Goal: Task Accomplishment & Management: Manage account settings

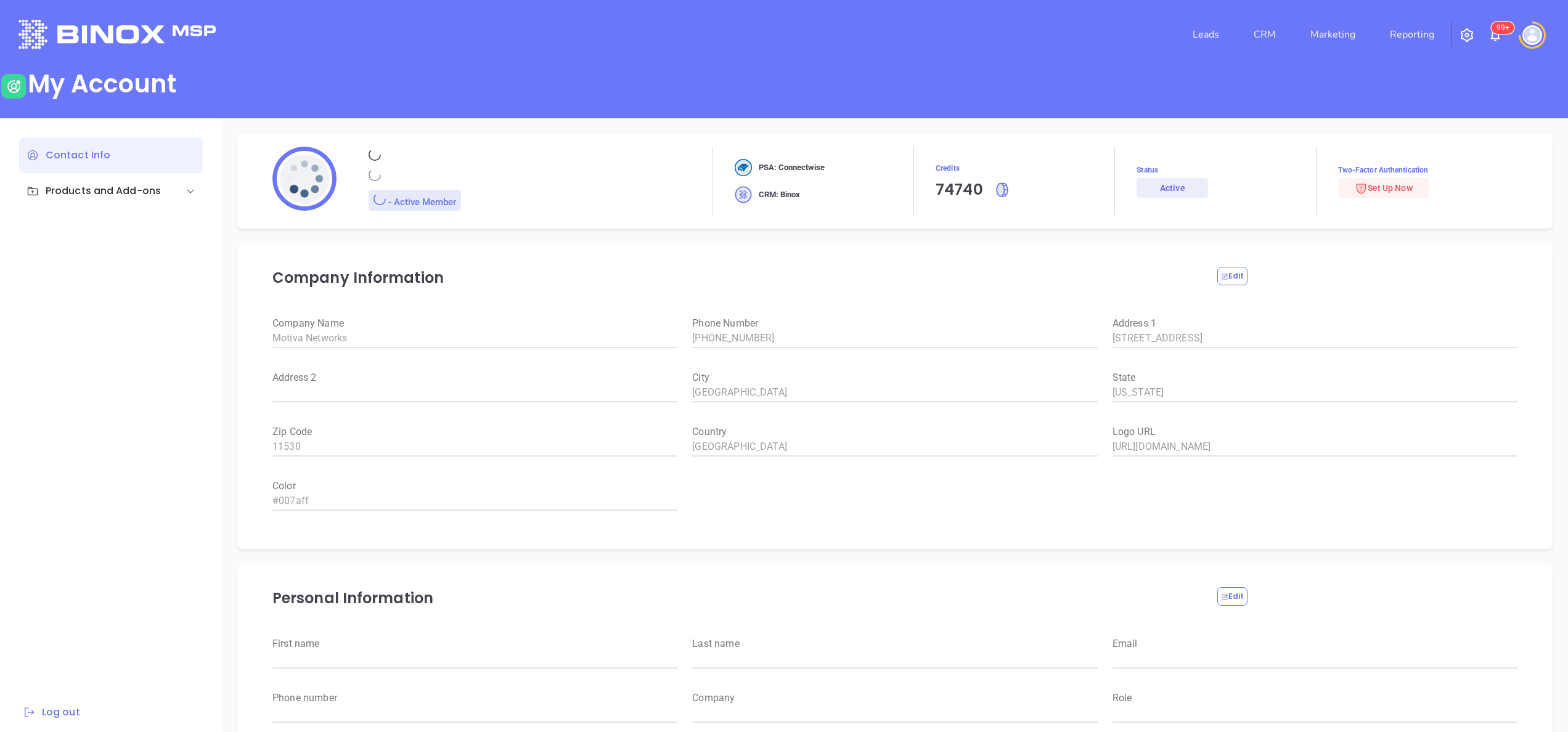
type input "[PERSON_NAME]"
type input "[PERSON_NAME][EMAIL_ADDRESS][DOMAIN_NAME]"
type input "6465510554"
type input "Motiva Networks"
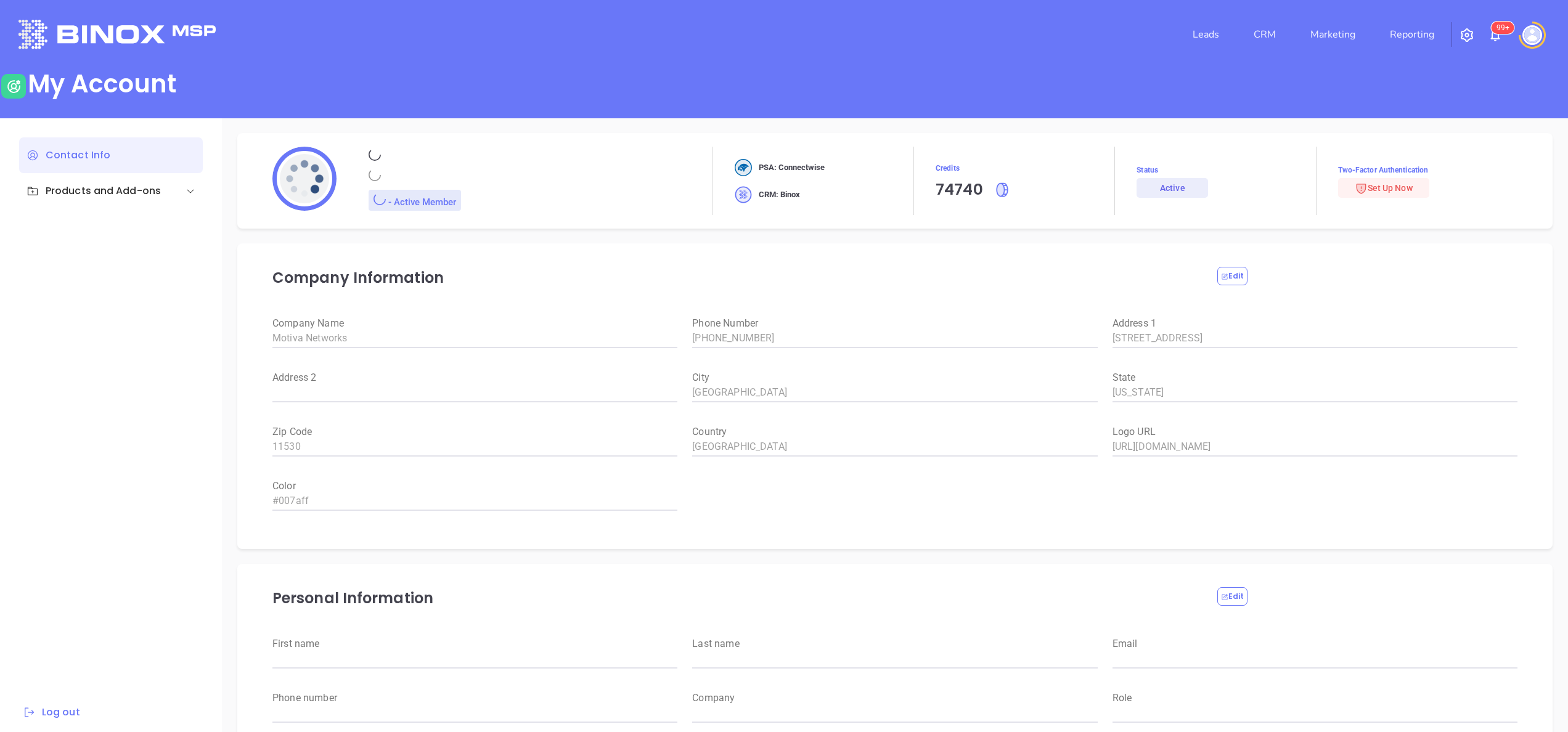
type input "Marketing"
click at [1258, 30] on link "CRM" at bounding box center [1265, 35] width 32 height 25
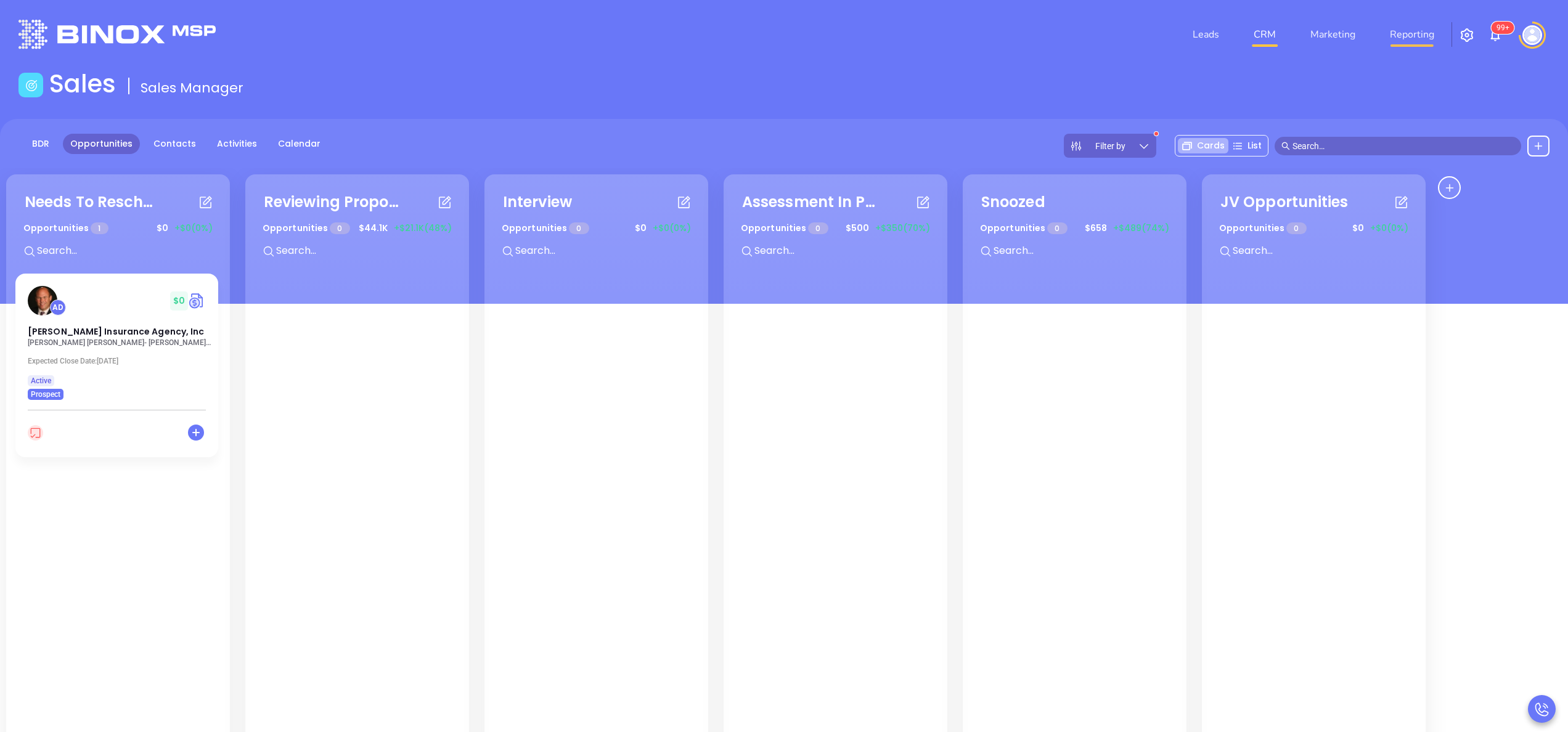
click at [1416, 35] on link "Reporting" at bounding box center [1412, 35] width 54 height 25
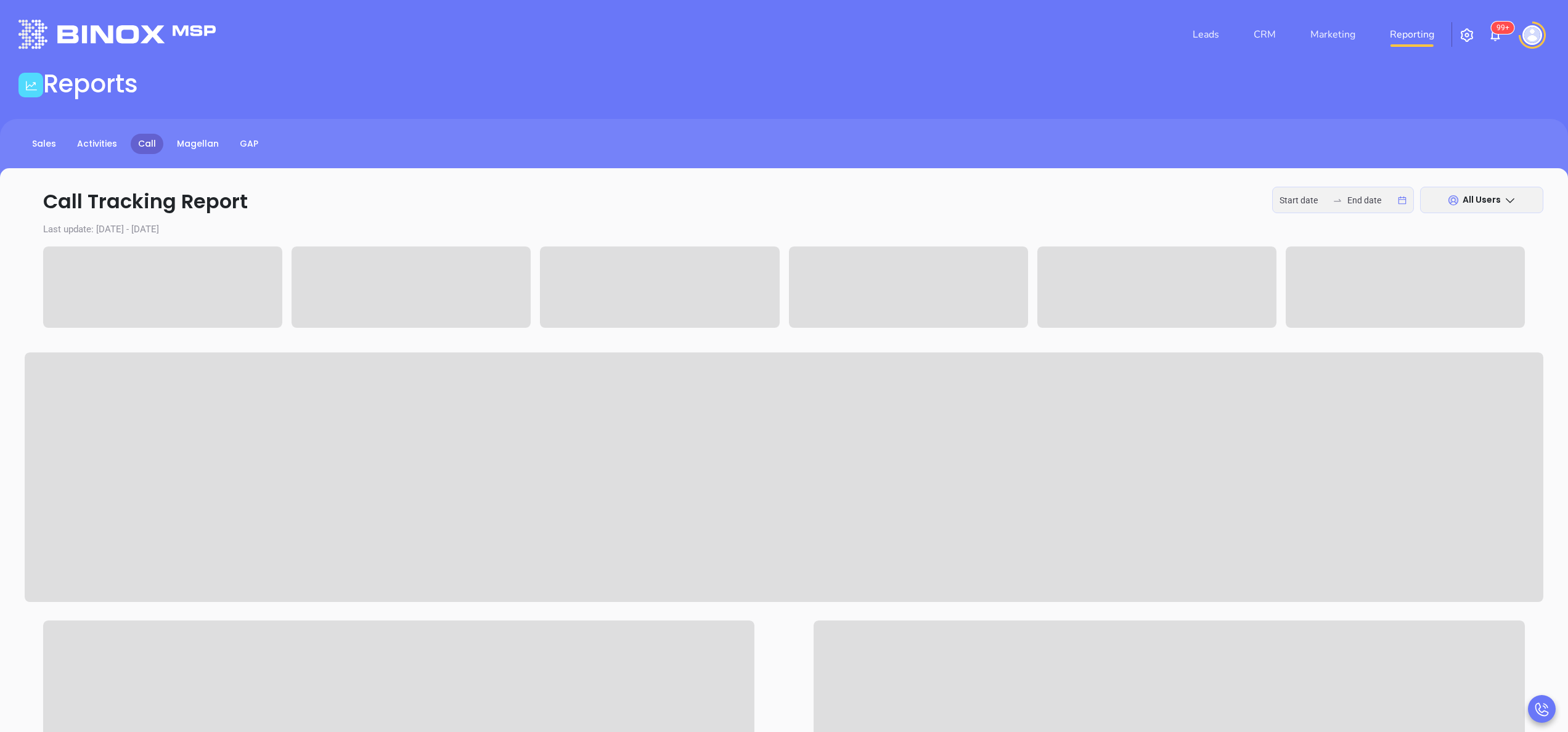
type input "2025-10-06"
type input "2025-10-07"
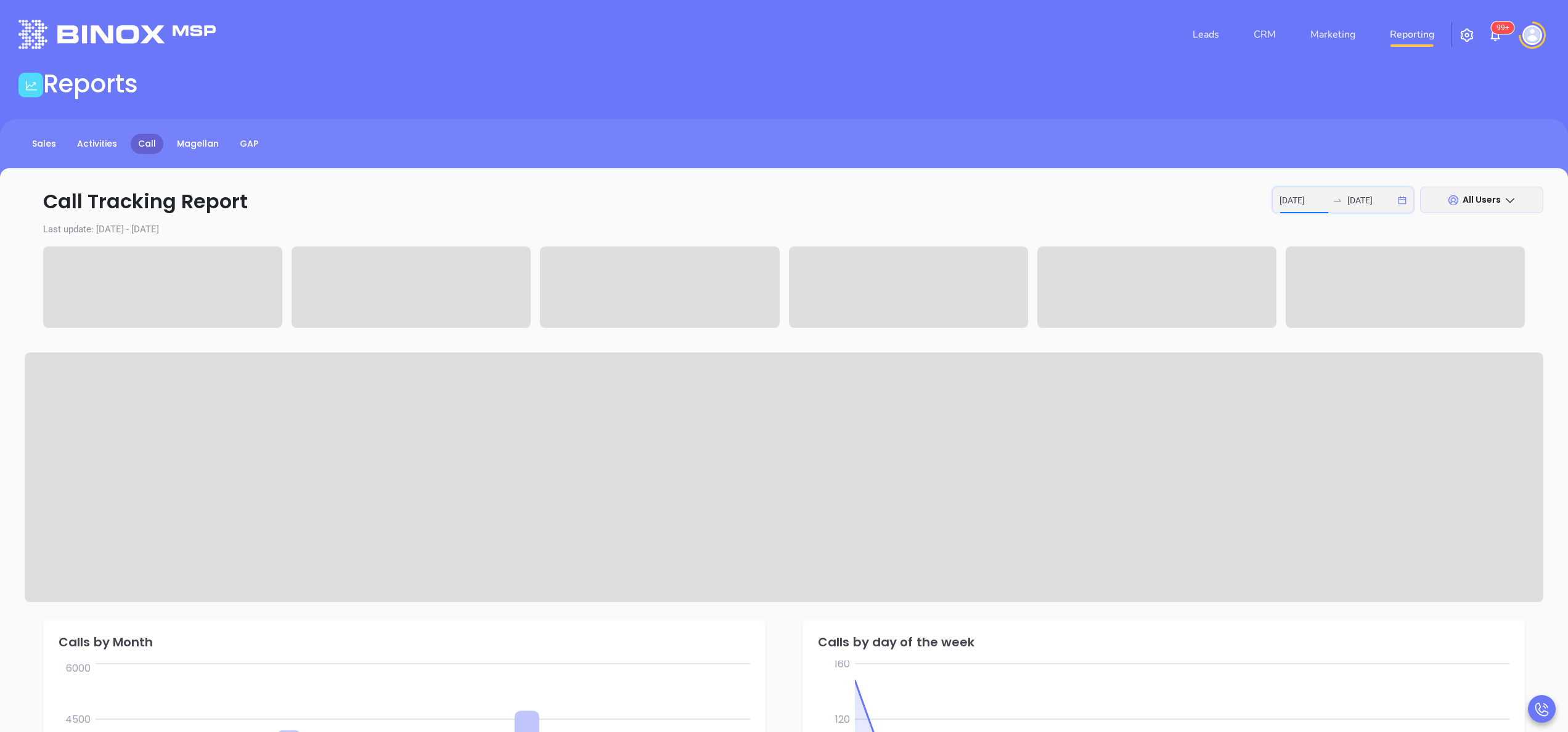
click at [1304, 198] on input "2025-10-06" at bounding box center [1304, 200] width 48 height 13
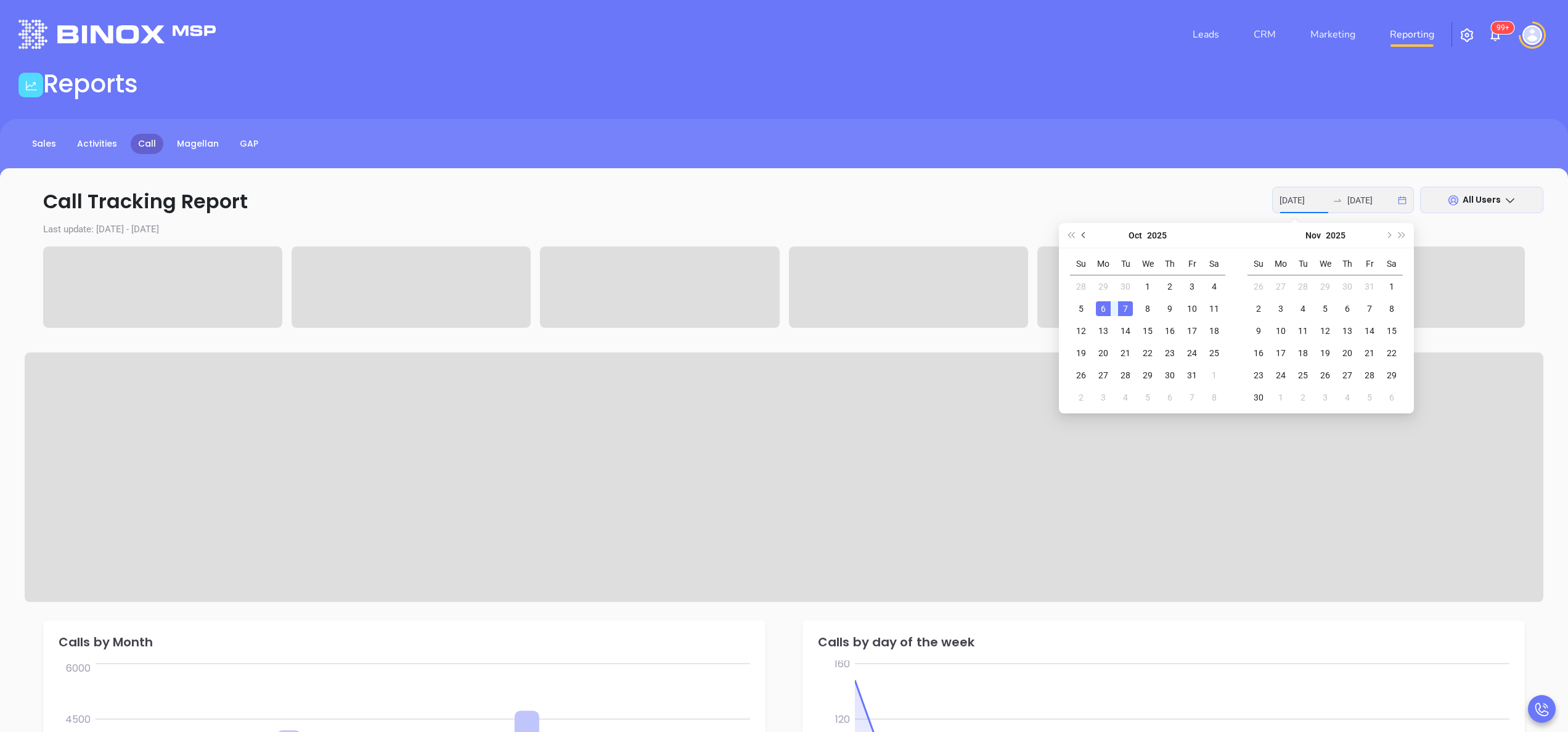
click at [1083, 241] on button "Previous month (PageUp)" at bounding box center [1085, 235] width 13 height 25
type input "2025-09-01"
click at [1106, 286] on div "1" at bounding box center [1104, 287] width 15 height 15
type input "2025-09-30"
click at [1127, 370] on div "30" at bounding box center [1126, 375] width 15 height 15
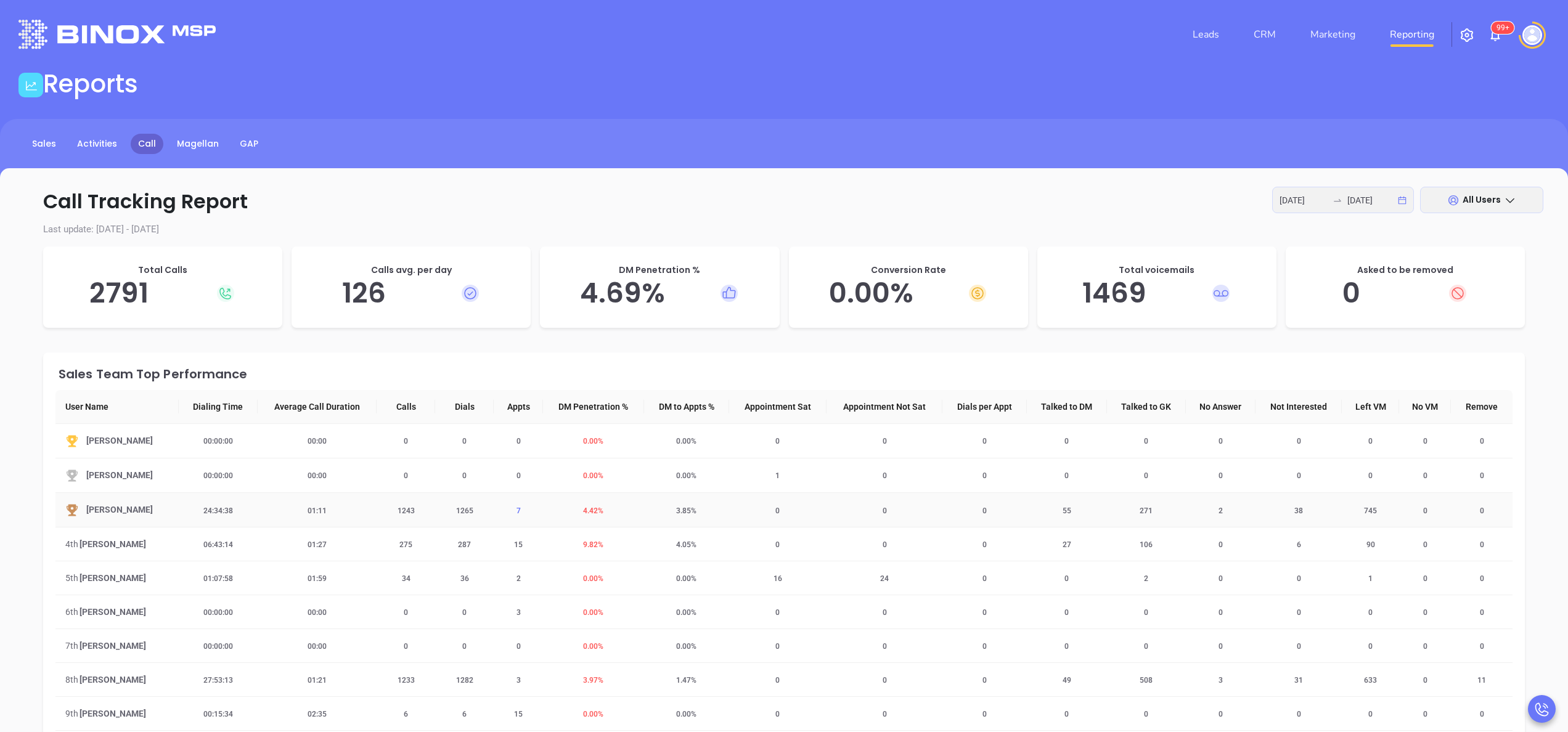
click at [509, 511] on span "7" at bounding box center [518, 511] width 19 height 8
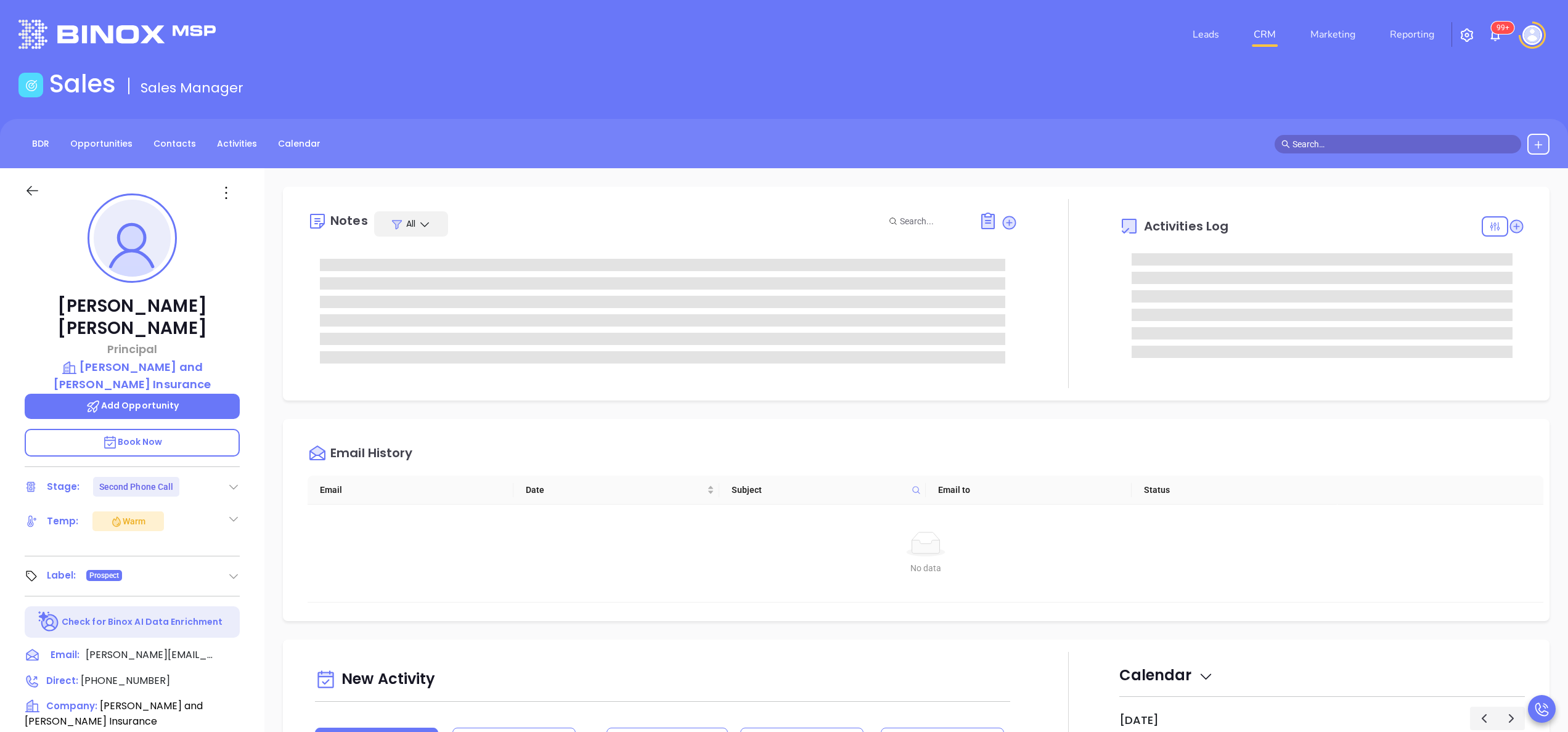
type input "[PERSON_NAME]"
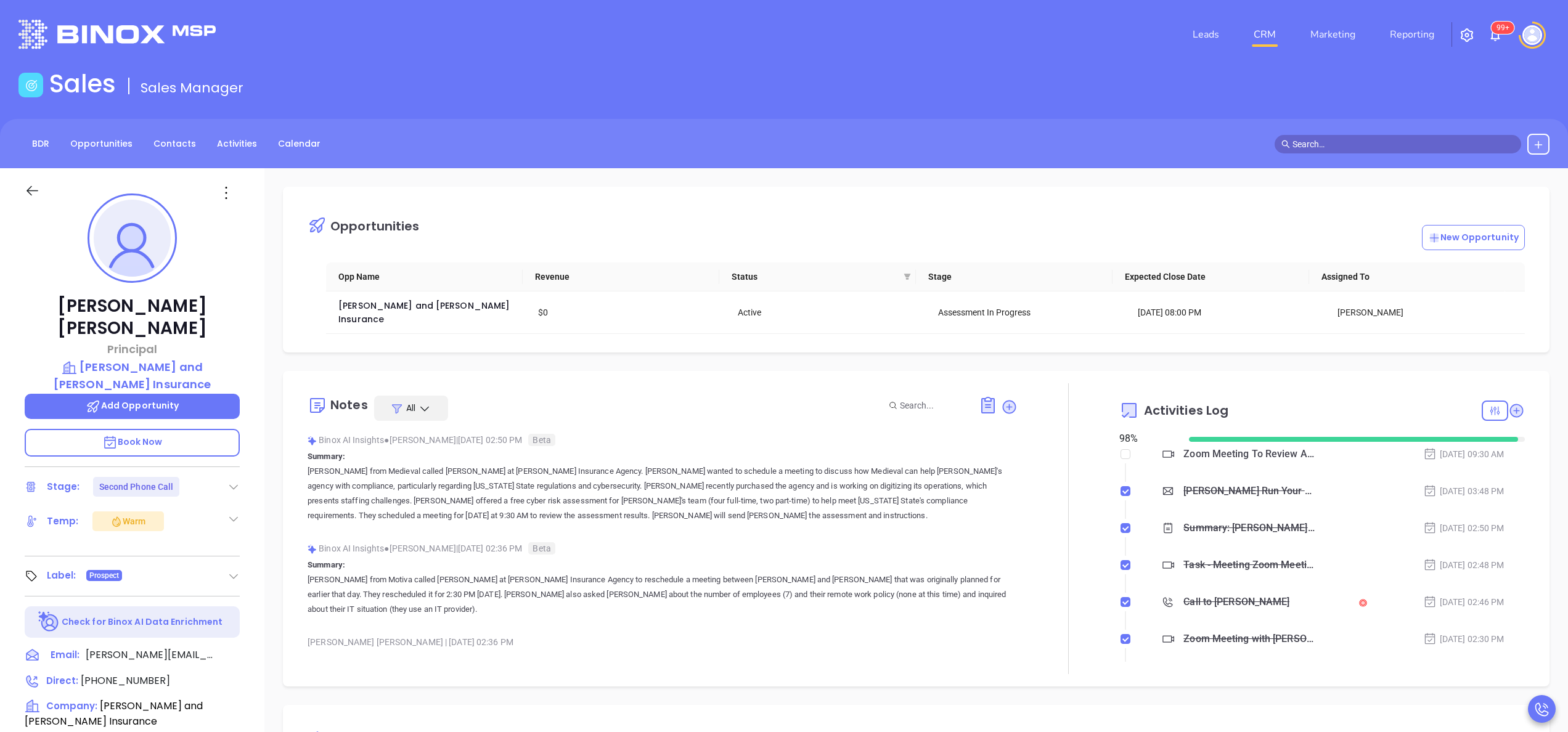
scroll to position [358, 0]
click at [1032, 474] on div at bounding box center [1069, 529] width 102 height 291
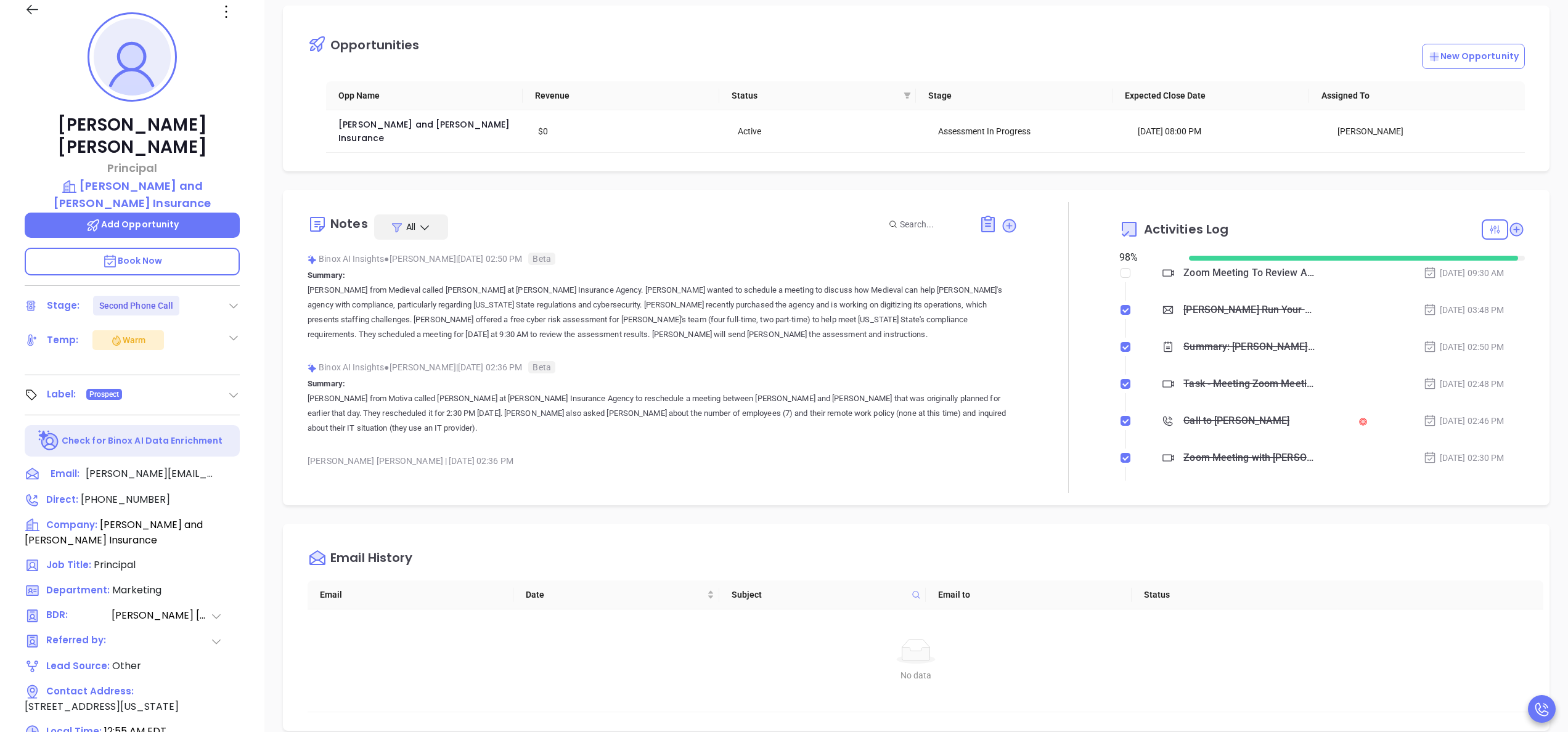
scroll to position [6, 0]
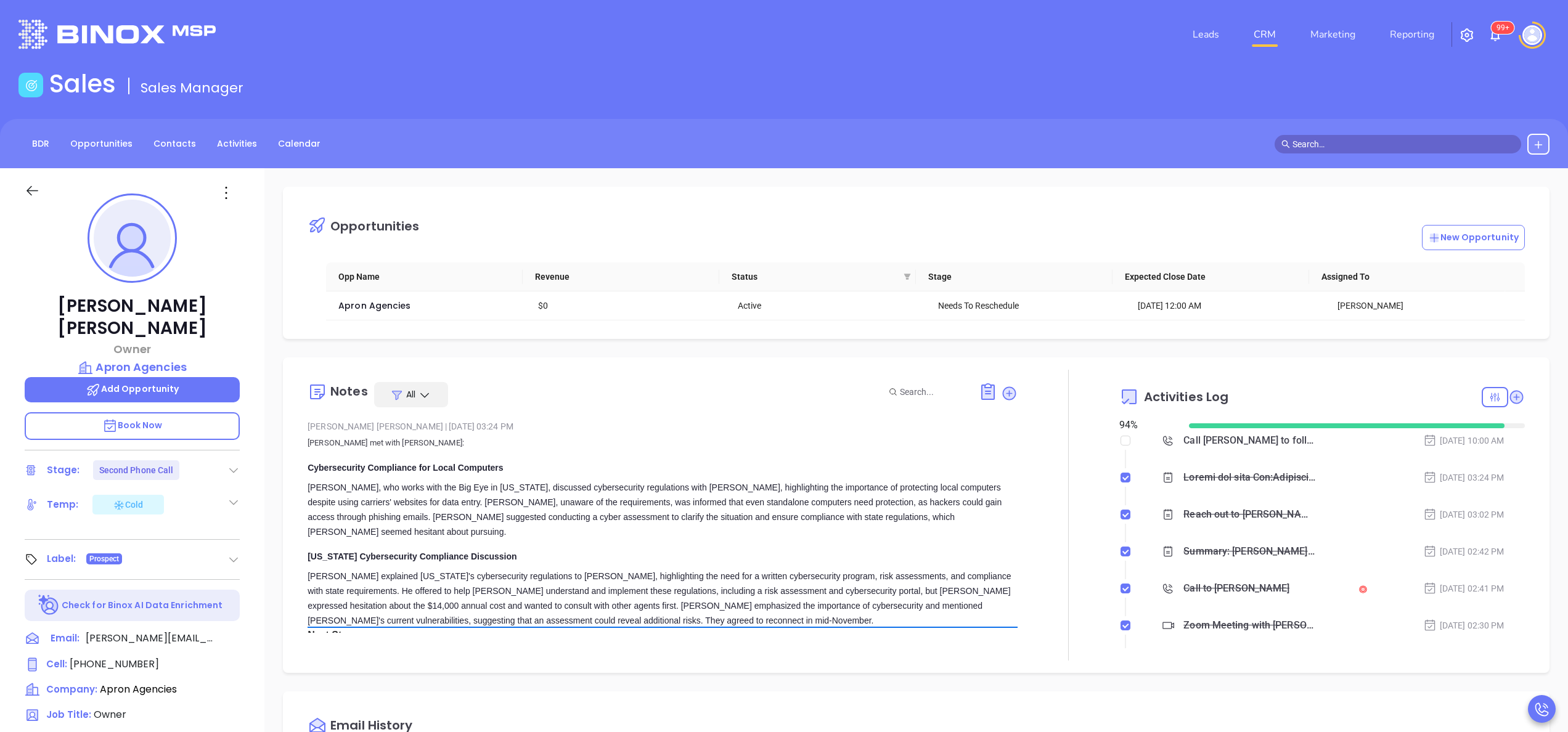
click at [938, 461] on p "Walter met with Mel: Cybersecurity Compliance for Local Computers Walter, who w…" at bounding box center [663, 566] width 710 height 261
click at [1197, 436] on div "Call Mel to follow up - Mel Leveque" at bounding box center [1249, 441] width 132 height 18
click at [705, 415] on div "Notes All Wendy Hernandez | Sep 30, 2025 03:24 PM Walter met with Mel: Cybersec…" at bounding box center [663, 515] width 710 height 291
click at [936, 444] on p "Walter met with Mel:" at bounding box center [663, 443] width 710 height 15
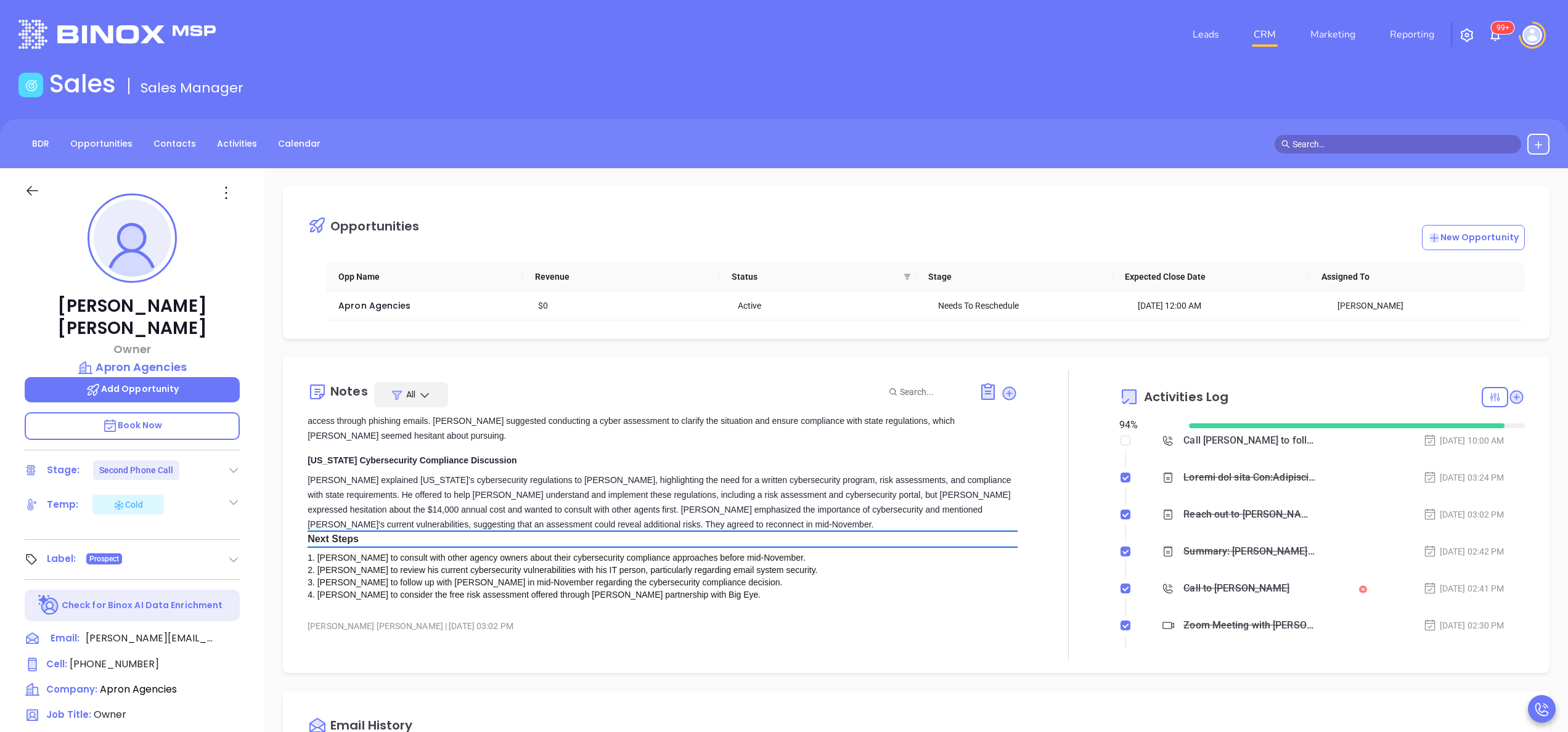
scroll to position [99, 0]
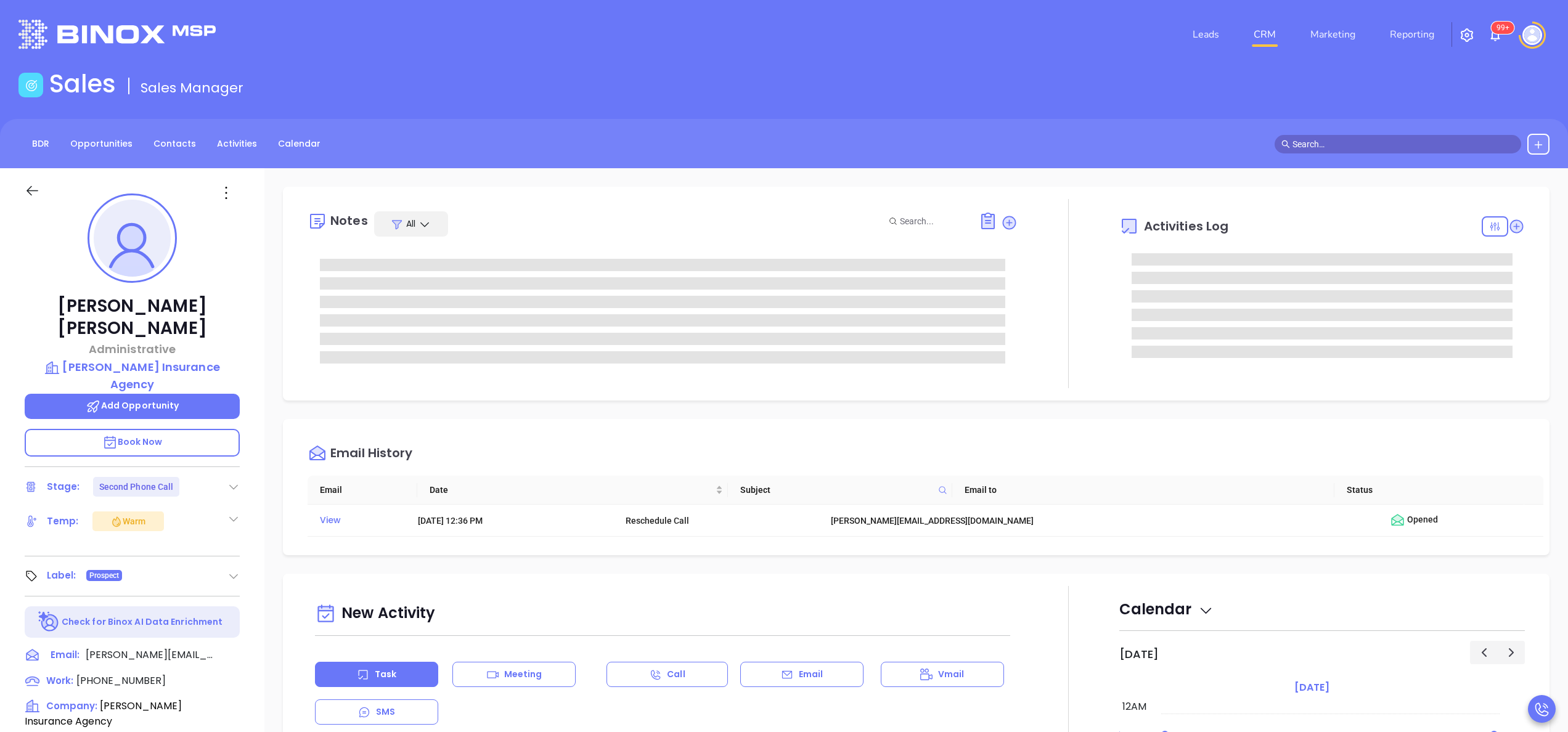
type input "[PERSON_NAME]"
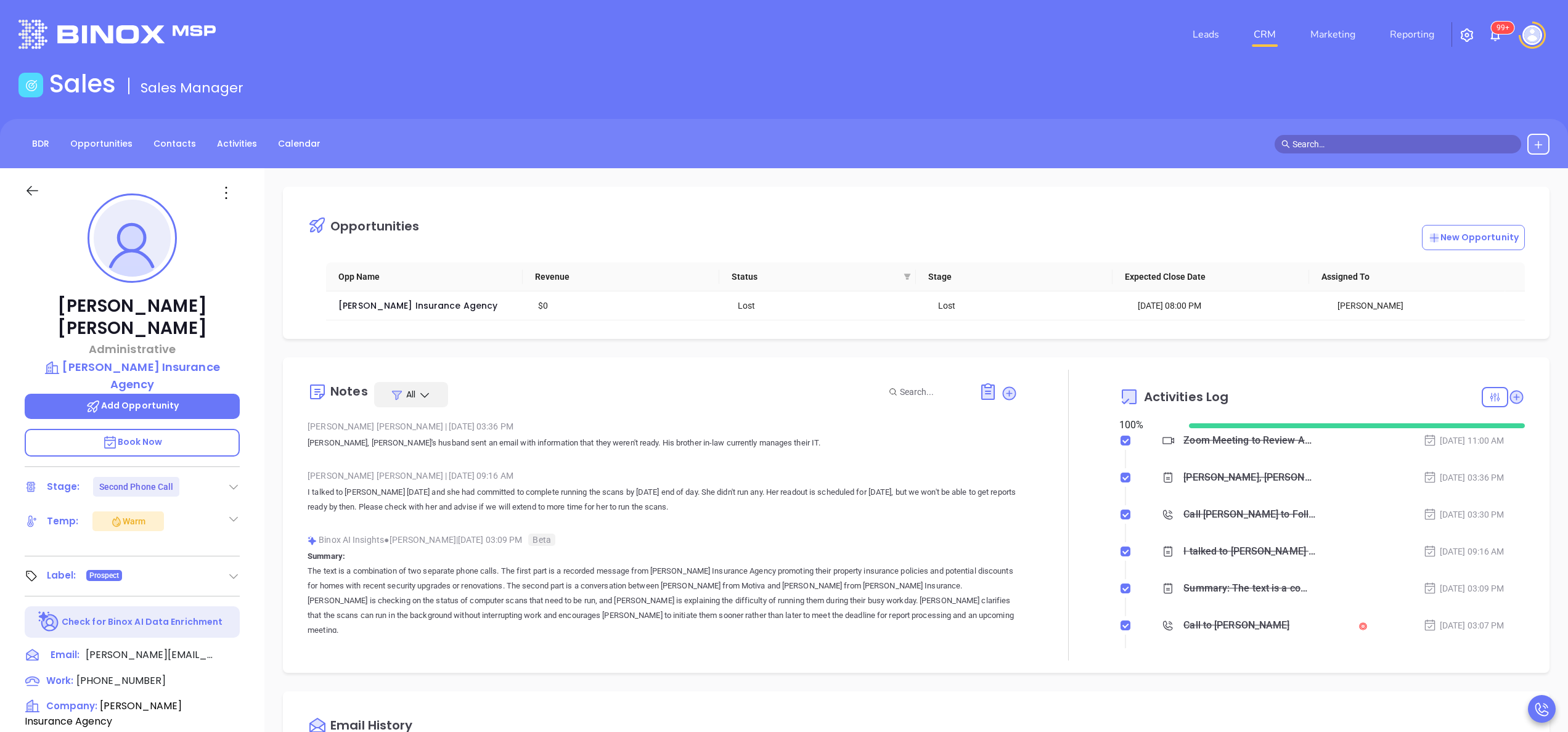
click at [1022, 478] on div at bounding box center [1069, 515] width 102 height 291
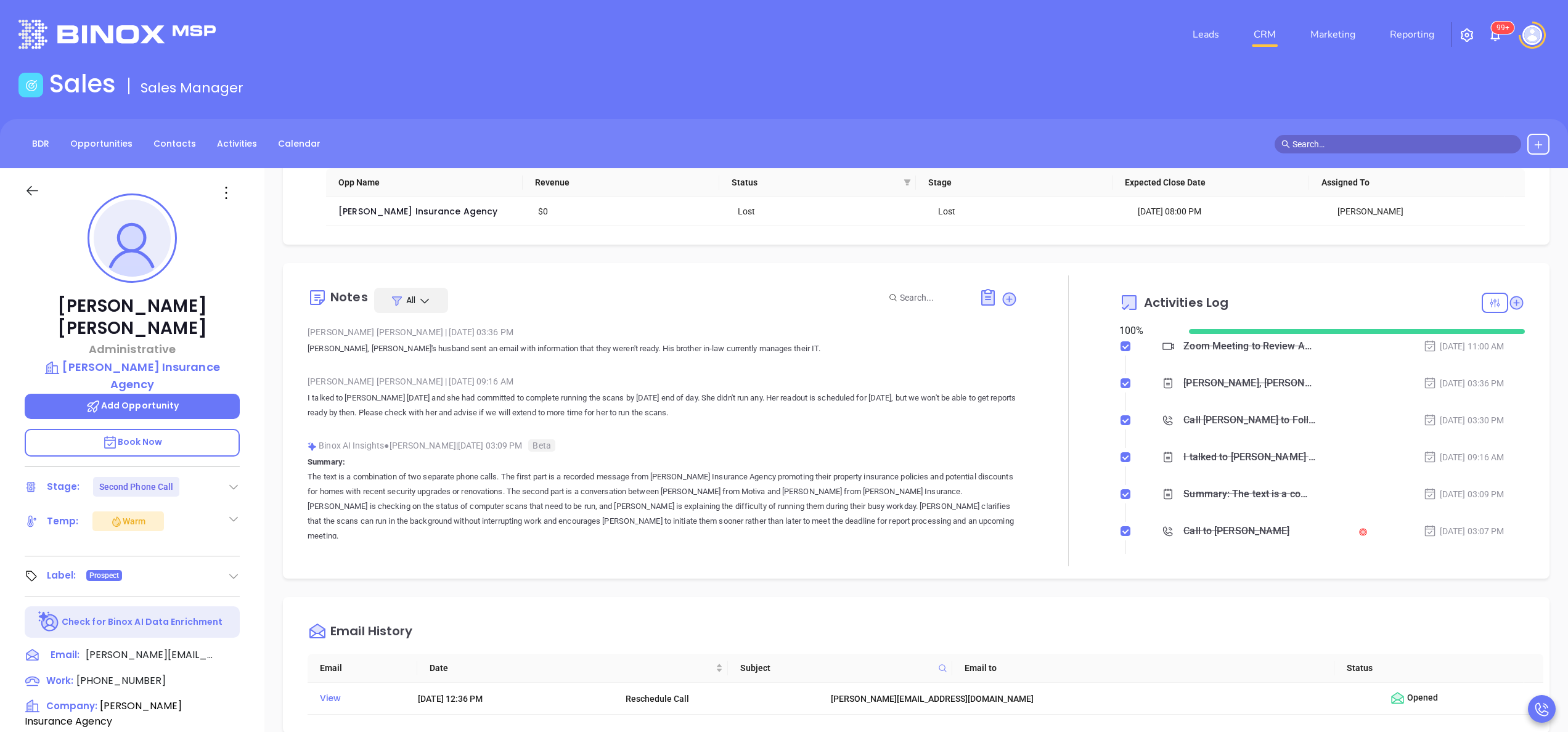
scroll to position [99, 0]
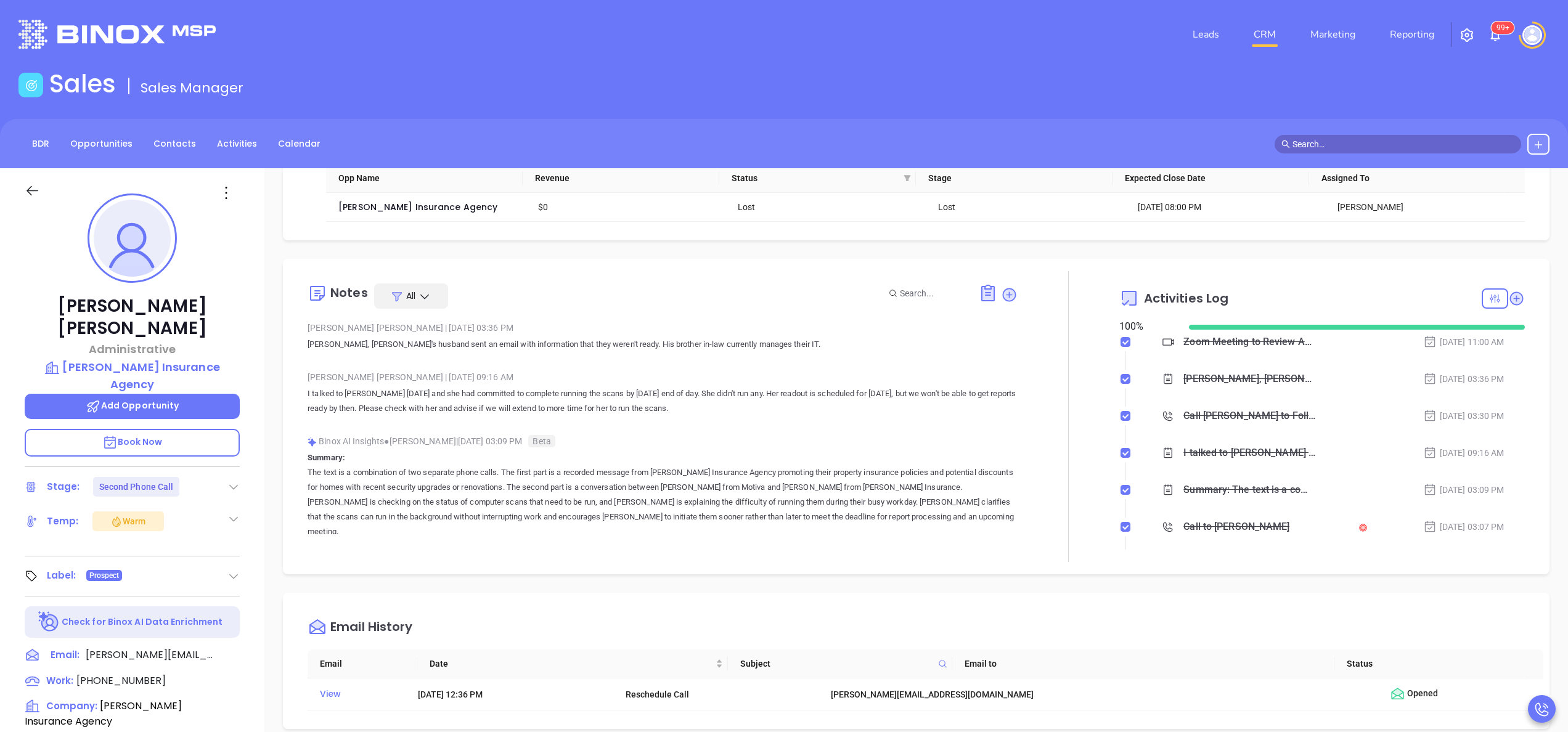
click at [809, 501] on p "The text is a combination of two separate phone calls. The first part is a reco…" at bounding box center [663, 502] width 710 height 74
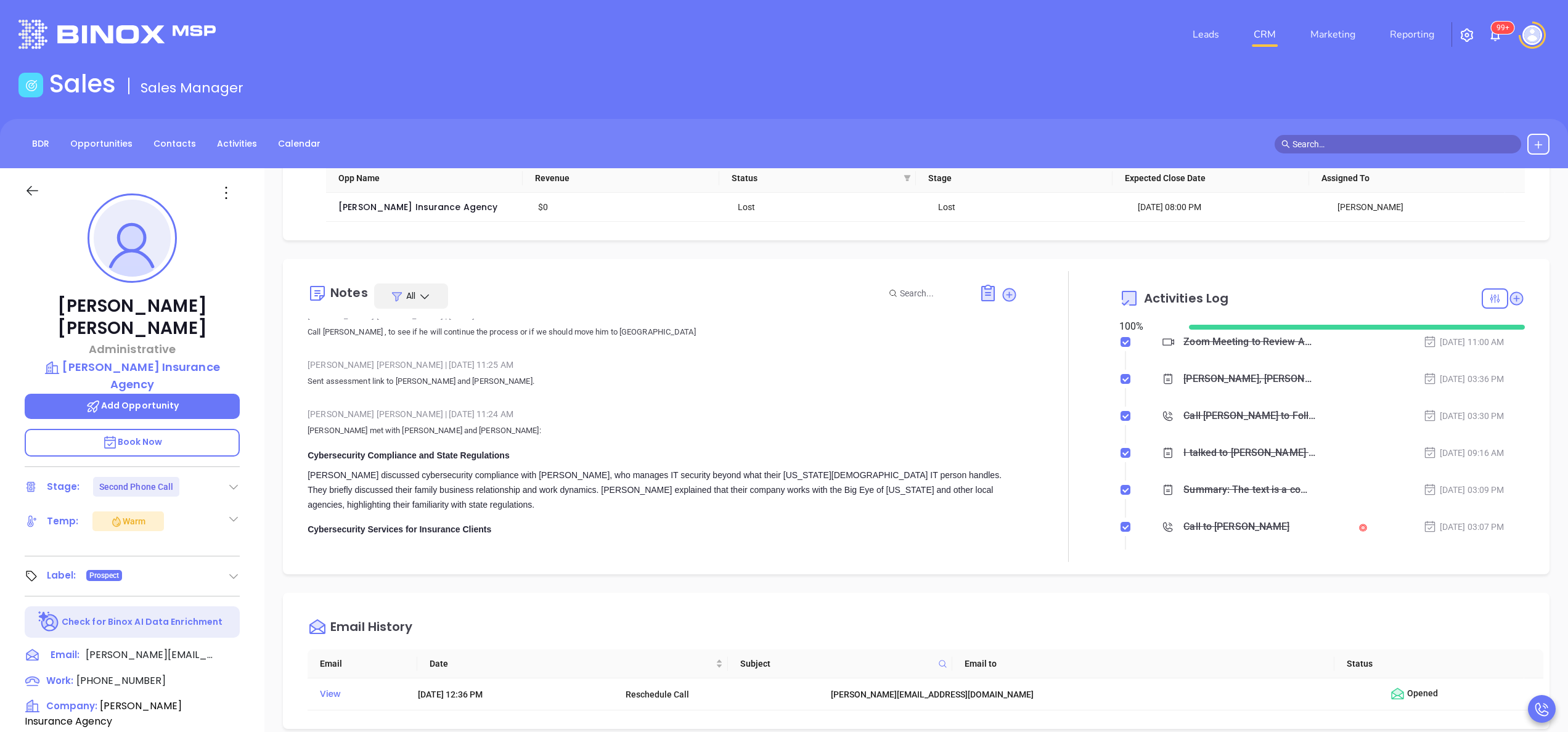
scroll to position [345, 0]
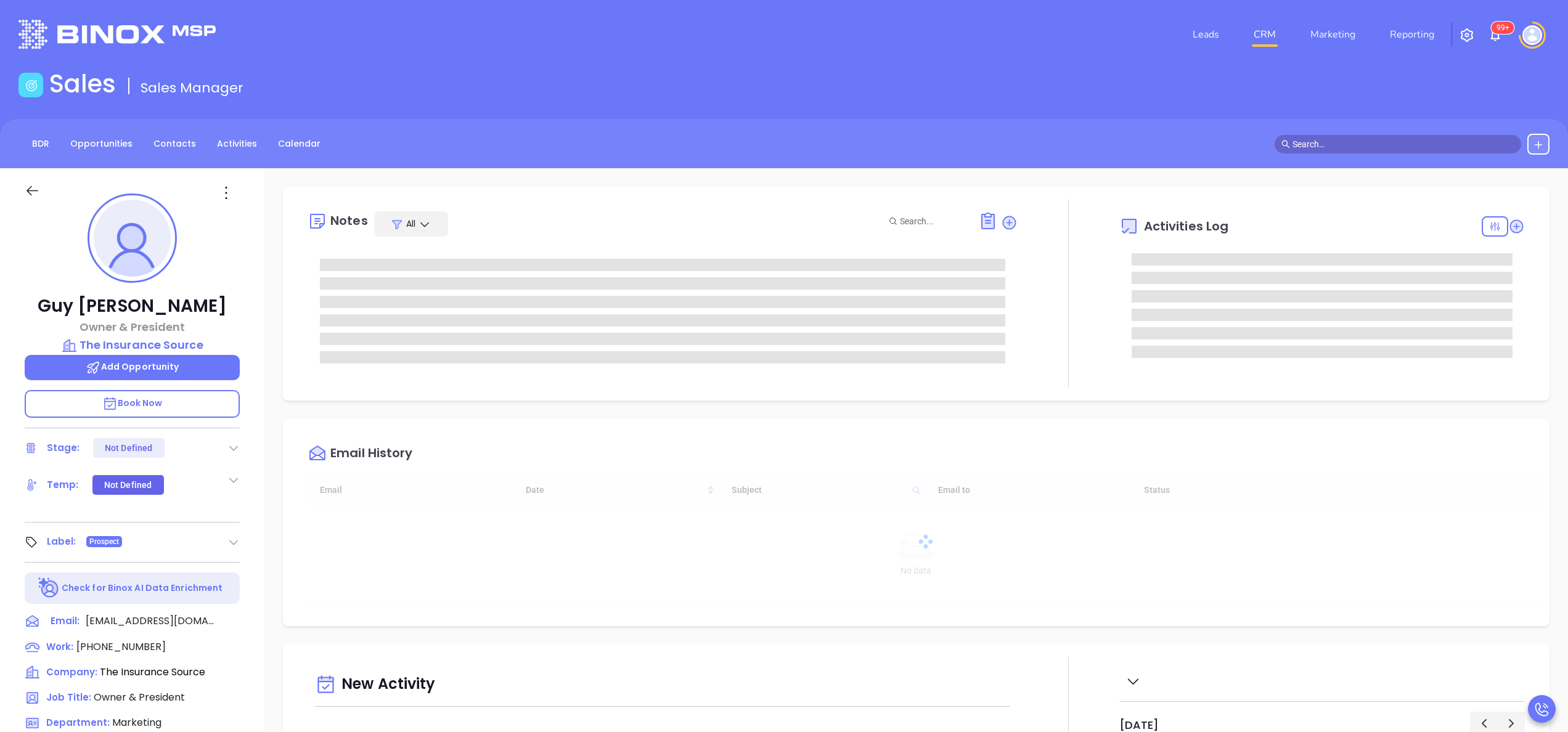
type input "[DATE]"
type input "[PERSON_NAME]"
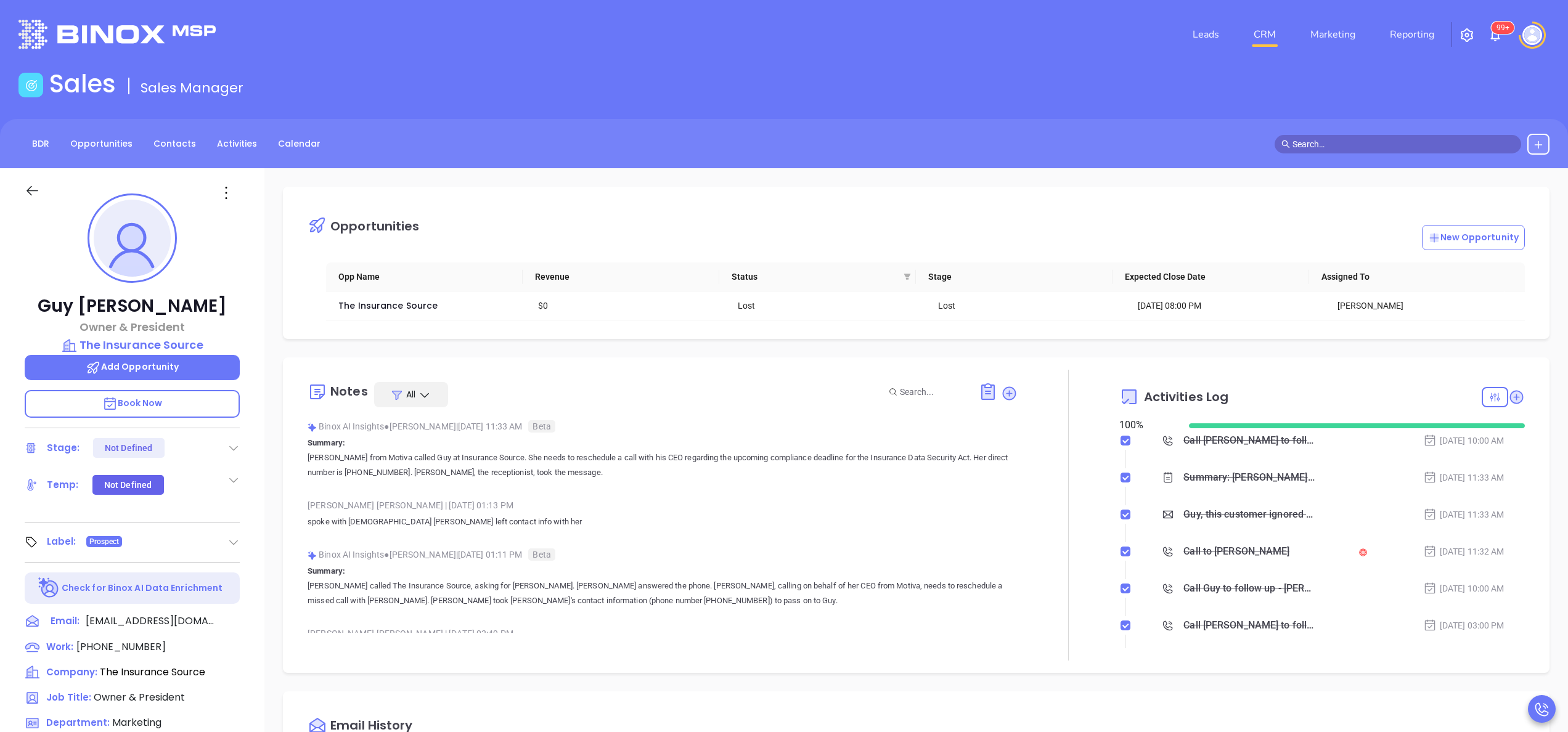
click at [604, 432] on div "Binox AI Insights ● Anabell Dominguez | Sep 30, 2025 11:33 AM Beta" at bounding box center [663, 427] width 710 height 18
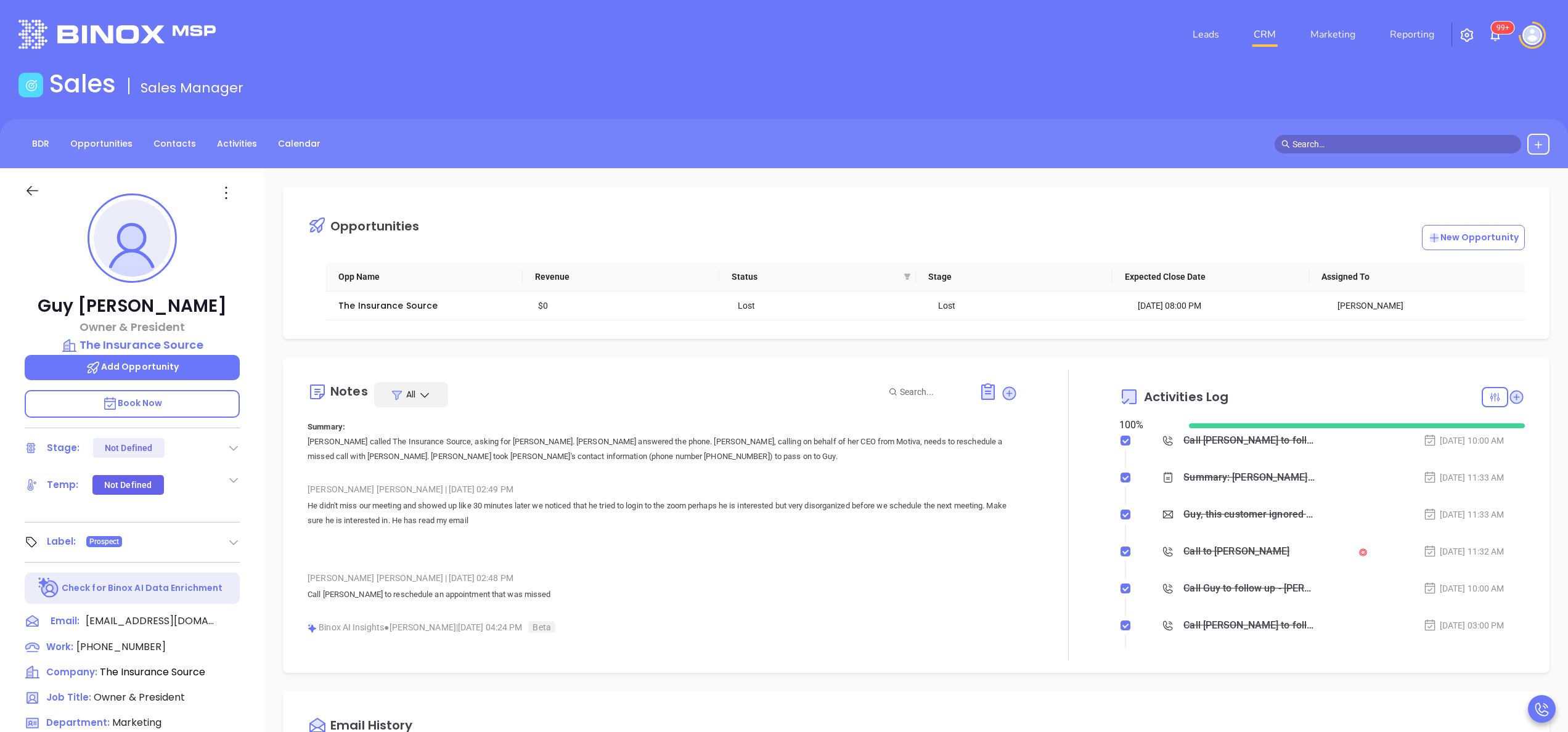
scroll to position [148, 0]
click at [1076, 534] on div at bounding box center [1069, 515] width 102 height 291
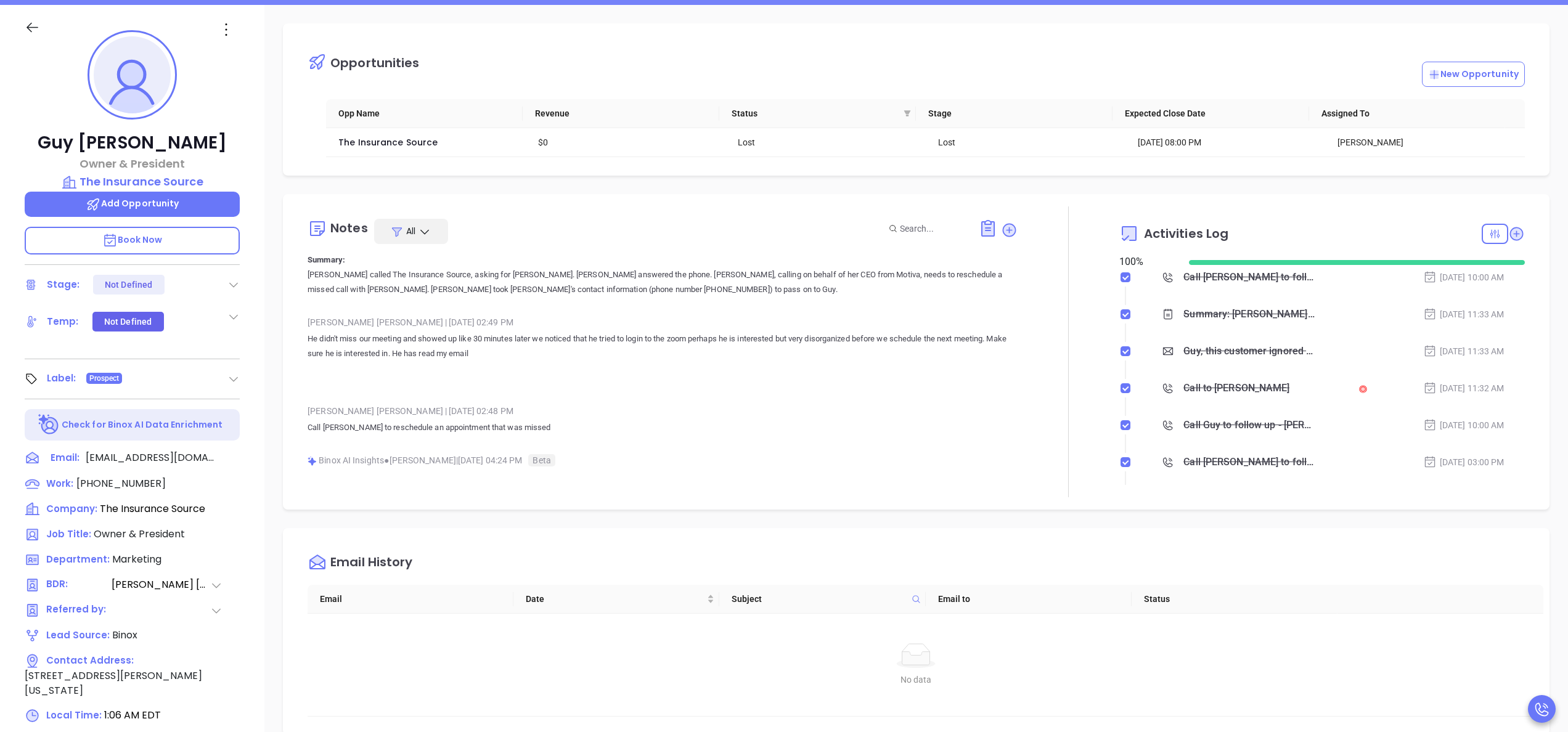
scroll to position [0, 0]
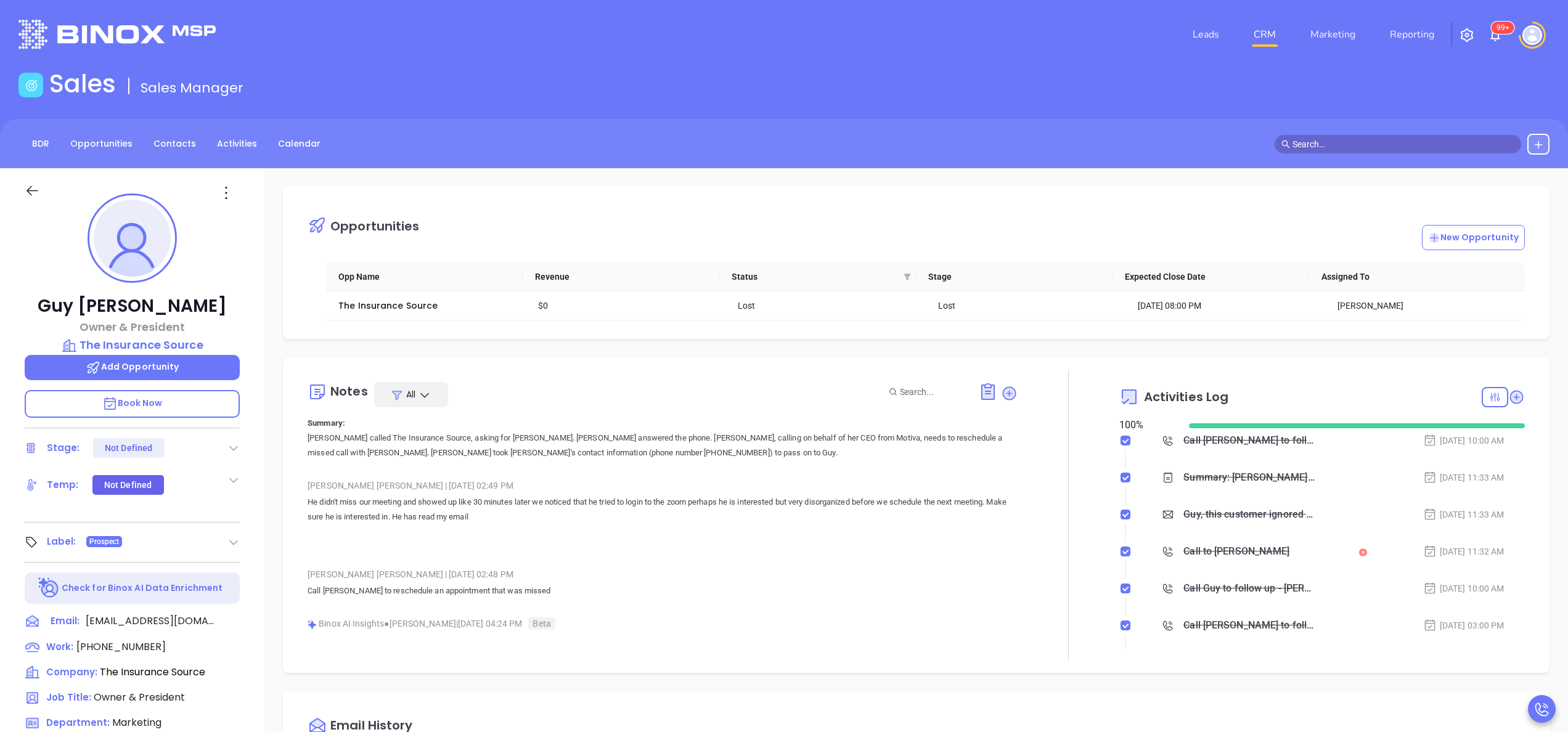
click at [842, 432] on p "Annabelle called The Insurance Source, asking for Guy Fieri. Mary Grace answere…" at bounding box center [663, 445] width 710 height 30
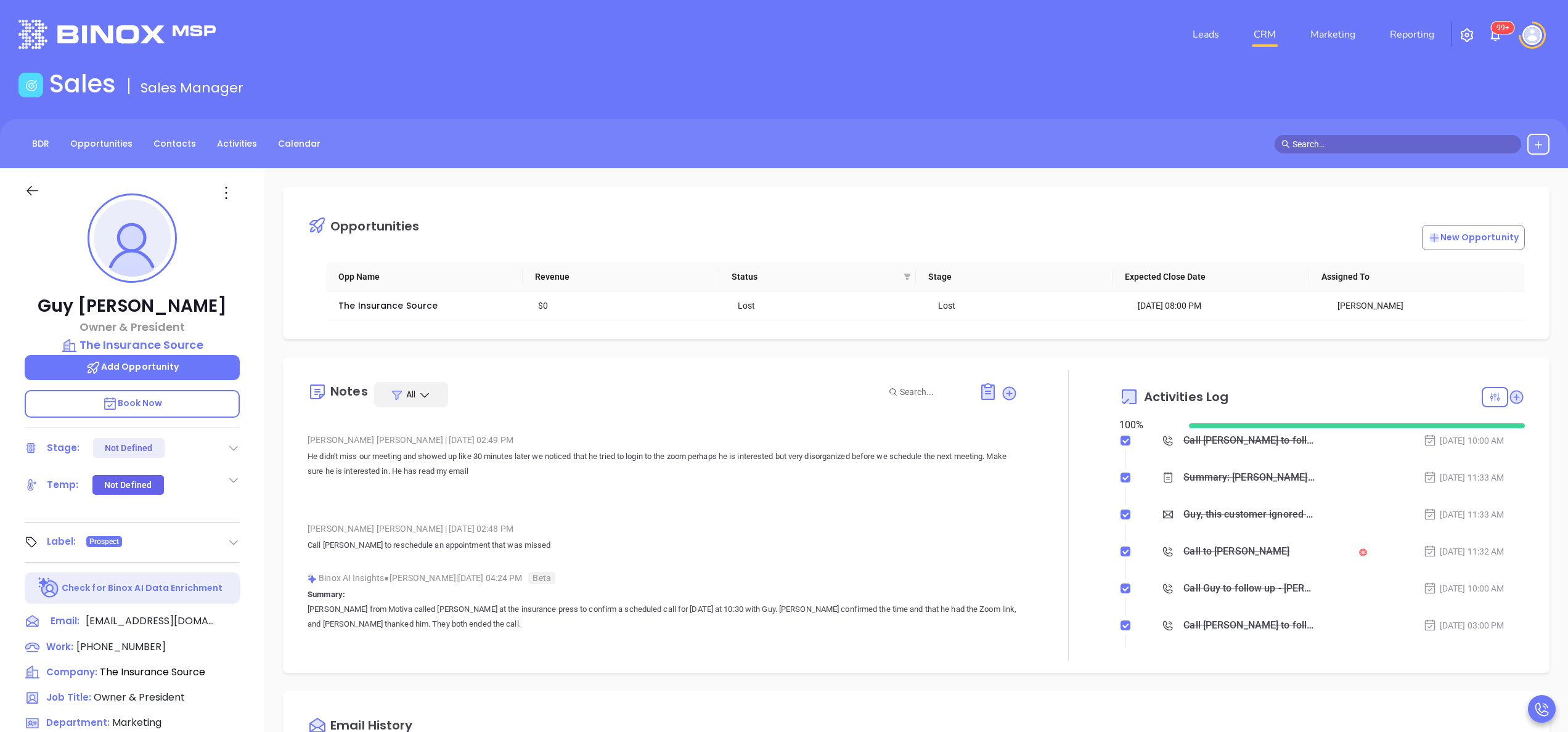
scroll to position [198, 0]
click at [614, 481] on p "He didn't miss our meeting and showed up like 30 minutes later we noticed that …" at bounding box center [663, 473] width 710 height 54
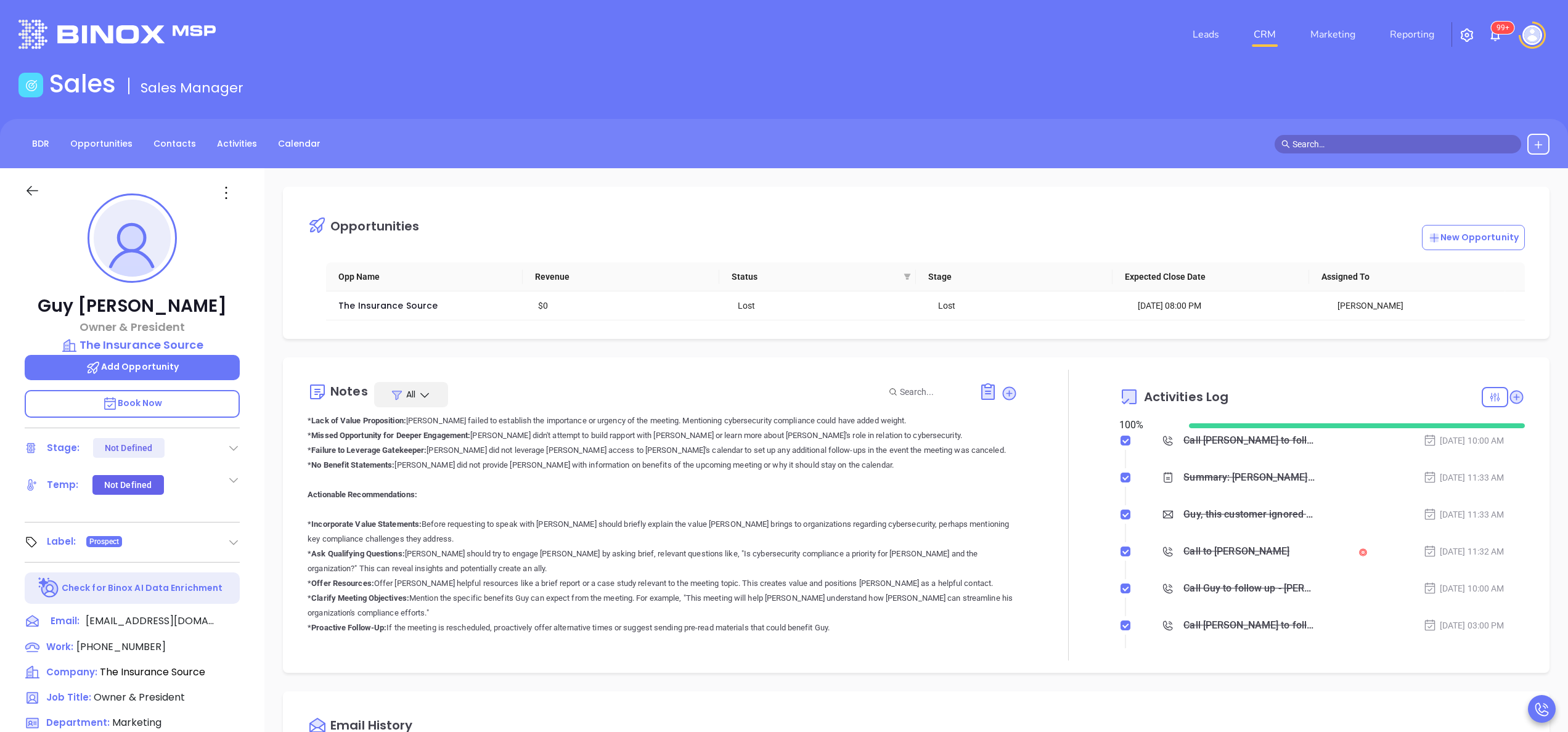
scroll to position [1430, 0]
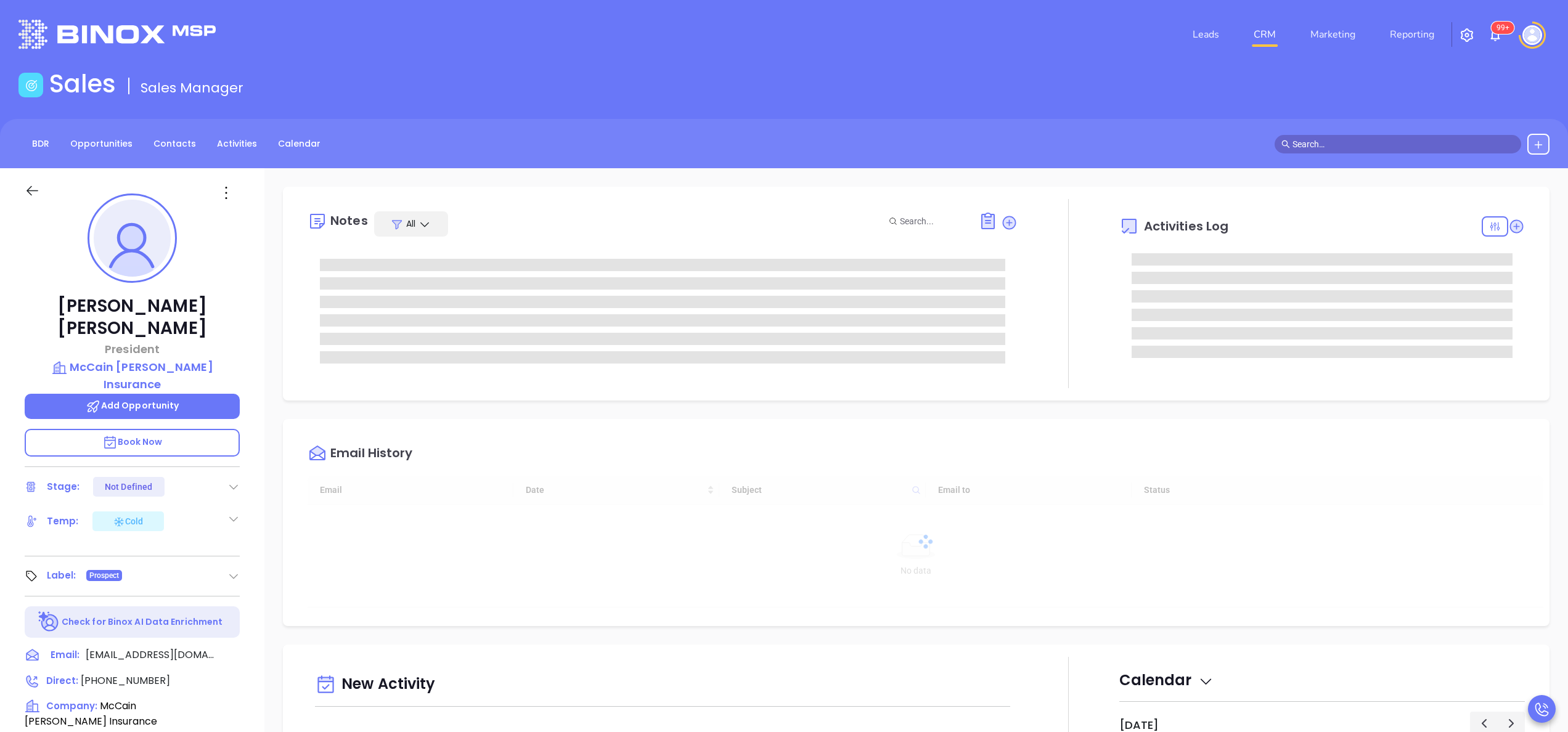
type input "[DATE]"
type input "[PERSON_NAME]"
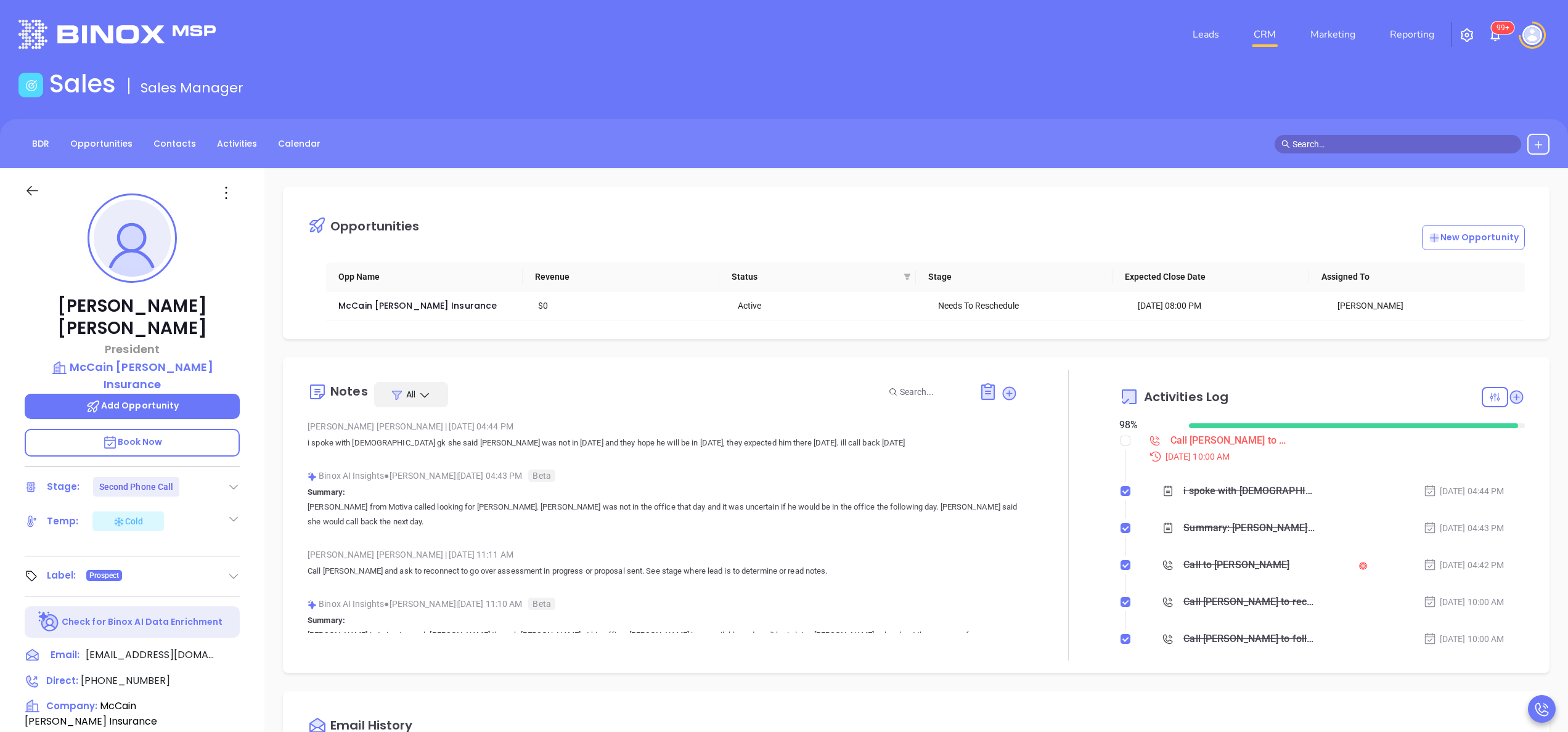
click at [813, 471] on div "Binox AI Insights ● [PERSON_NAME] | [DATE] 04:43 PM Beta" at bounding box center [663, 476] width 710 height 18
click at [1208, 437] on div "Call [PERSON_NAME] to follow up" at bounding box center [1230, 441] width 117 height 18
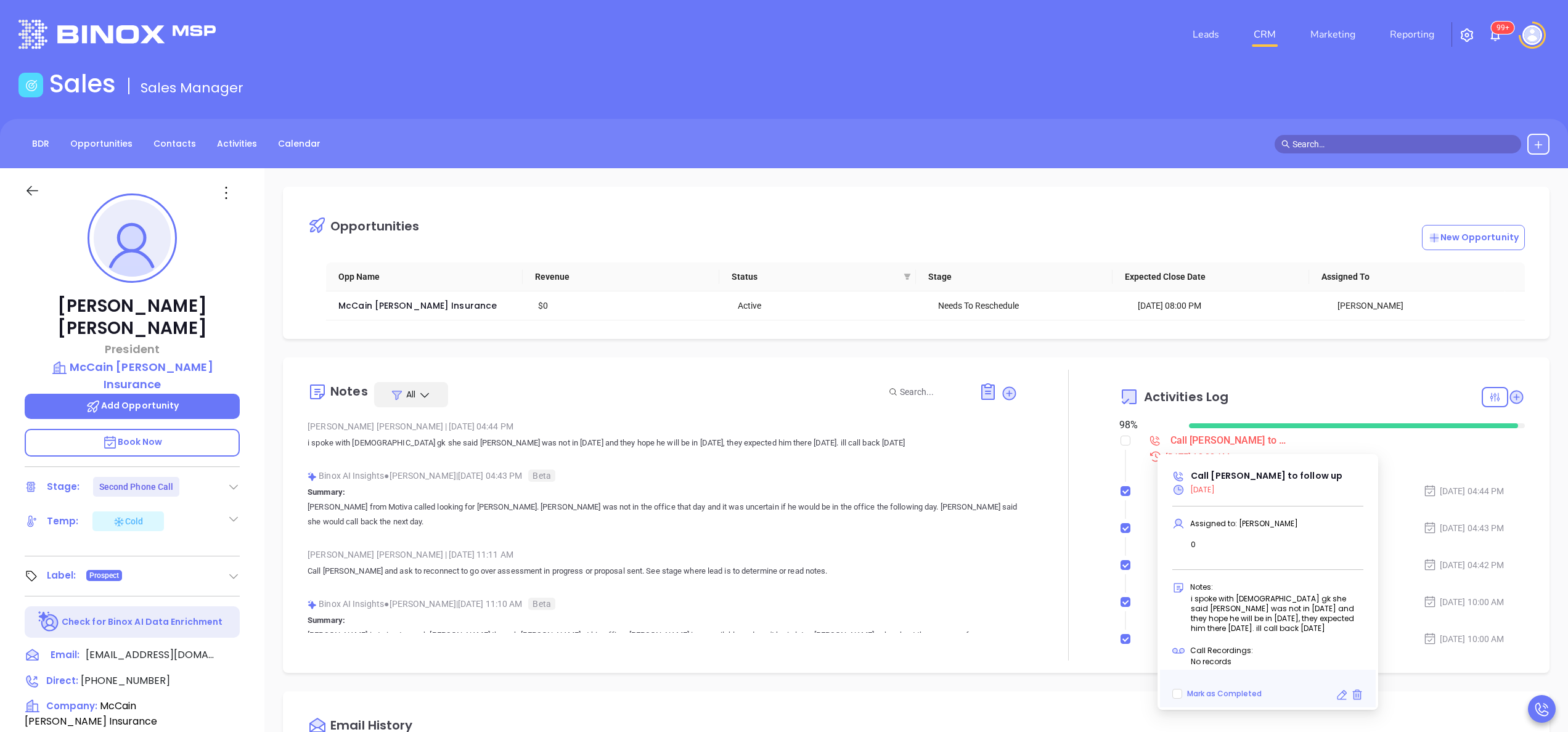
click at [1342, 694] on icon at bounding box center [1342, 695] width 12 height 12
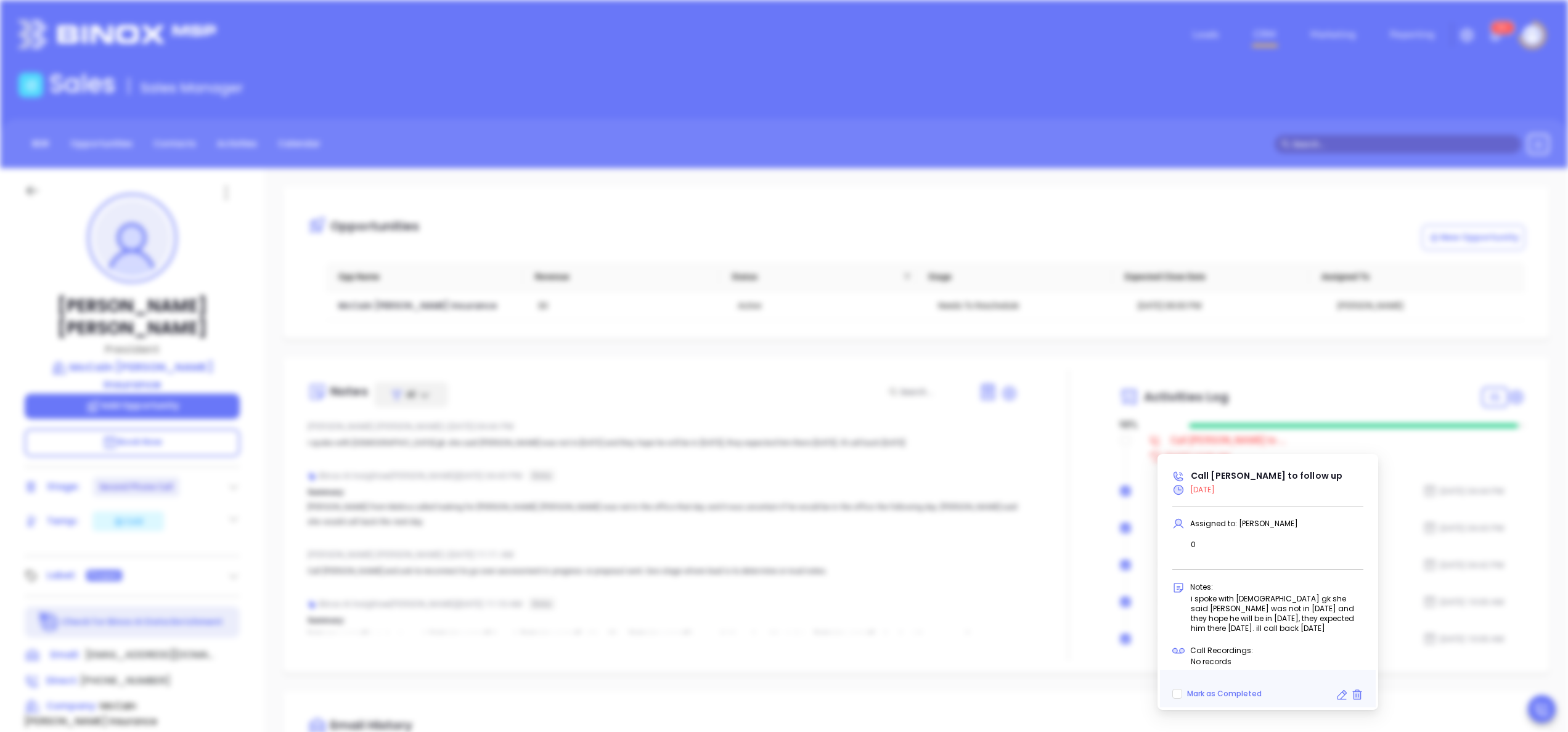
type input "10:00 am"
type input "undefined undefined"
type input "[DATE]"
type input "Call [PERSON_NAME] to follow up"
type input "Call"
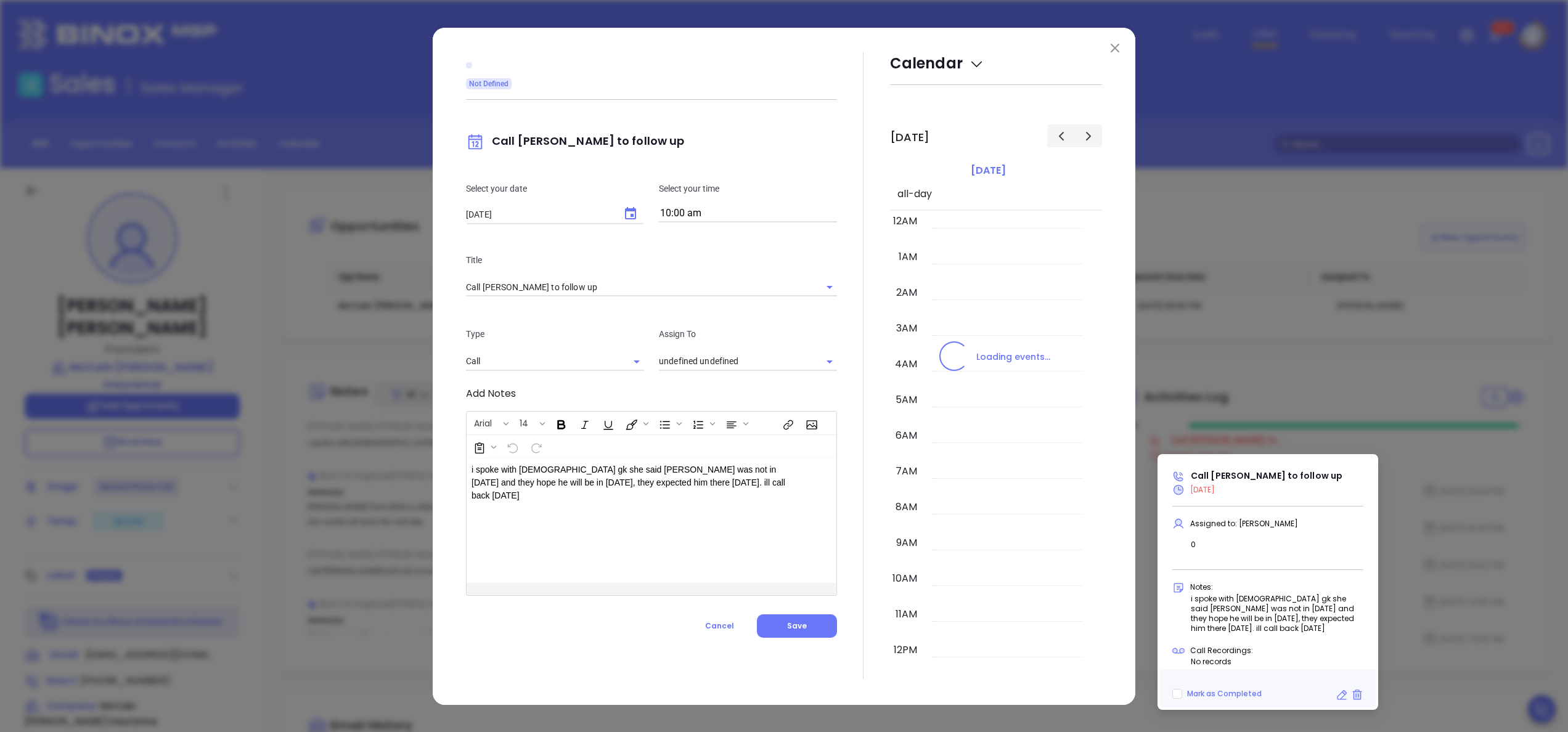
type input "[PERSON_NAME]"
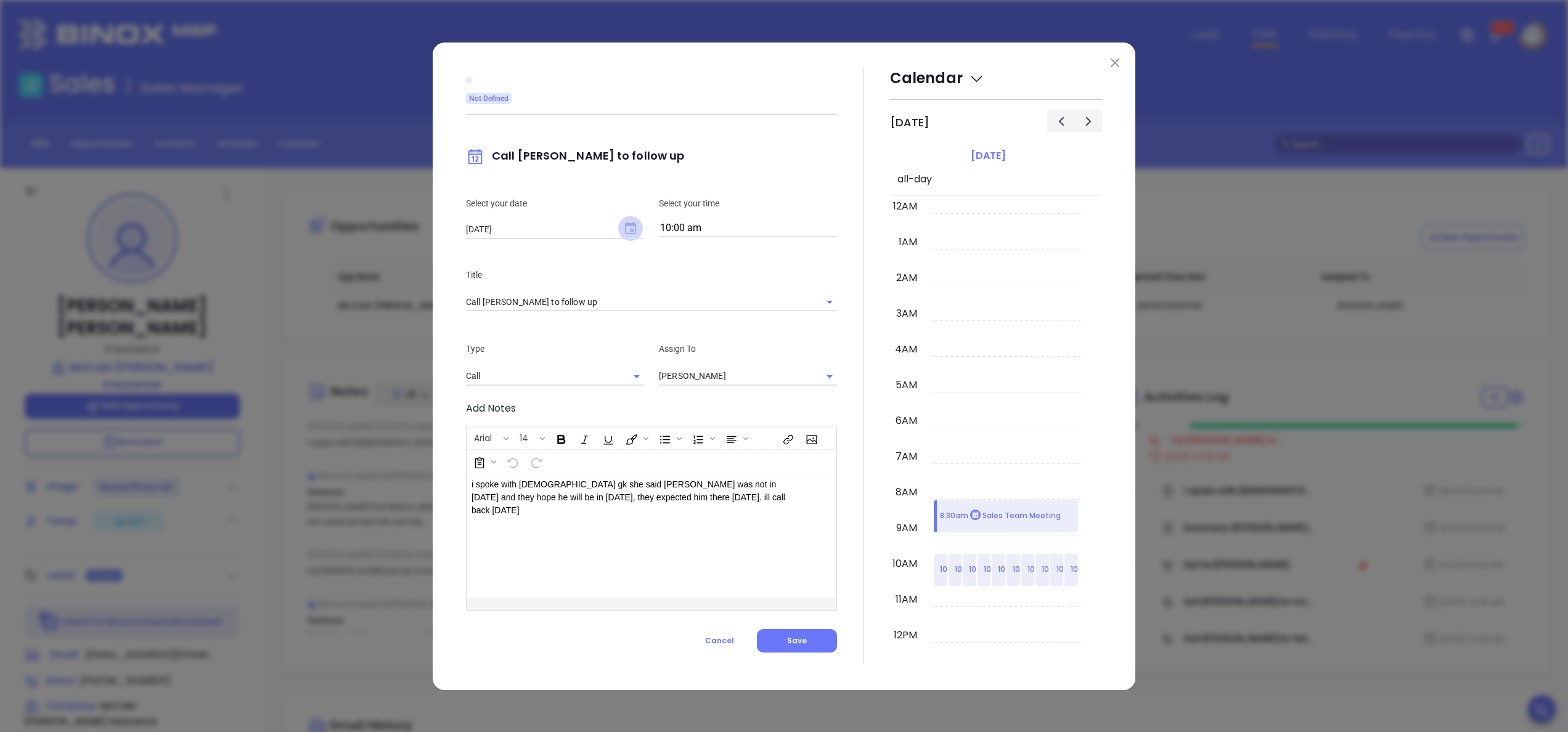
click at [629, 224] on icon "Choose date, selected date is Oct 3, 2025" at bounding box center [630, 227] width 11 height 12
click at [535, 323] on button "7" at bounding box center [539, 329] width 22 height 22
type input "10/07/2025"
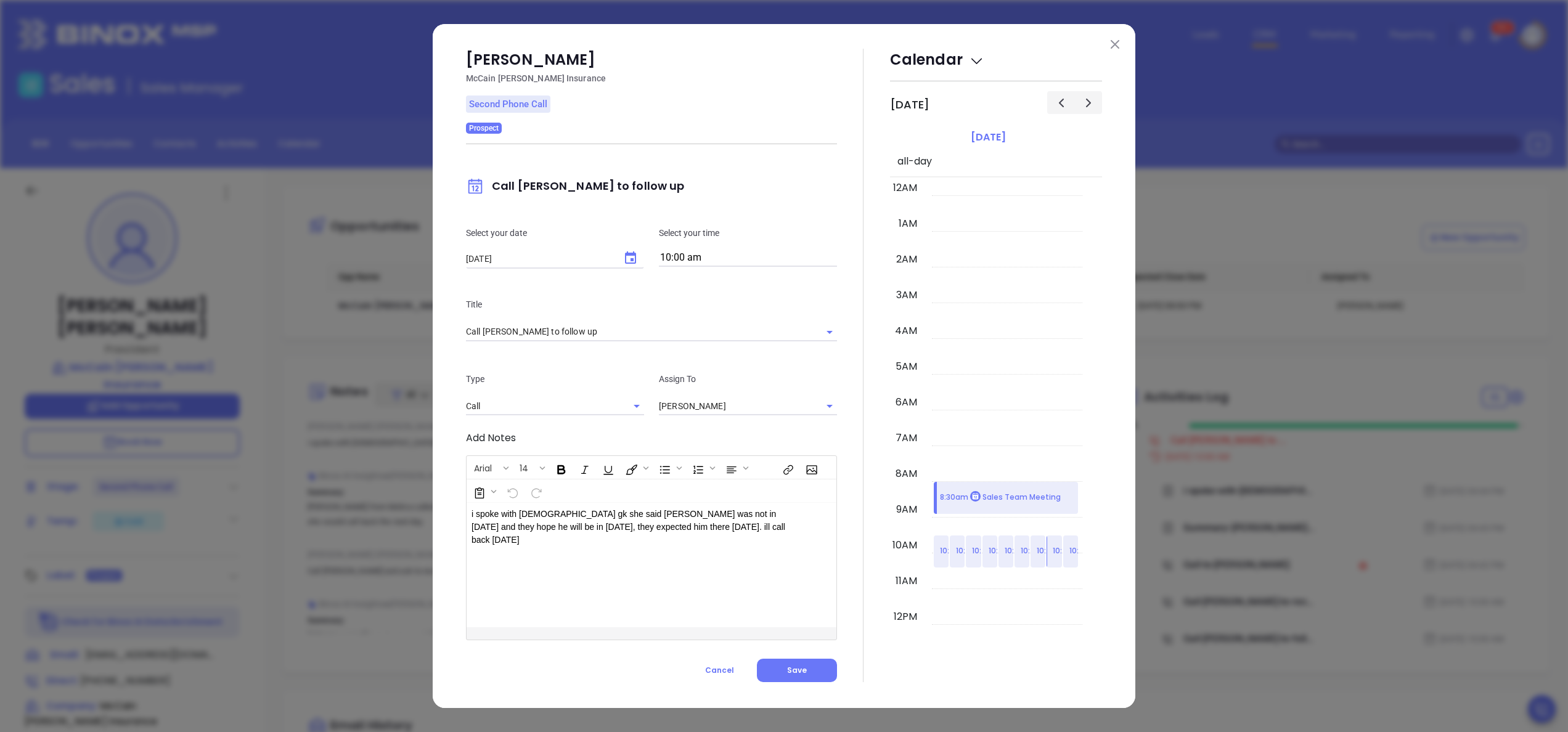
click at [859, 525] on div at bounding box center [864, 366] width 53 height 634
click at [789, 666] on span "Save" at bounding box center [797, 670] width 20 height 11
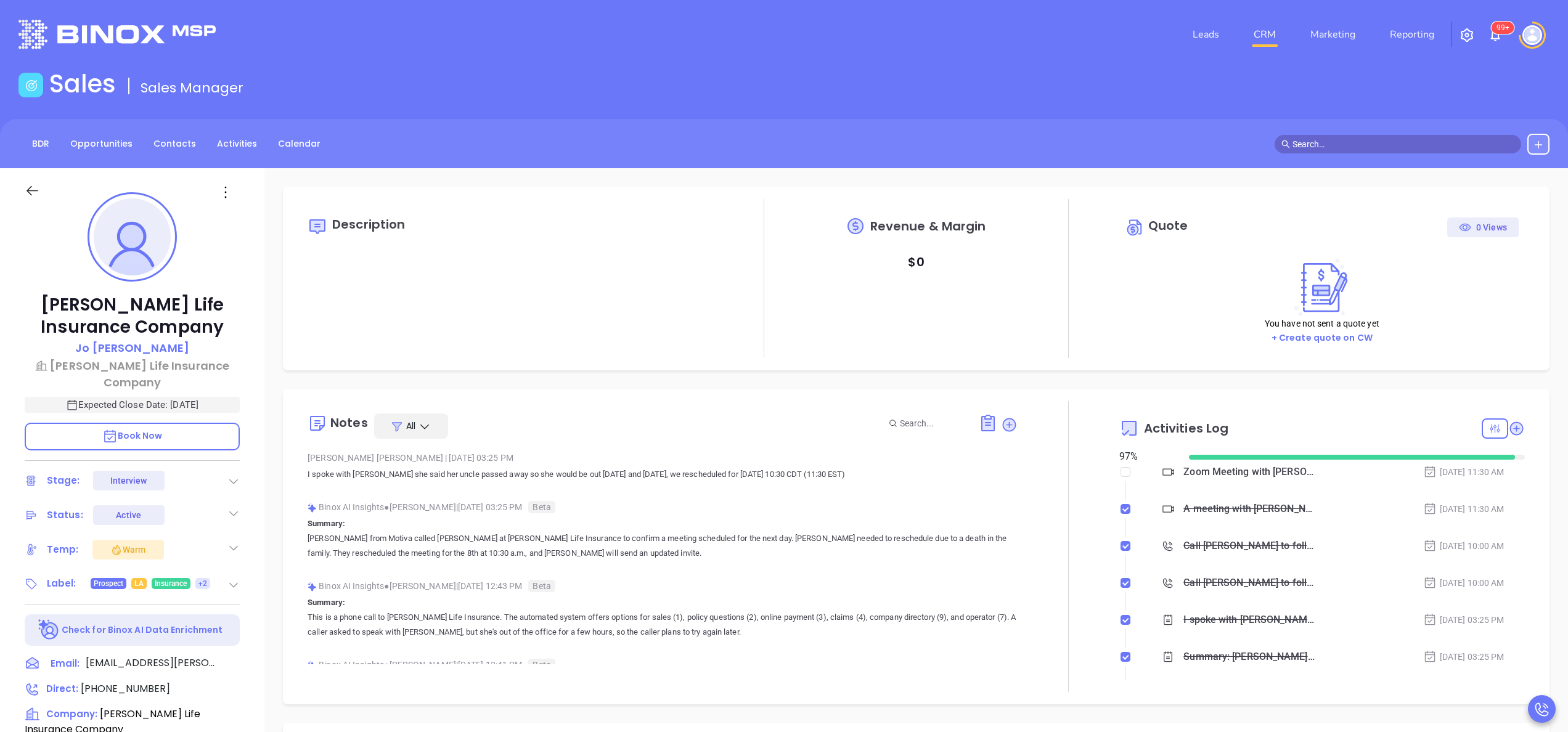
type input "[DATE]"
type input "[PERSON_NAME]"
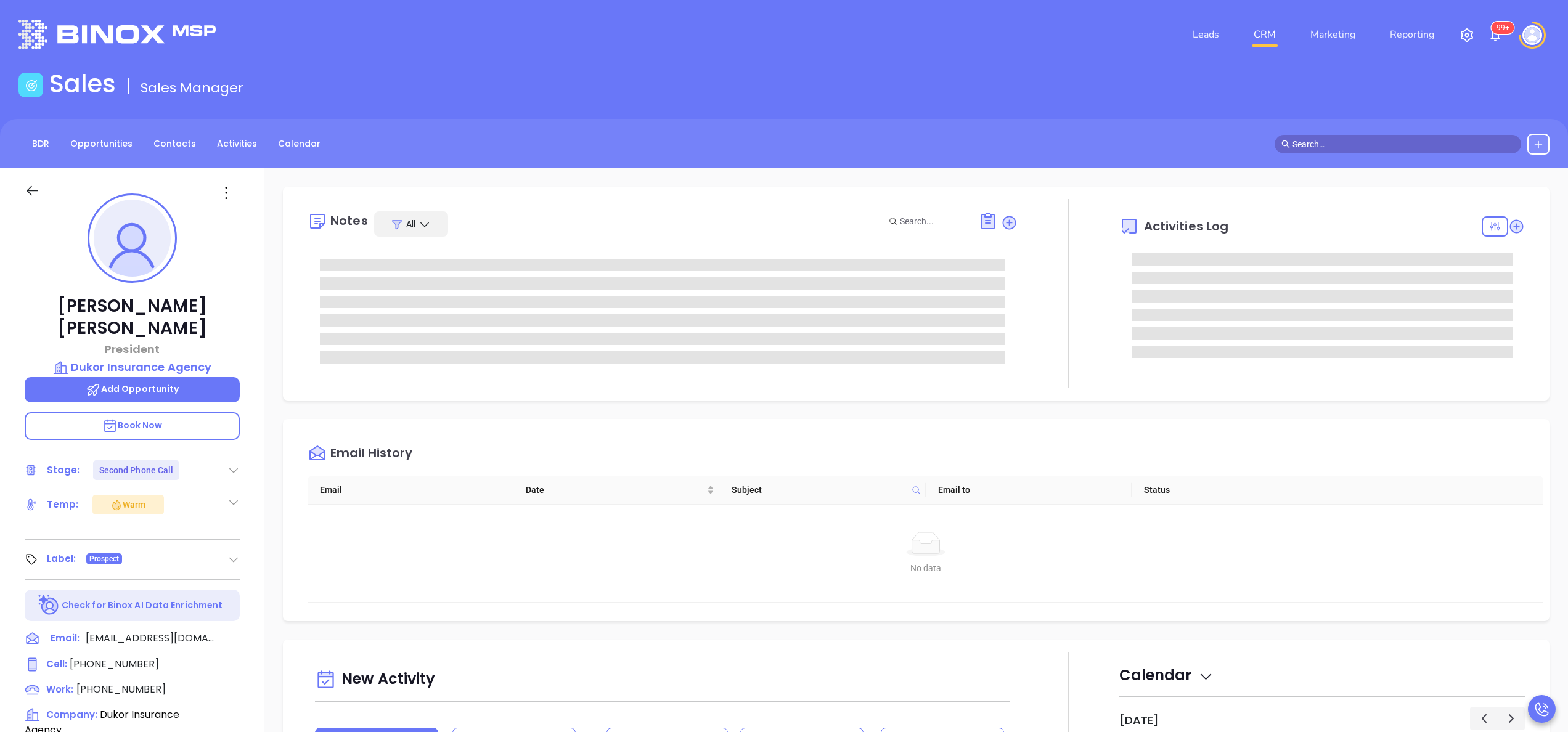
type input "[PERSON_NAME]"
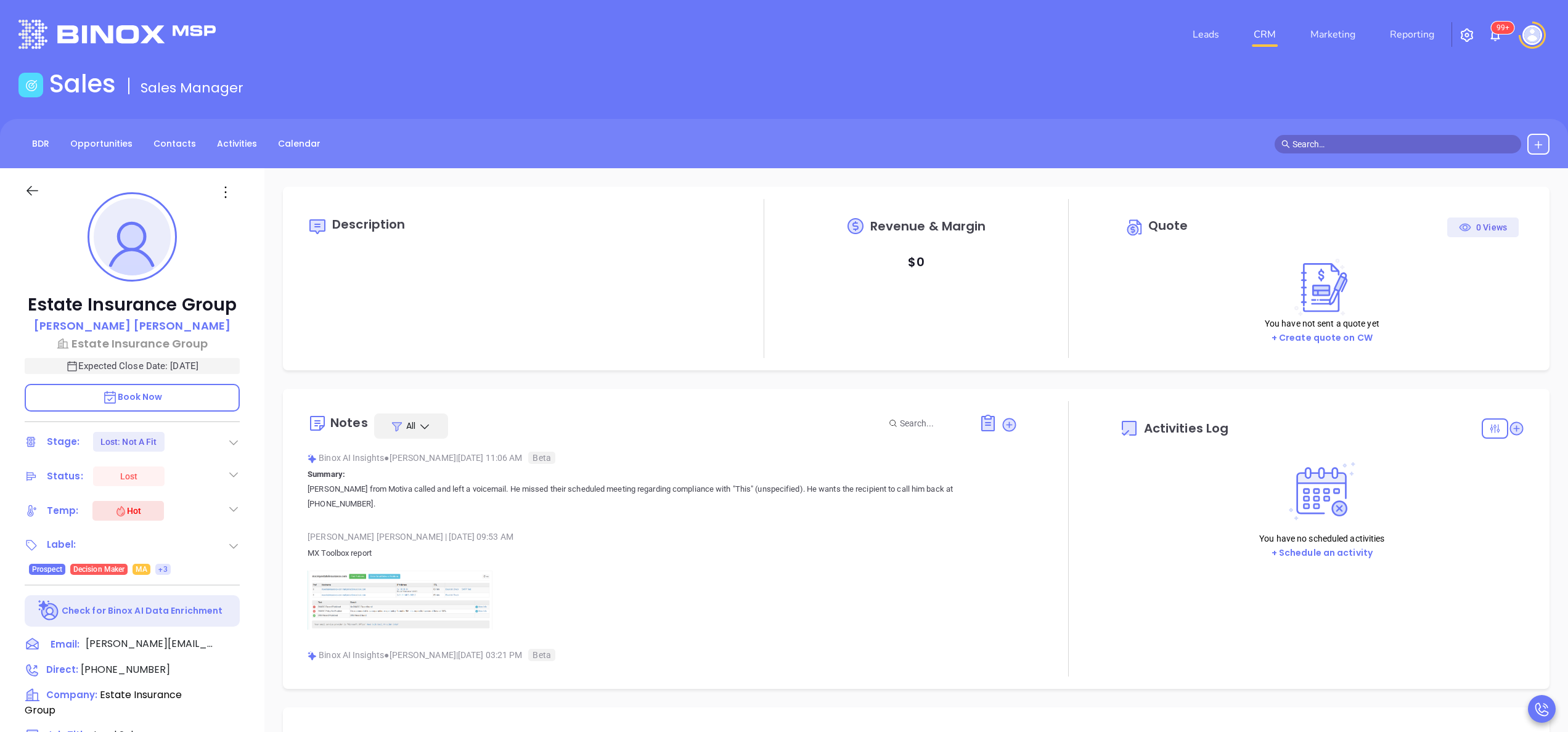
type input "[DATE]"
type input "[PERSON_NAME]"
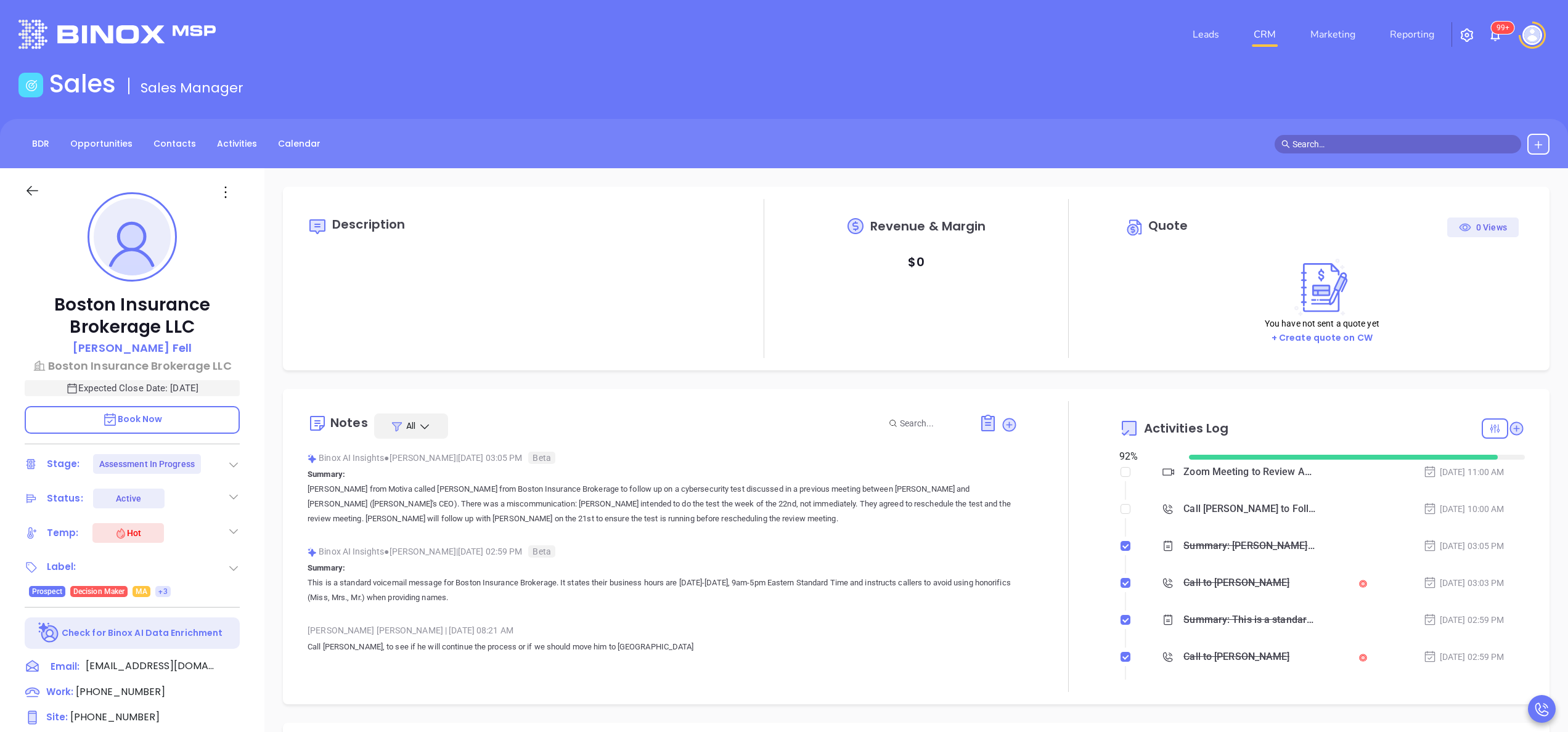
type input "[PERSON_NAME]"
click at [634, 535] on div "Binox AI Insights ● Wendy Hernandez | Oct 3, 2025 03:05 PM Beta Summary: Wendy …" at bounding box center [663, 492] width 710 height 87
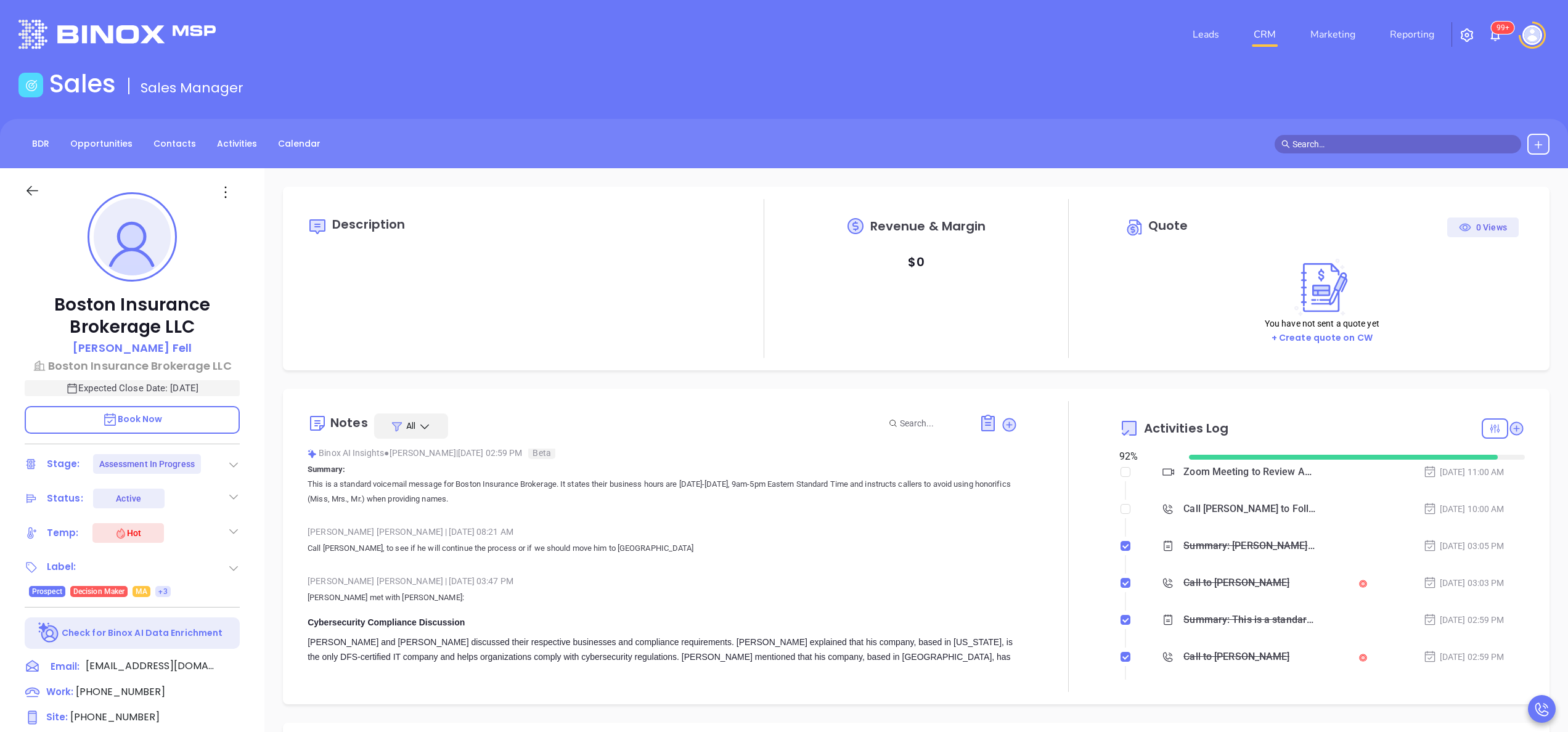
scroll to position [148, 0]
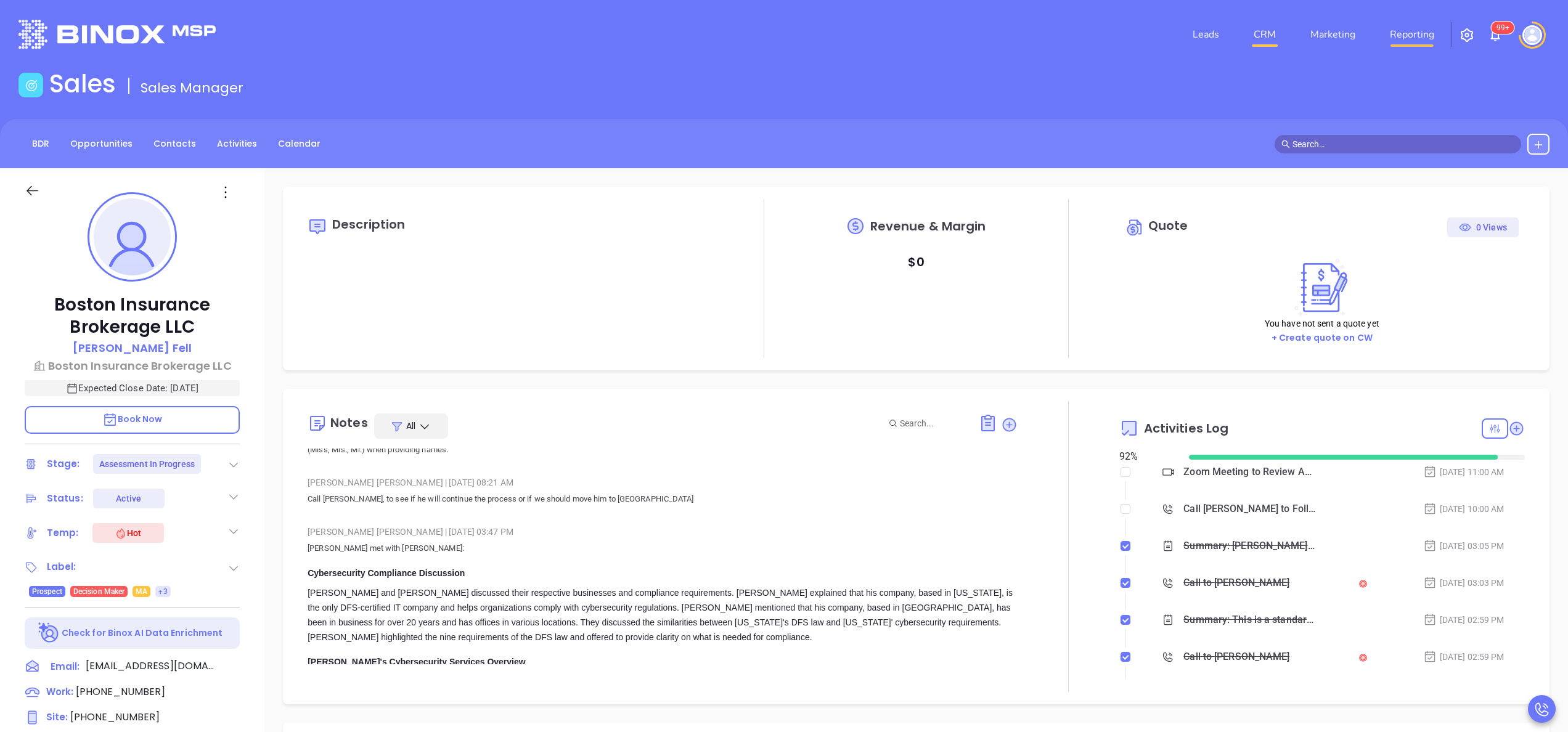
click at [1402, 35] on link "Reporting" at bounding box center [1412, 35] width 54 height 25
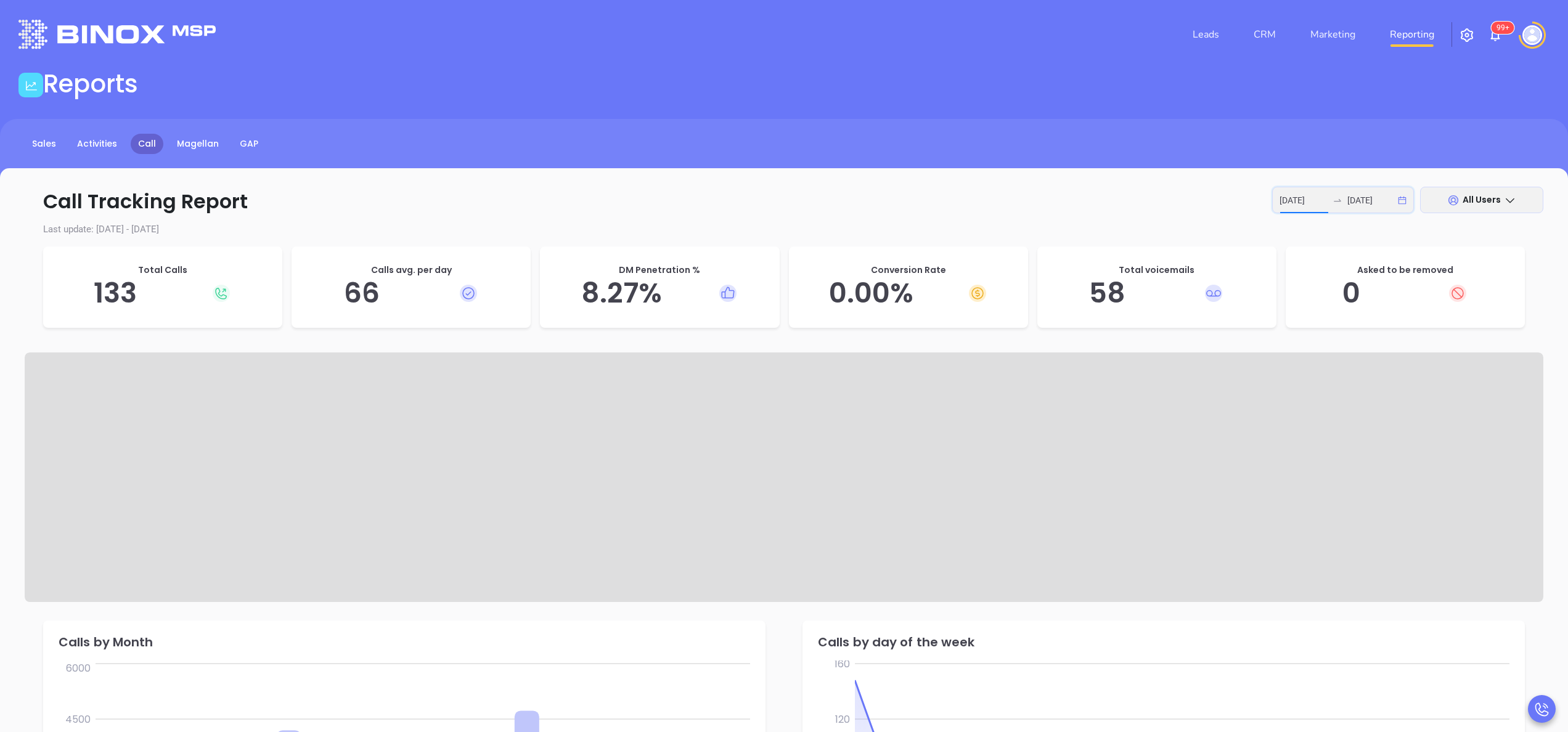
click at [1309, 200] on input "2025-10-06" at bounding box center [1304, 200] width 48 height 13
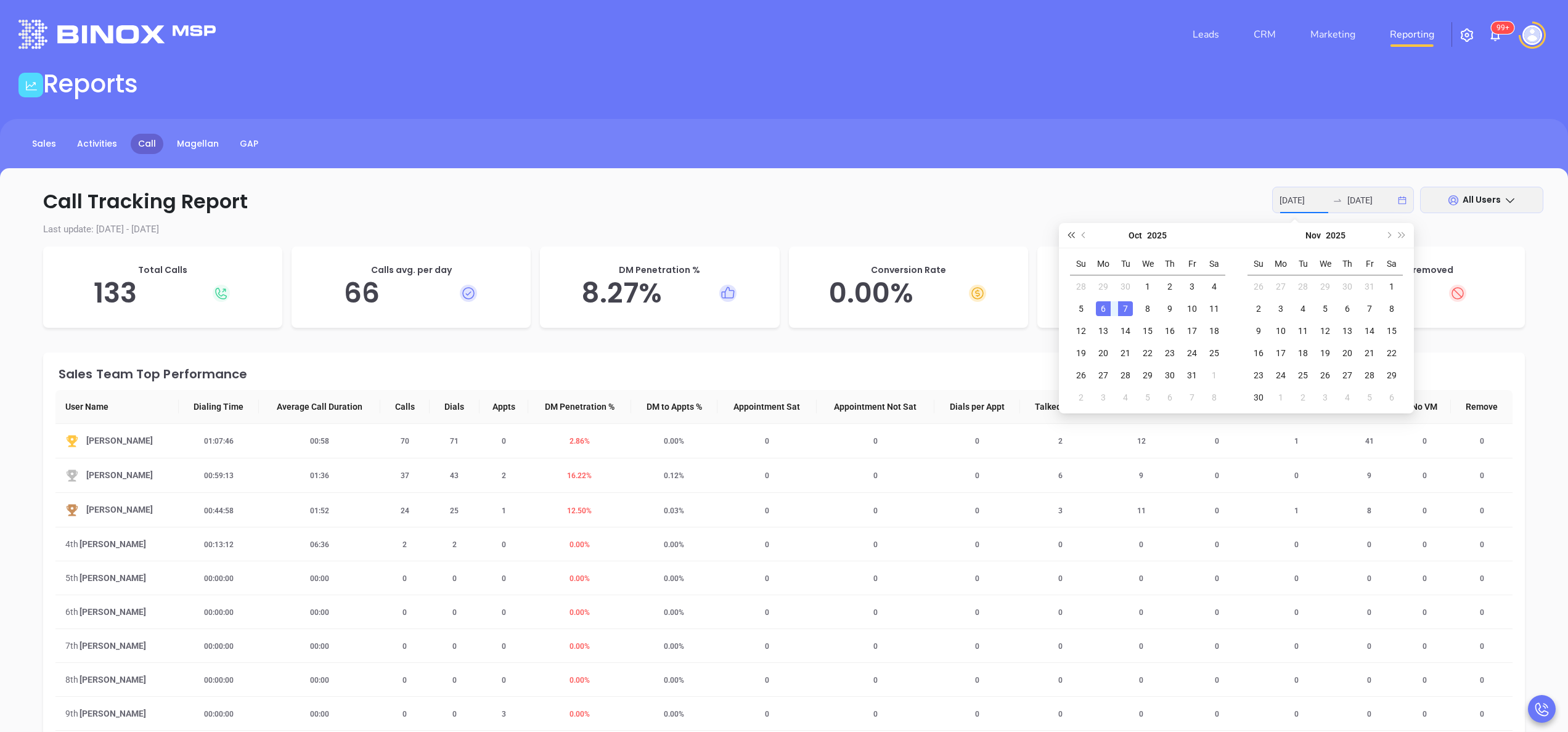
click at [1076, 231] on button "Last year (Control + left)" at bounding box center [1071, 235] width 13 height 25
click at [1080, 237] on button "Previous month (PageUp)" at bounding box center [1085, 235] width 13 height 25
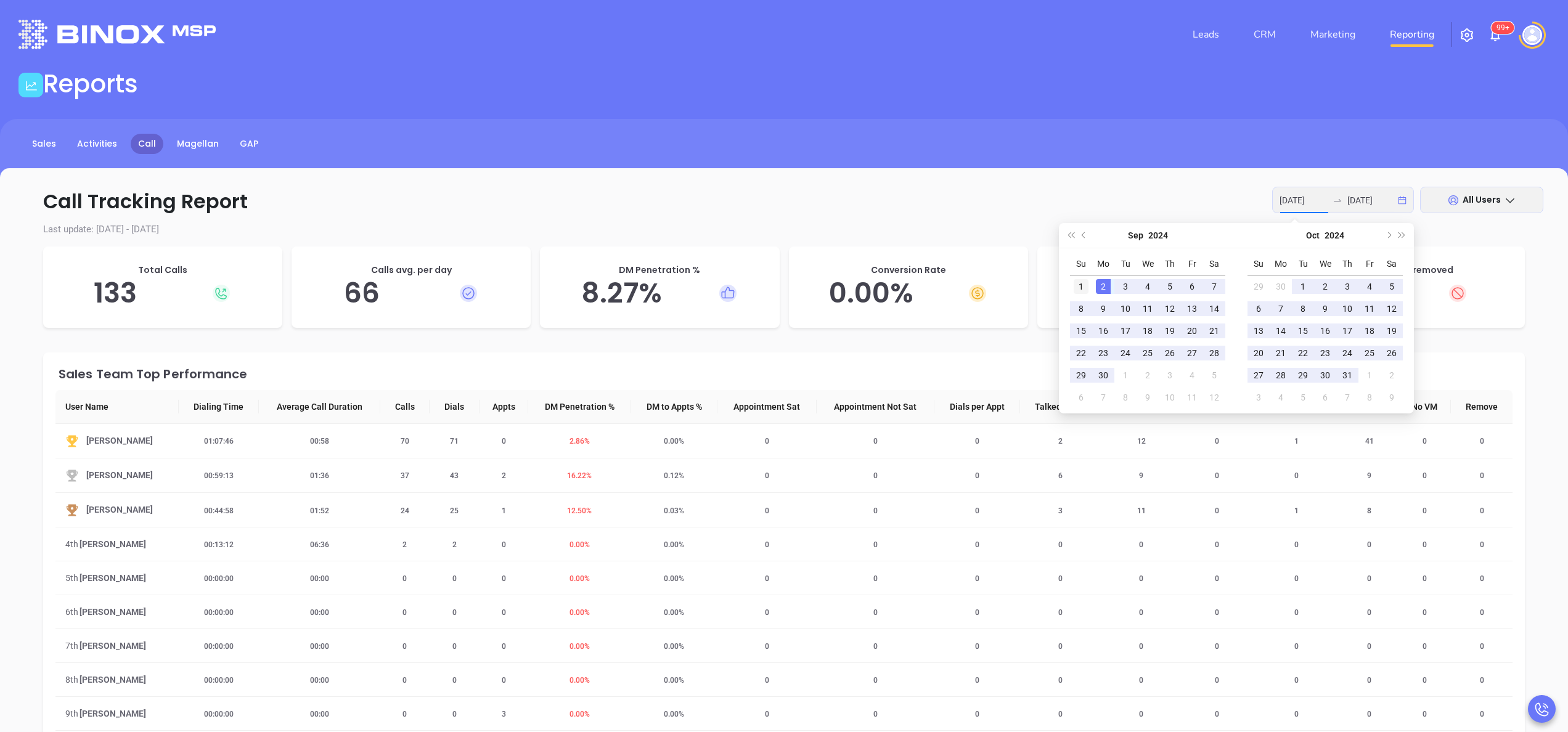
type input "2024-09-01"
click at [1084, 287] on div "1" at bounding box center [1081, 287] width 15 height 15
type input "2024-09-30"
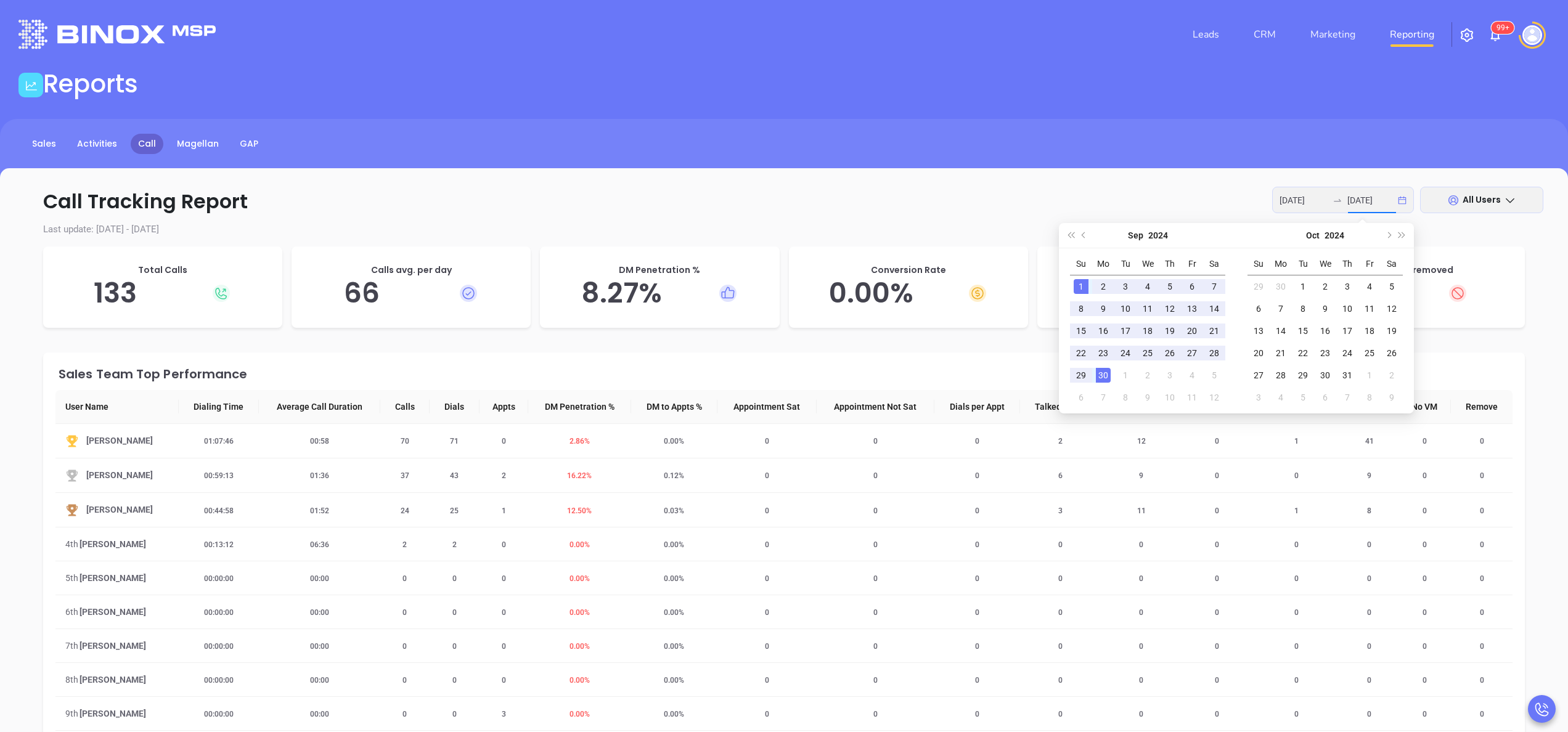
click at [1105, 383] on div "30" at bounding box center [1104, 375] width 15 height 15
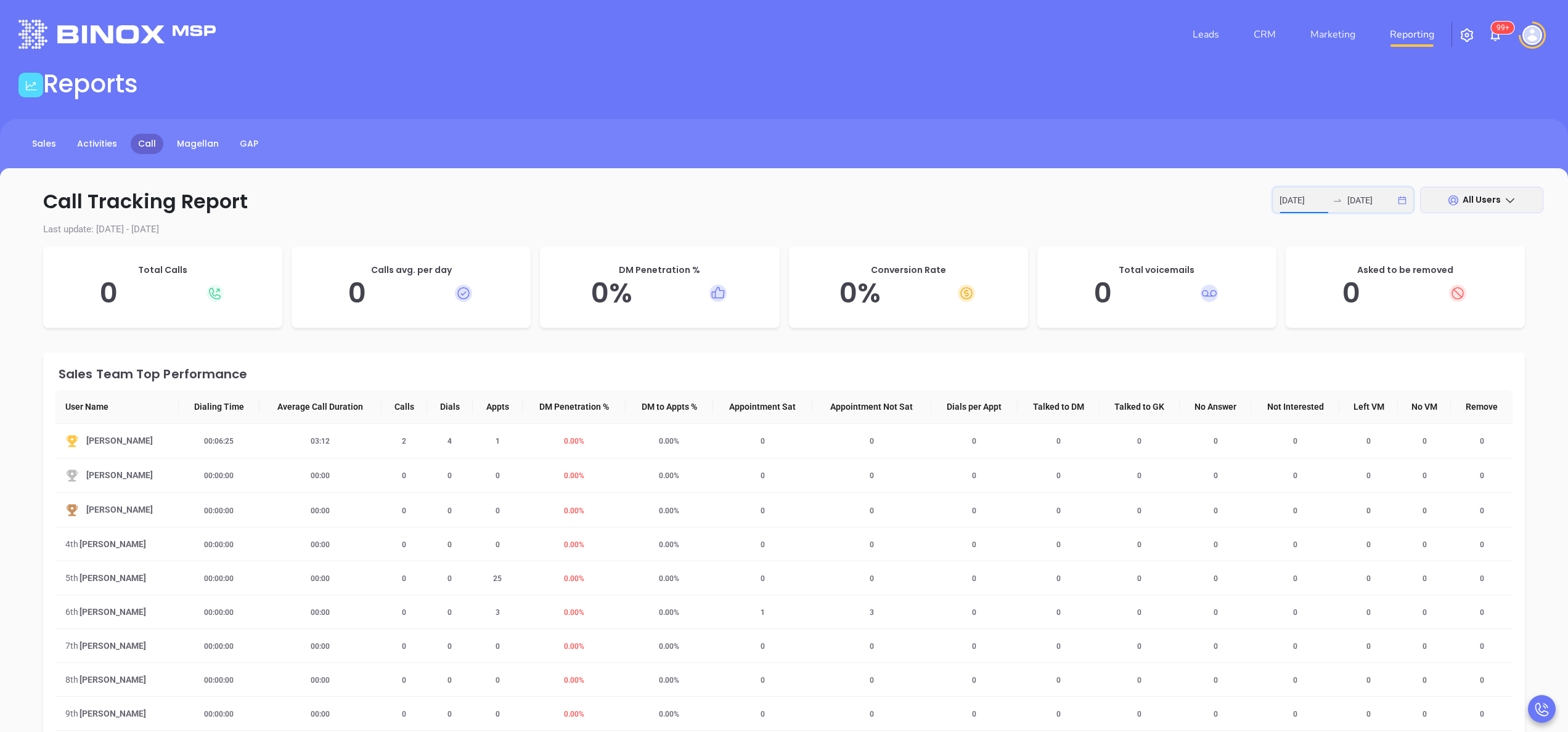
click at [1293, 198] on input "2024-09-01" at bounding box center [1304, 200] width 48 height 13
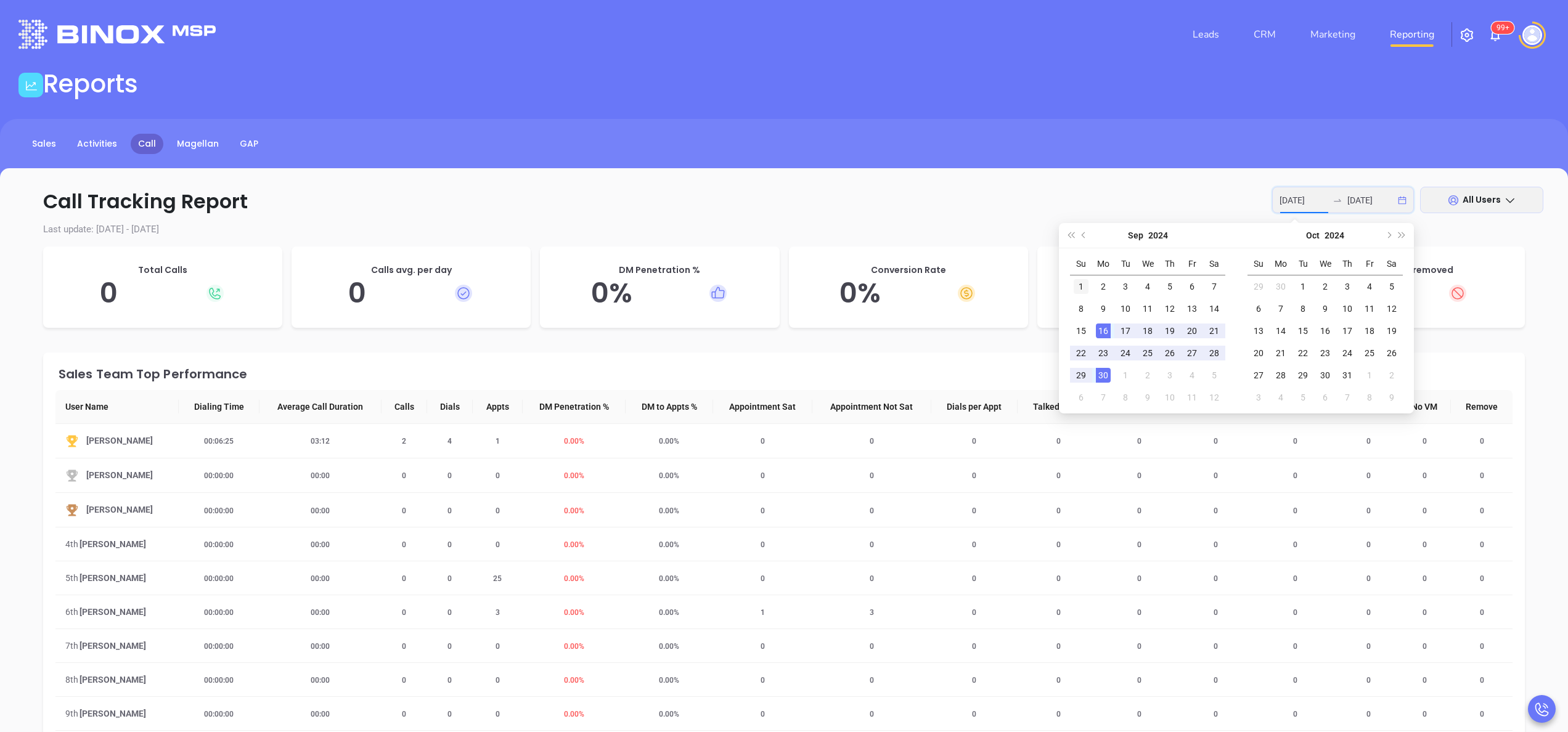
type input "2024-09-01"
click at [1078, 282] on div "1" at bounding box center [1081, 287] width 15 height 15
type input "2024-09-30"
click at [1108, 379] on div "30" at bounding box center [1104, 375] width 15 height 15
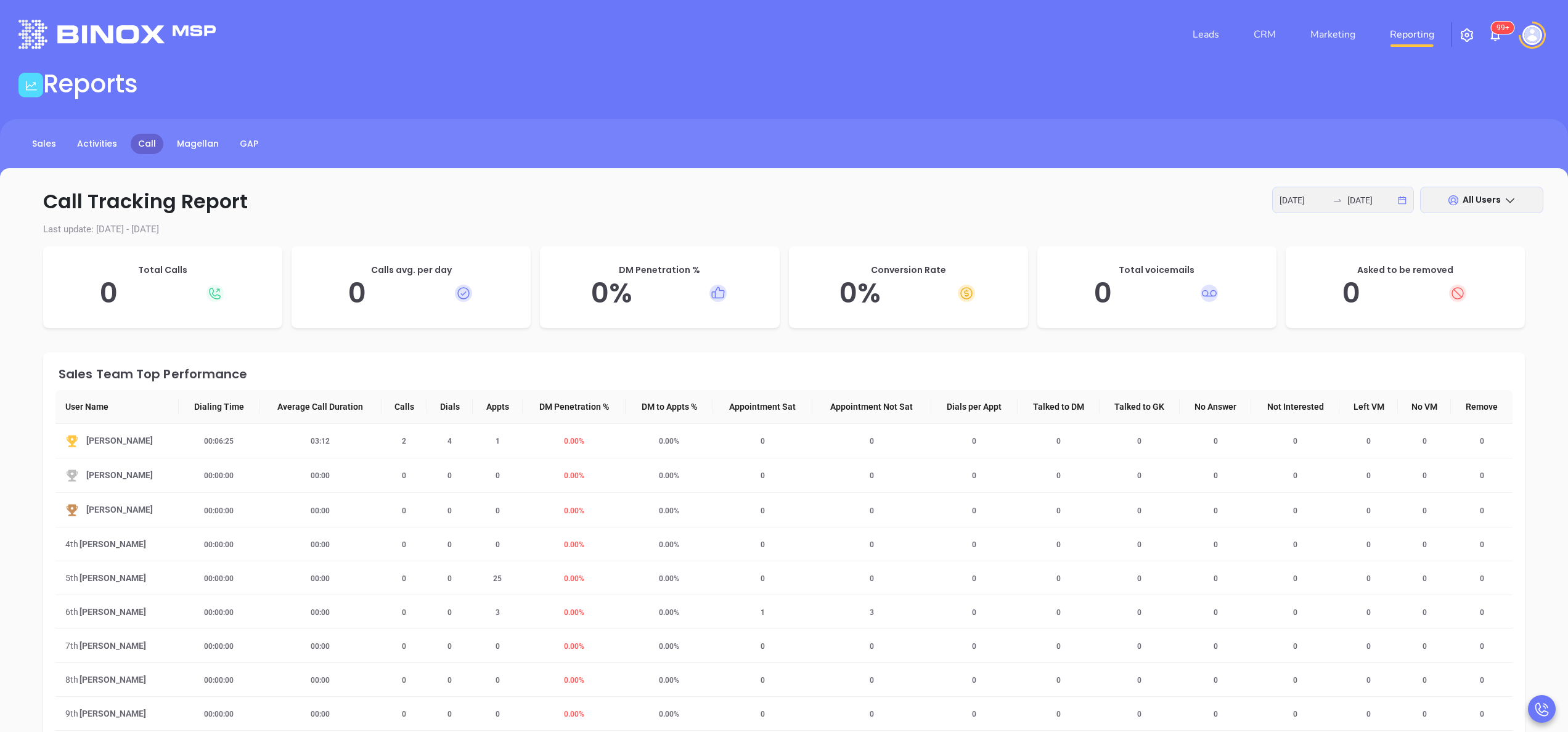
click at [1286, 207] on div "2024-09-01 2024-09-30" at bounding box center [1343, 200] width 142 height 26
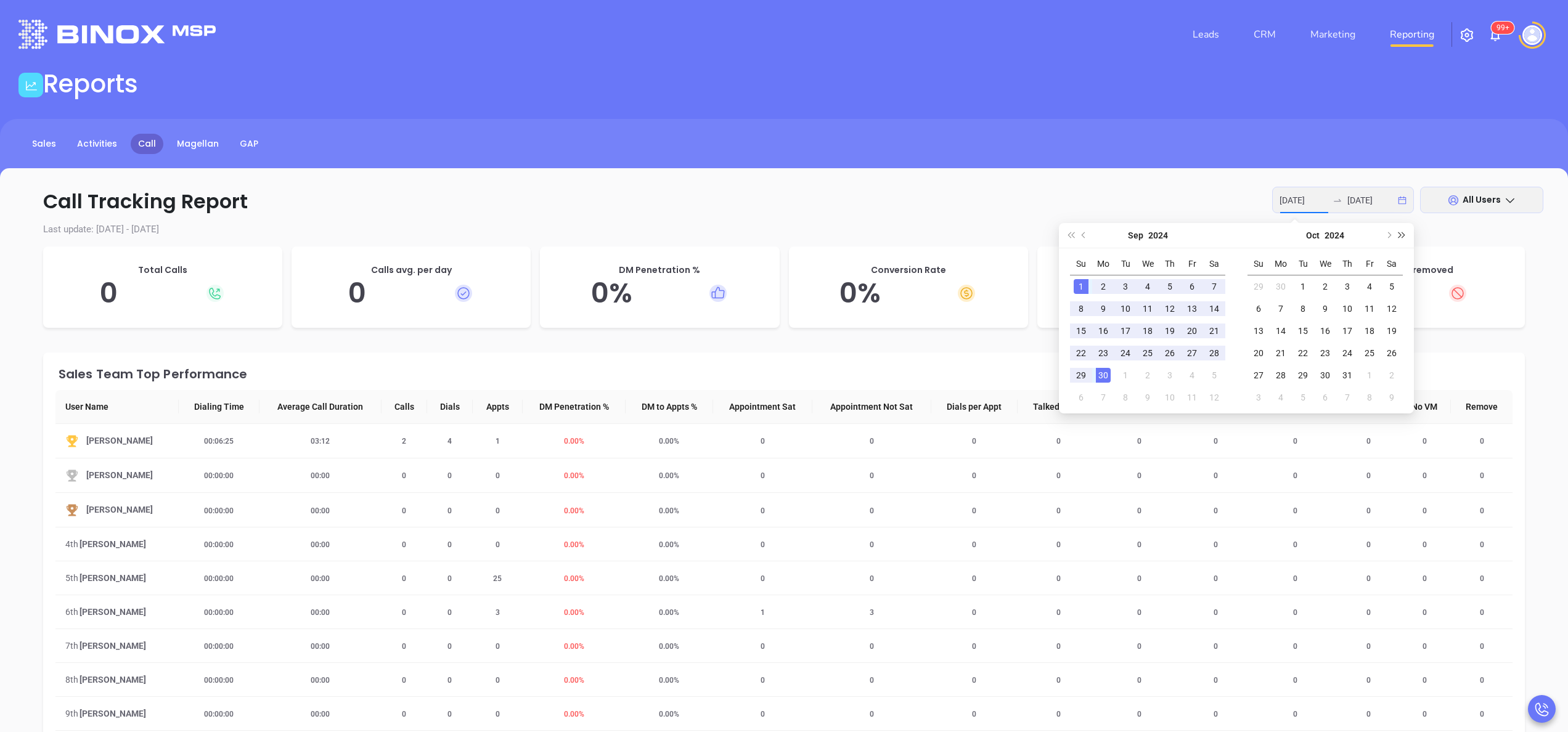
click at [1404, 224] on button "Next year (Control + right)" at bounding box center [1402, 235] width 13 height 25
type input "2025-09-01"
click at [1103, 286] on div "1" at bounding box center [1104, 287] width 15 height 15
type input "2025-09-30"
click at [1132, 377] on div "30" at bounding box center [1126, 375] width 15 height 15
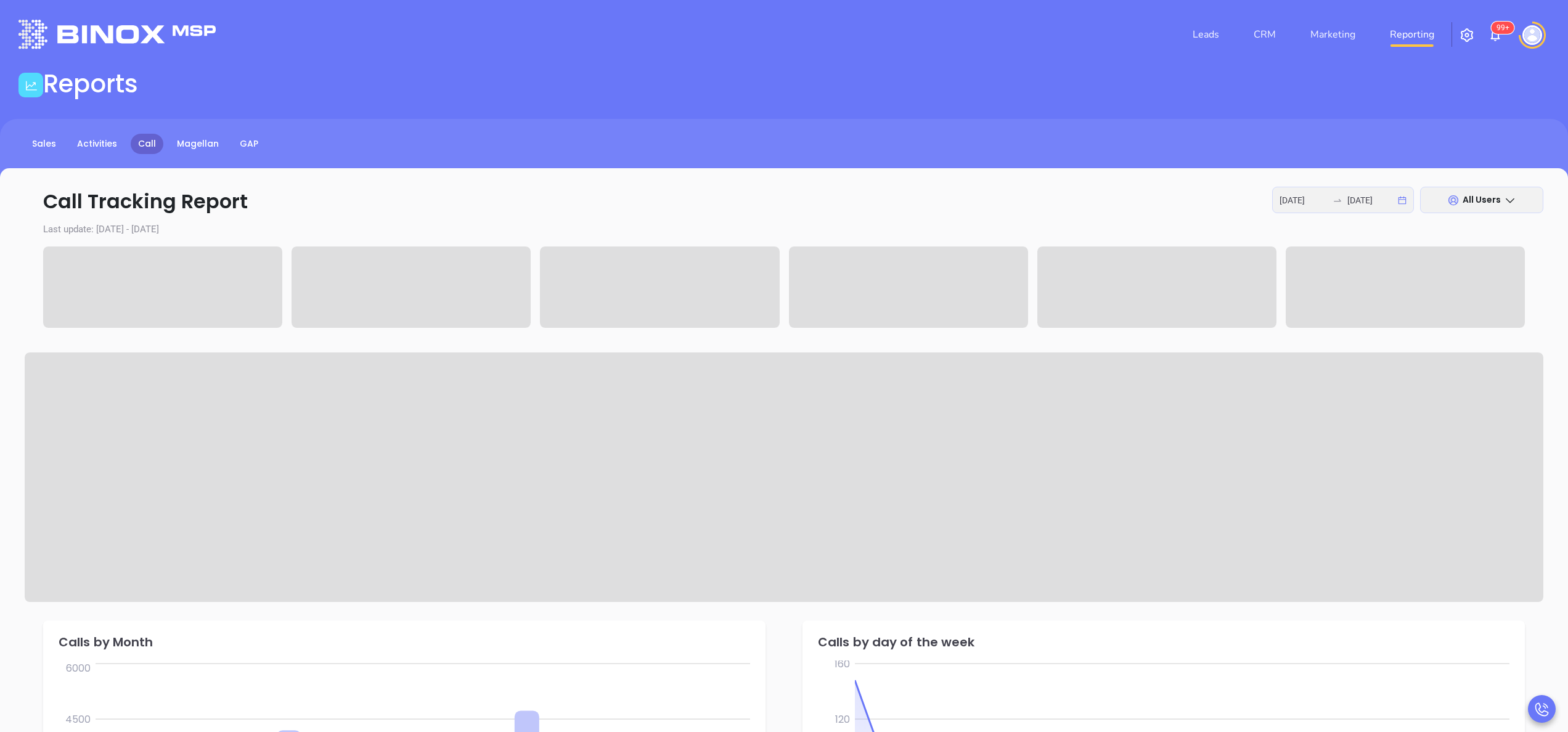
click at [1132, 377] on span at bounding box center [784, 477] width 1519 height 249
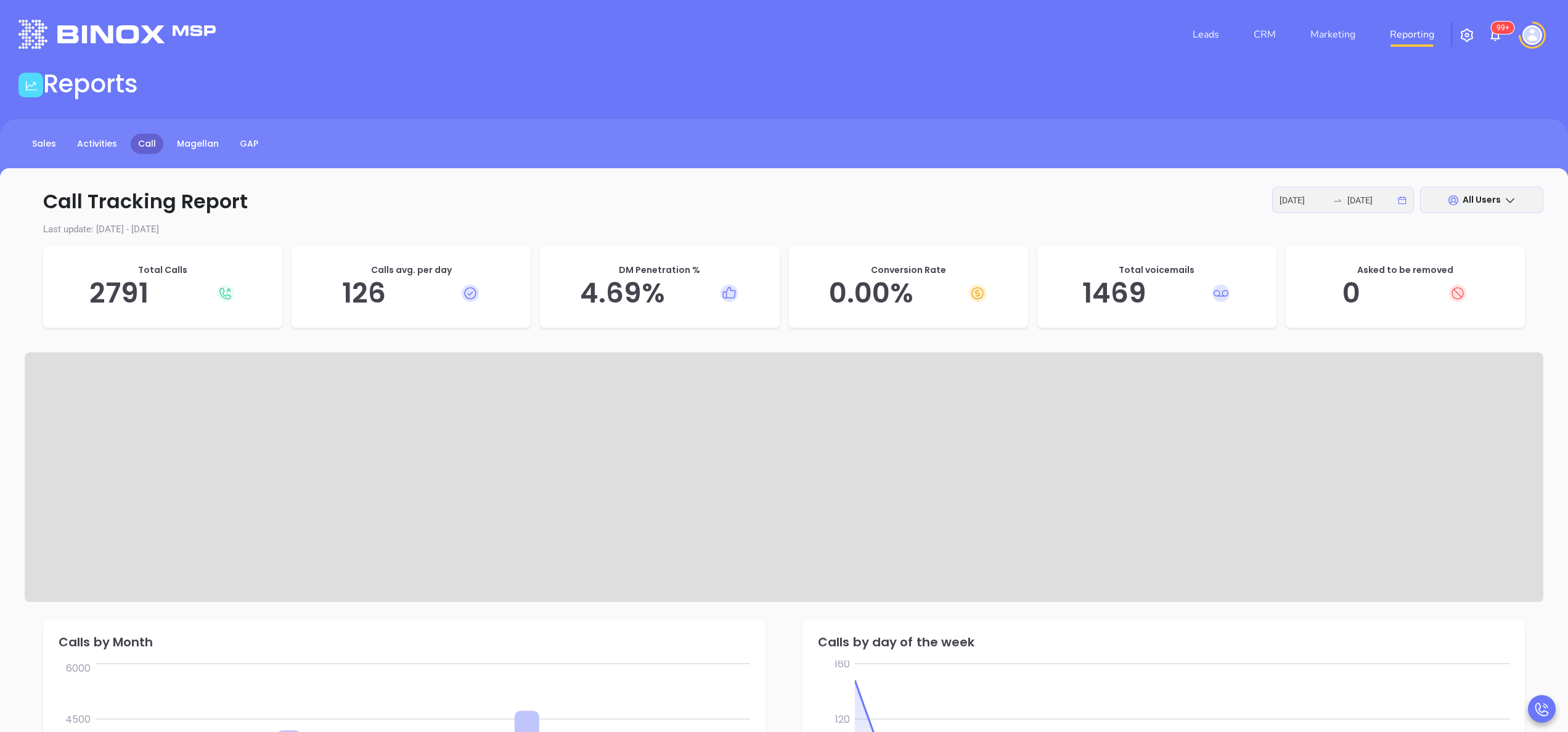
click at [1132, 377] on span at bounding box center [784, 477] width 1519 height 249
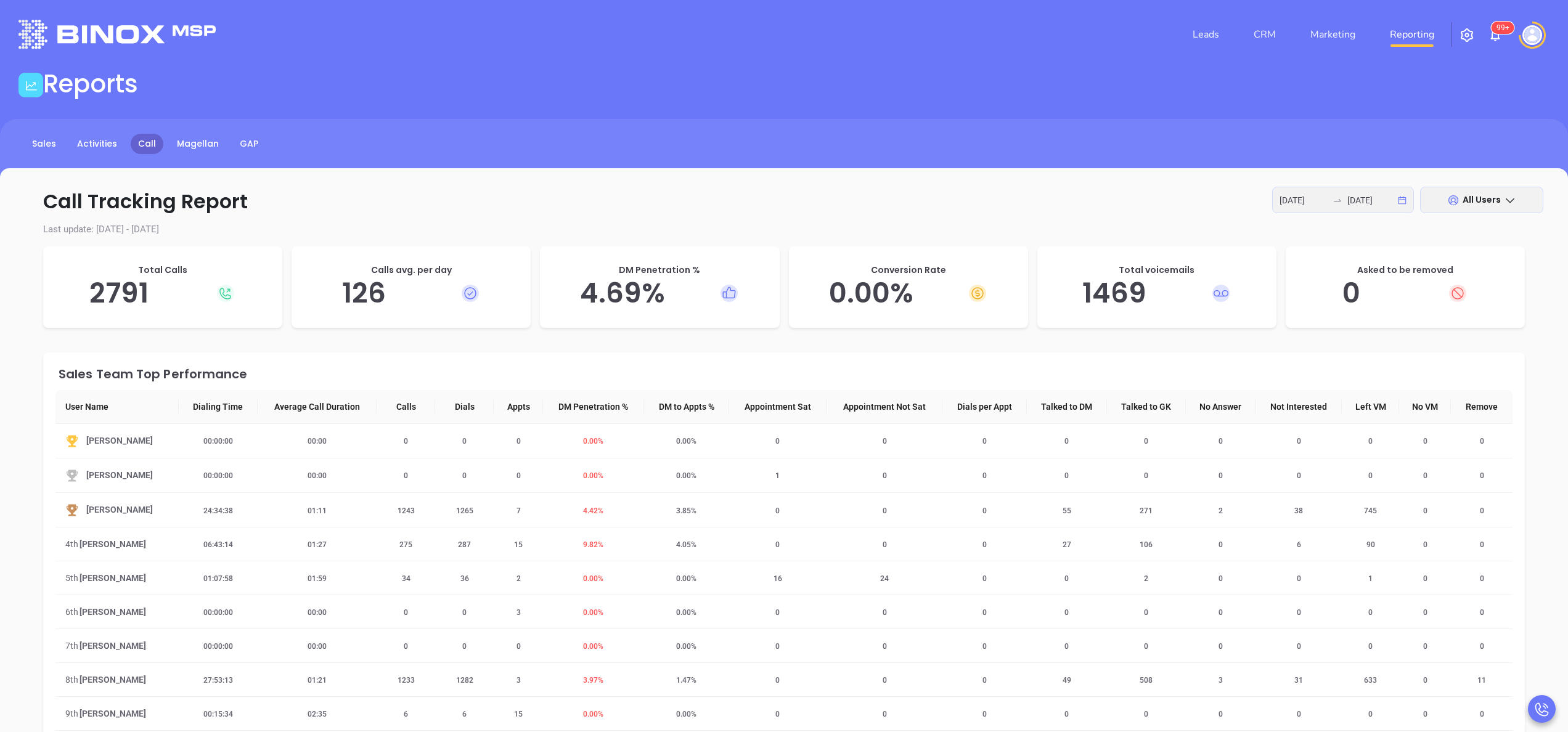
click at [800, 200] on p "Call Tracking Report 2025-09-01 2025-09-30 All Users" at bounding box center [784, 202] width 1519 height 30
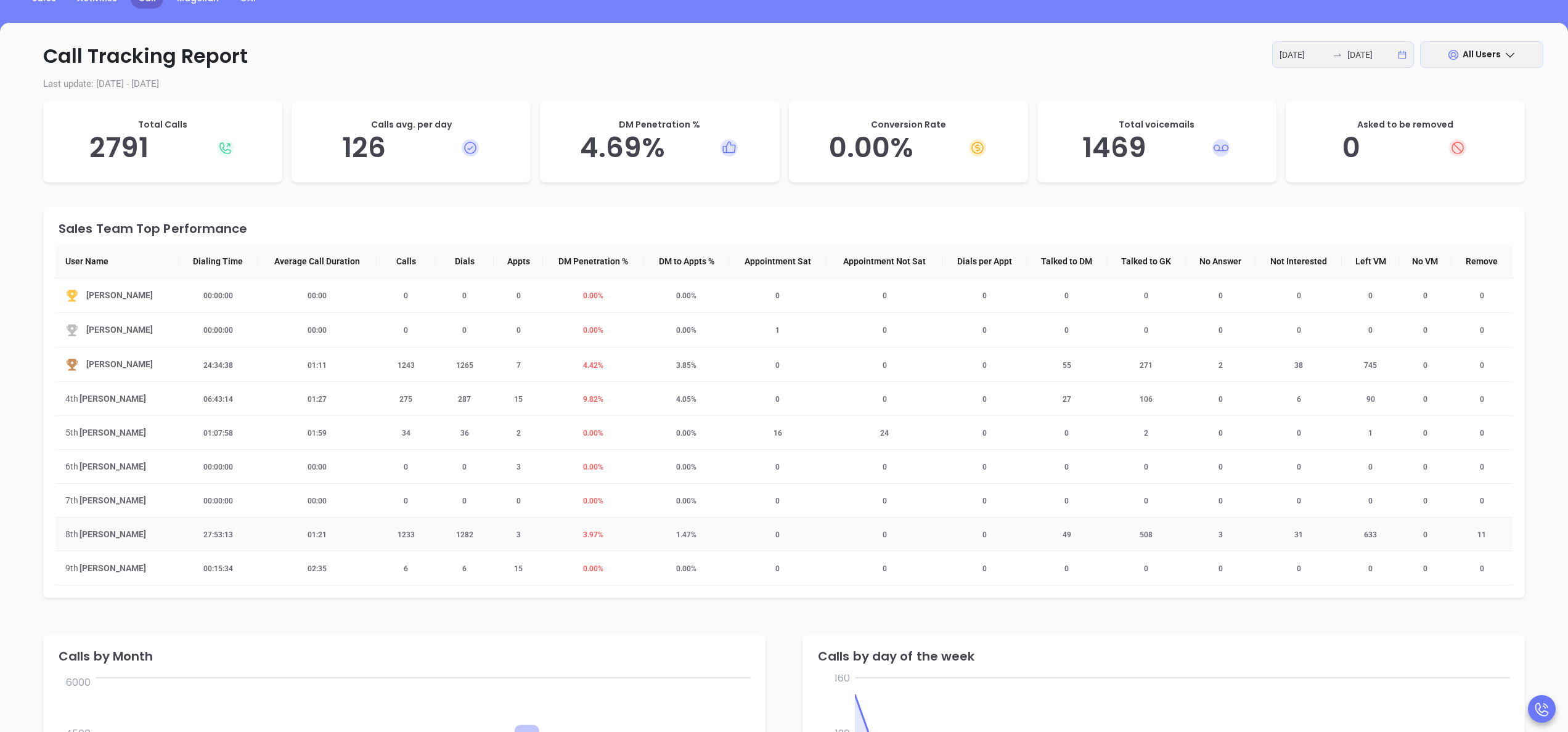
scroll to position [148, 0]
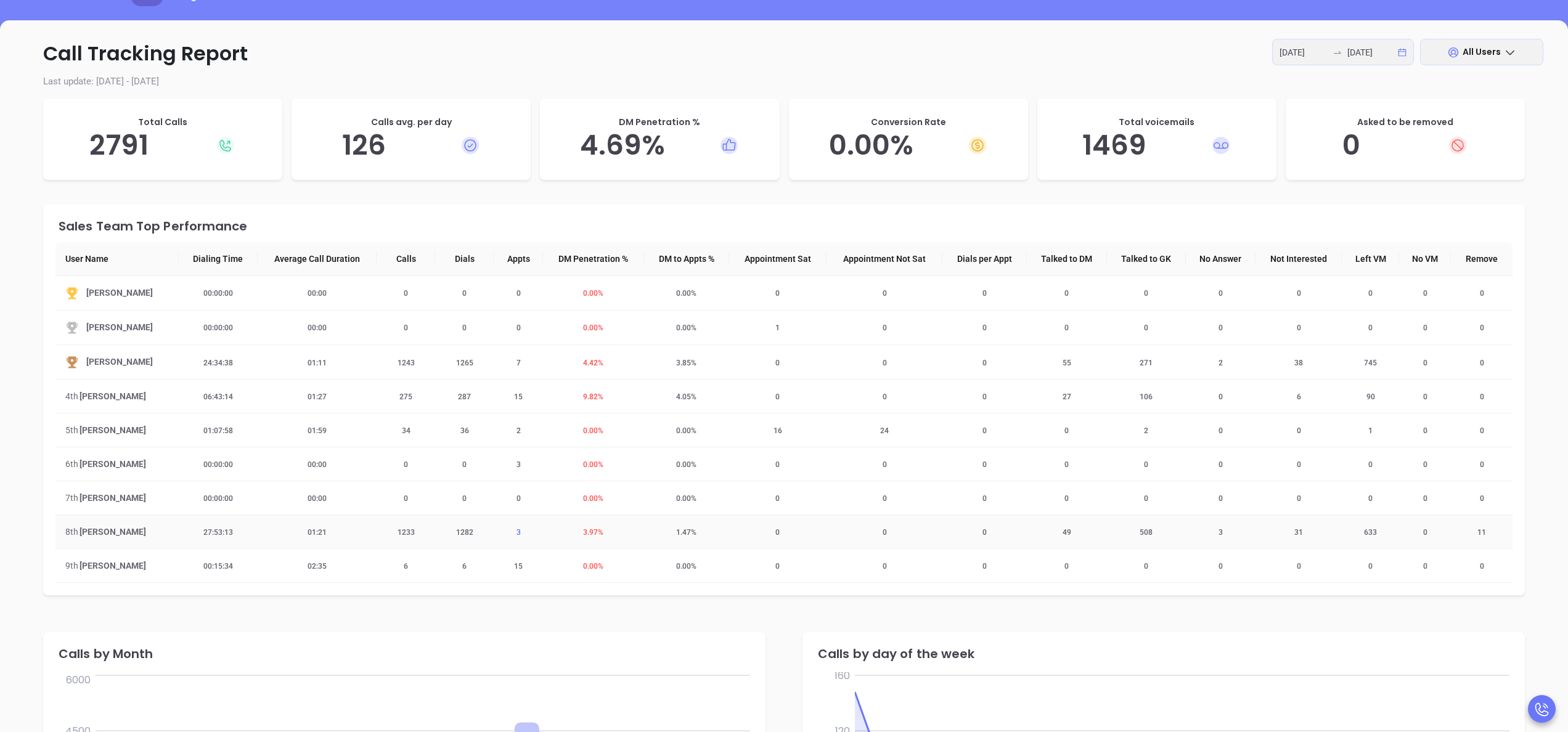
click at [511, 536] on span "3" at bounding box center [518, 533] width 19 height 8
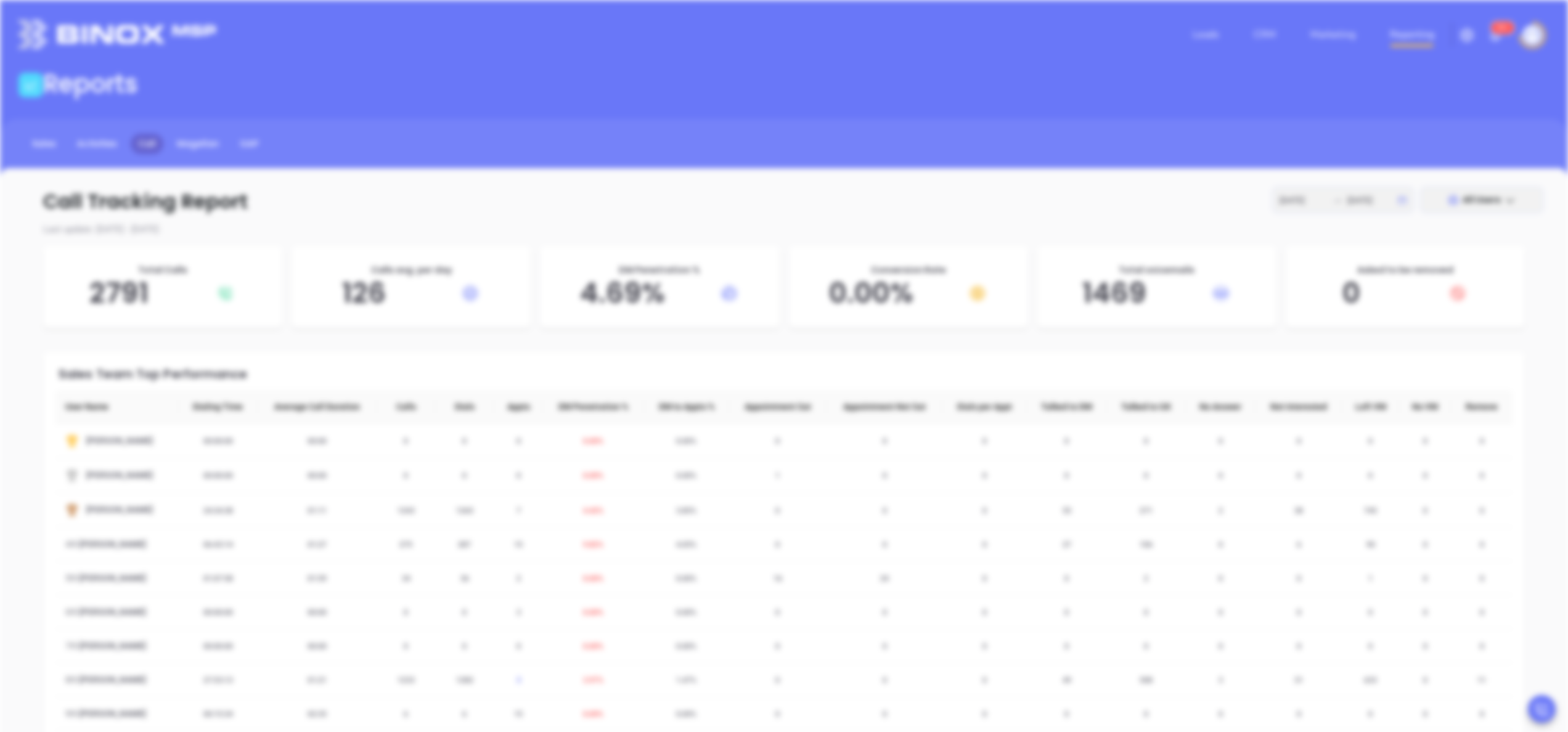
scroll to position [0, 0]
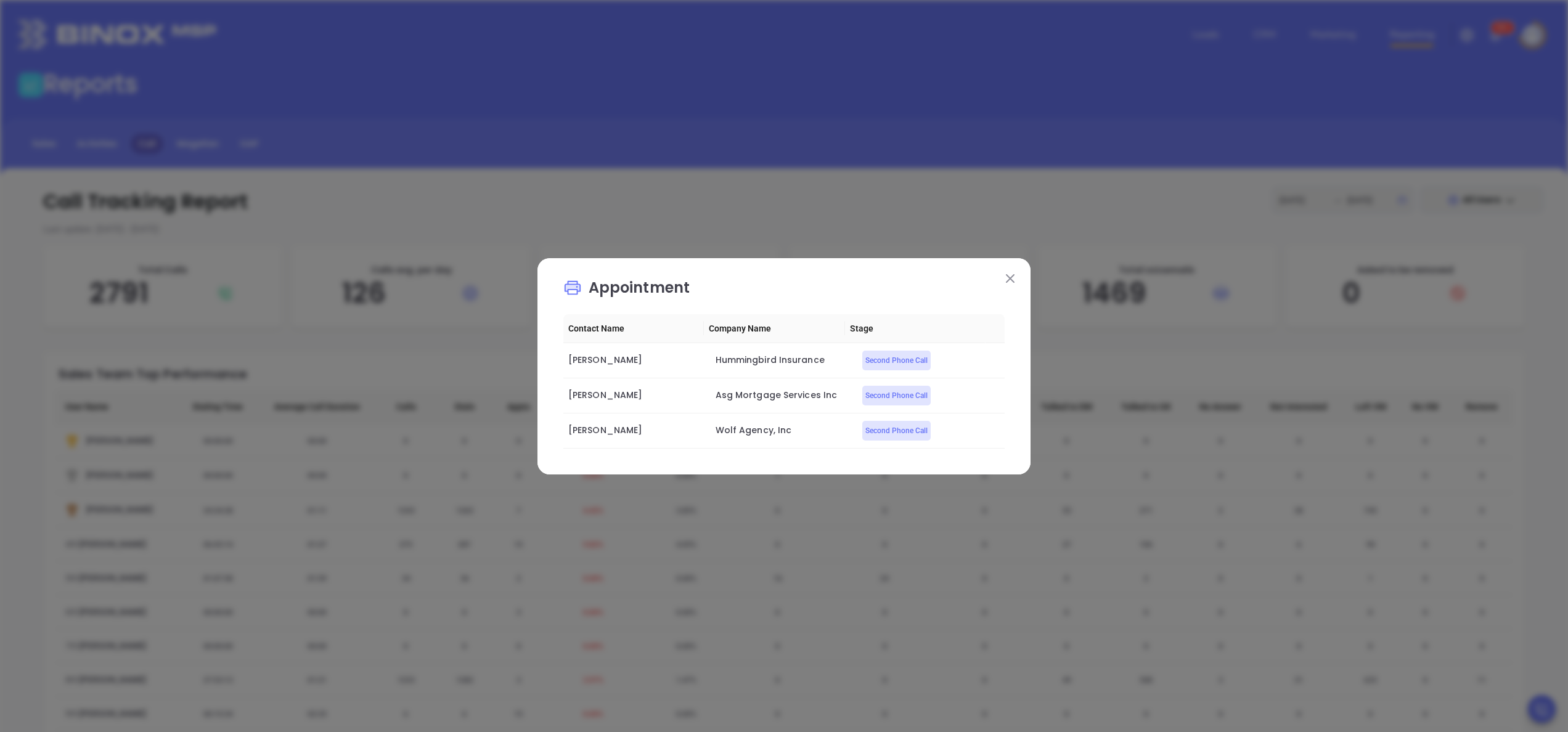
click at [1004, 274] on button at bounding box center [1010, 278] width 16 height 16
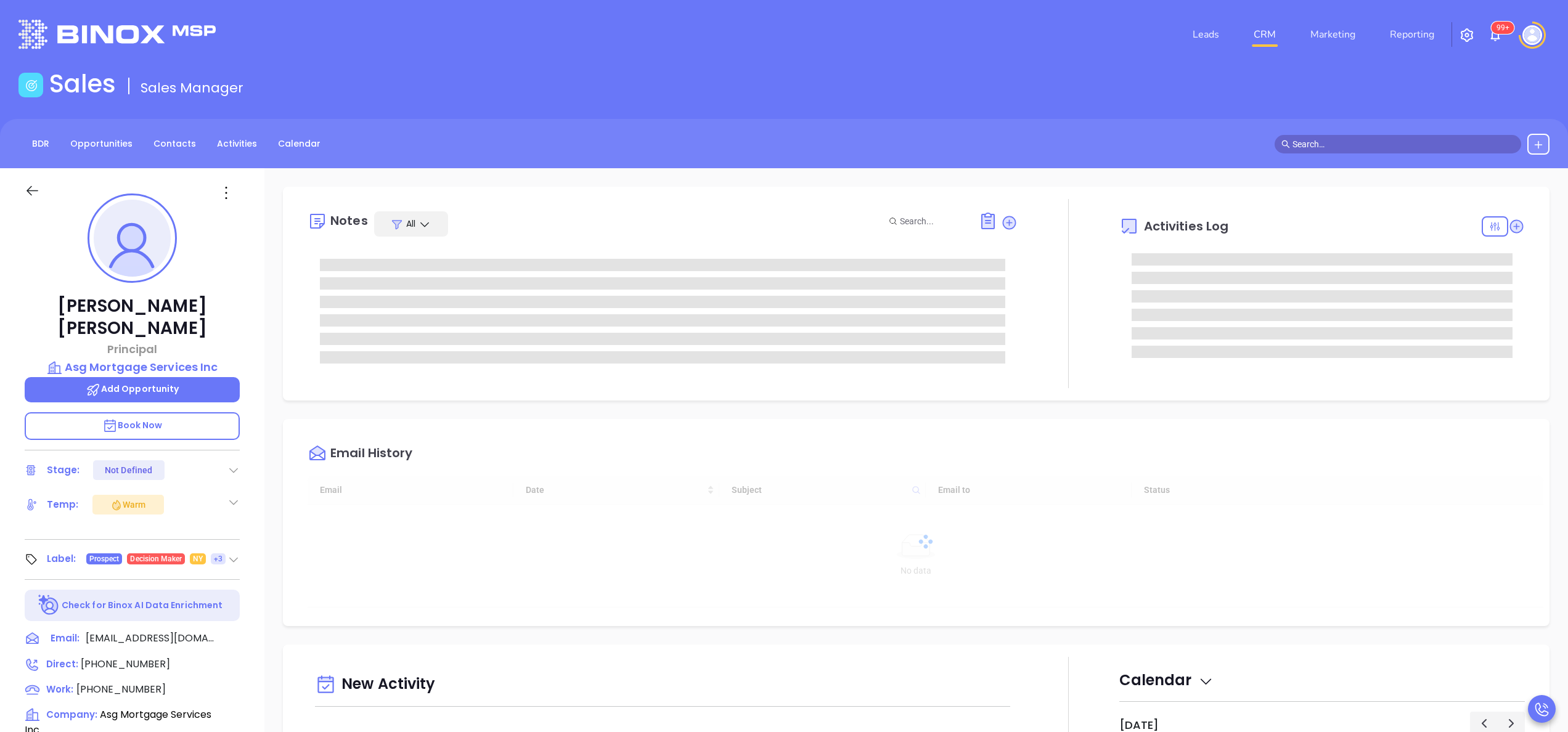
type input "[DATE]"
type input "[PERSON_NAME]"
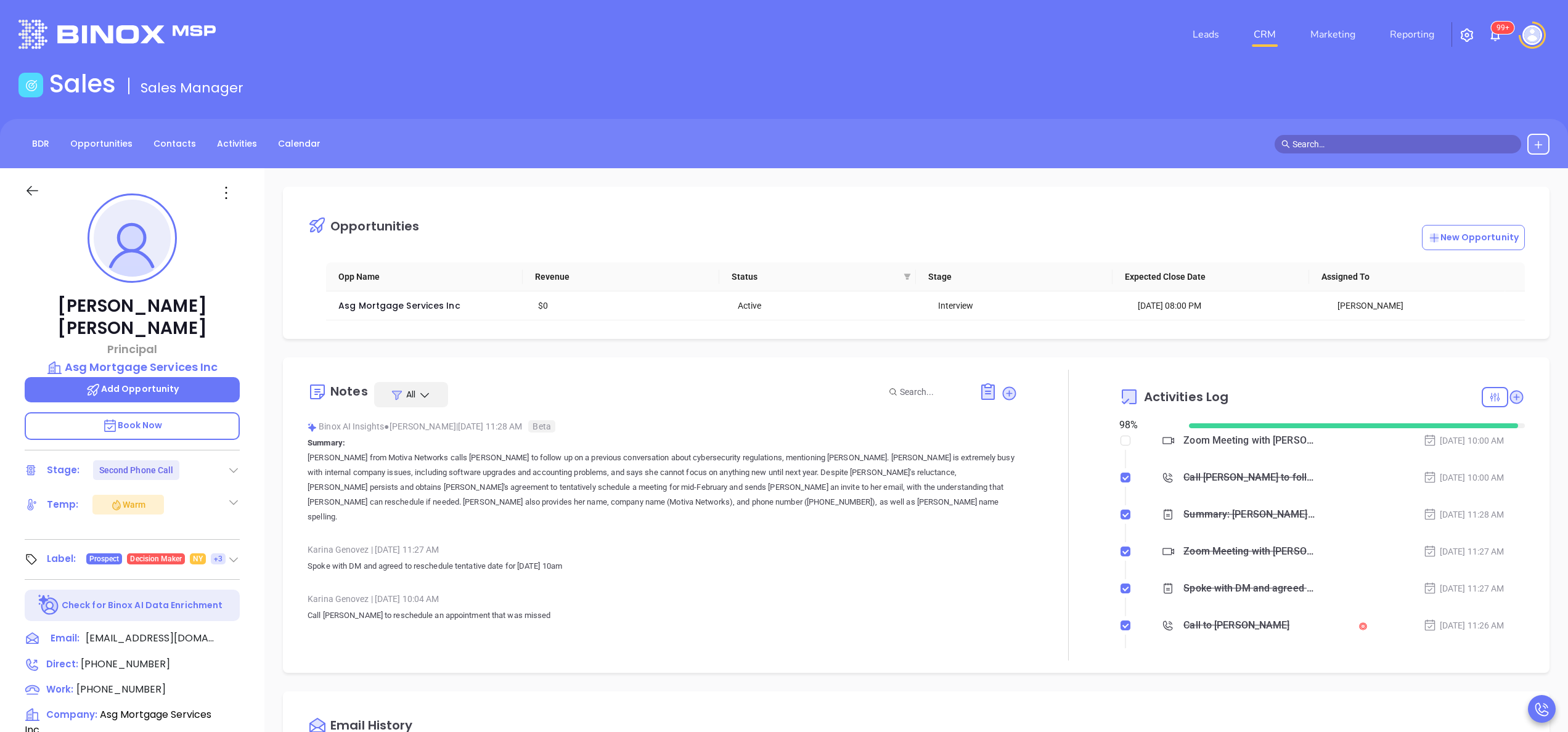
click at [258, 497] on div "Marion Lee Principal Asg Mortgage Services Inc Add Opportunity Book Now Stage: …" at bounding box center [132, 626] width 264 height 916
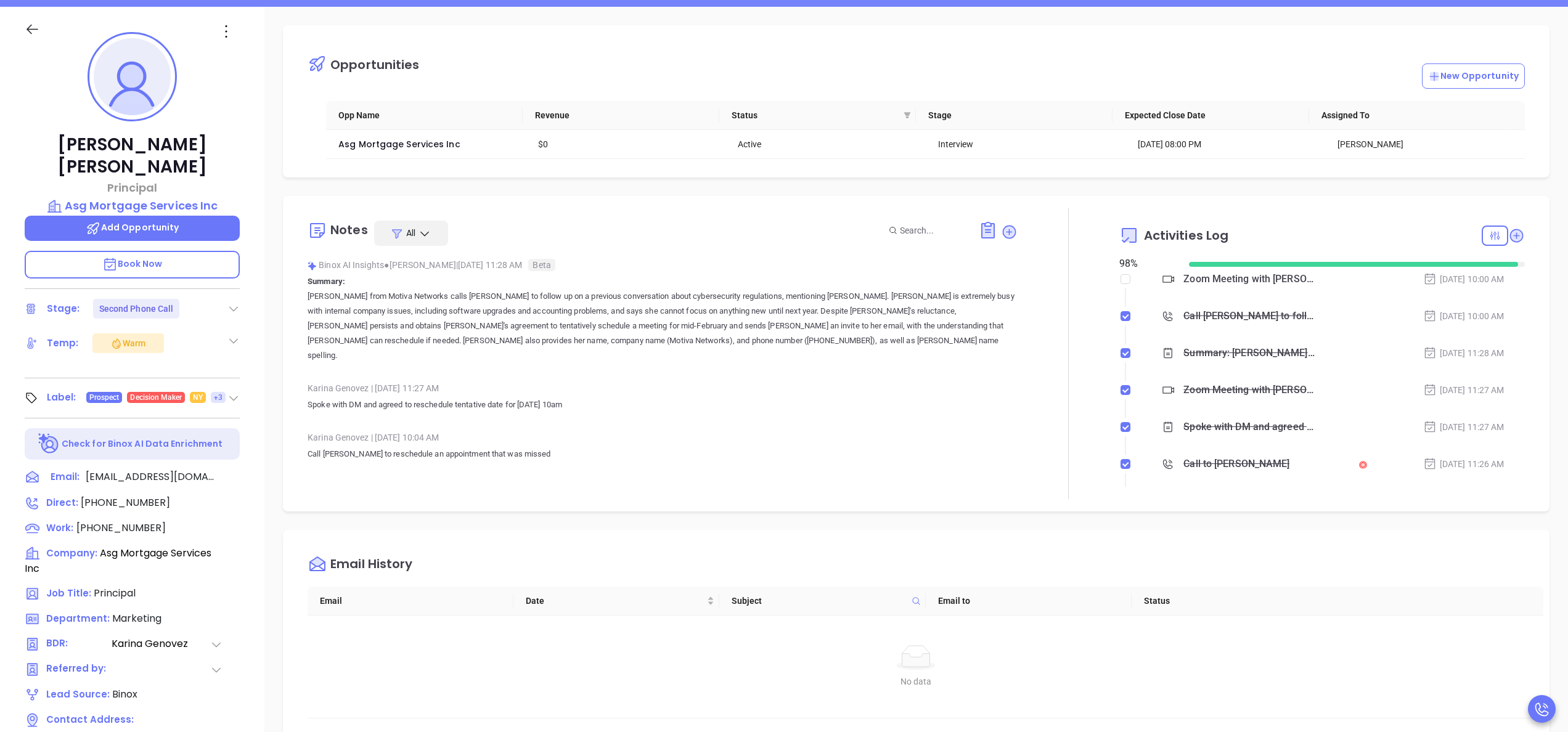
scroll to position [99, 0]
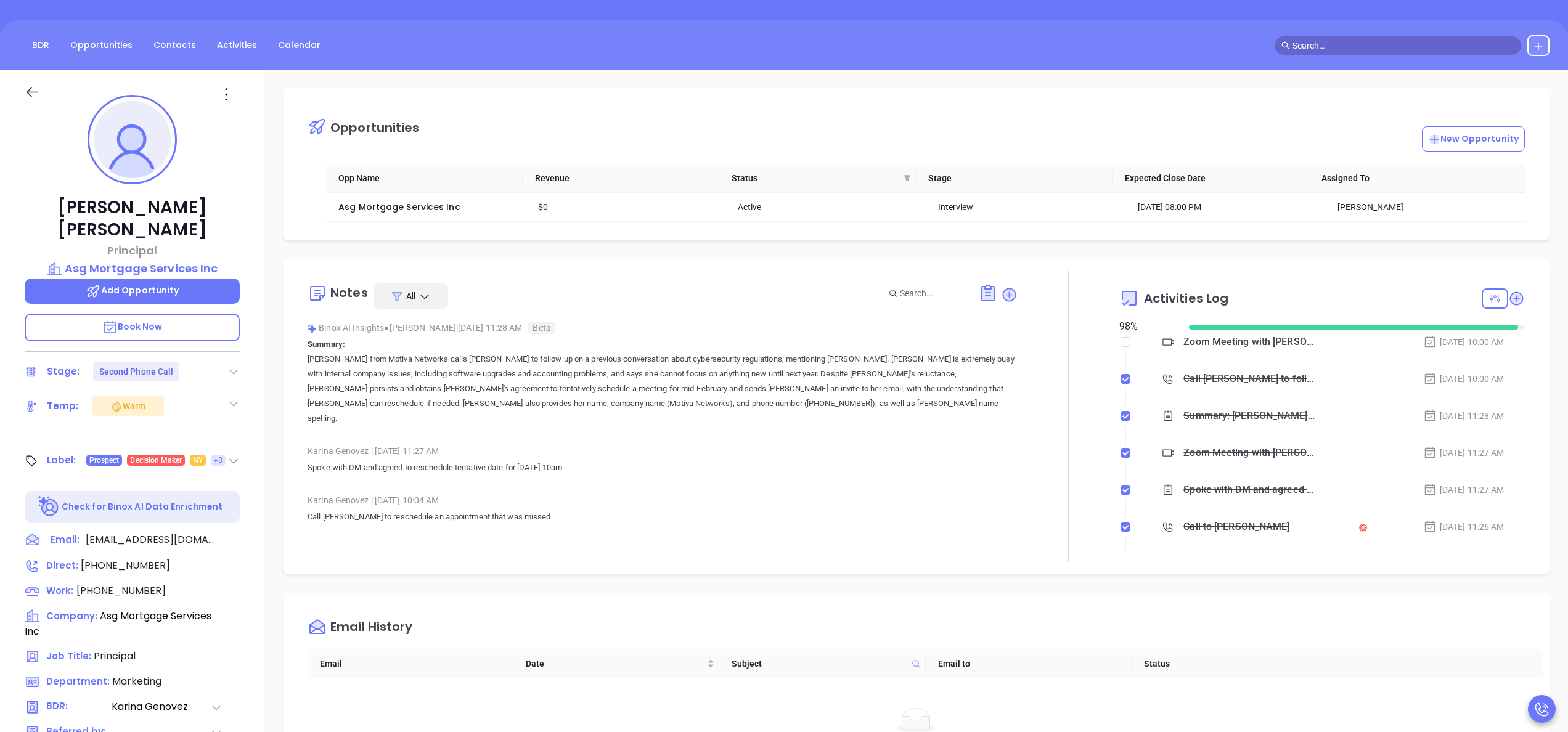
click at [765, 460] on p "Spoke with DM and agreed to reschedule tentative date for 10/15 at 10am" at bounding box center [663, 468] width 710 height 15
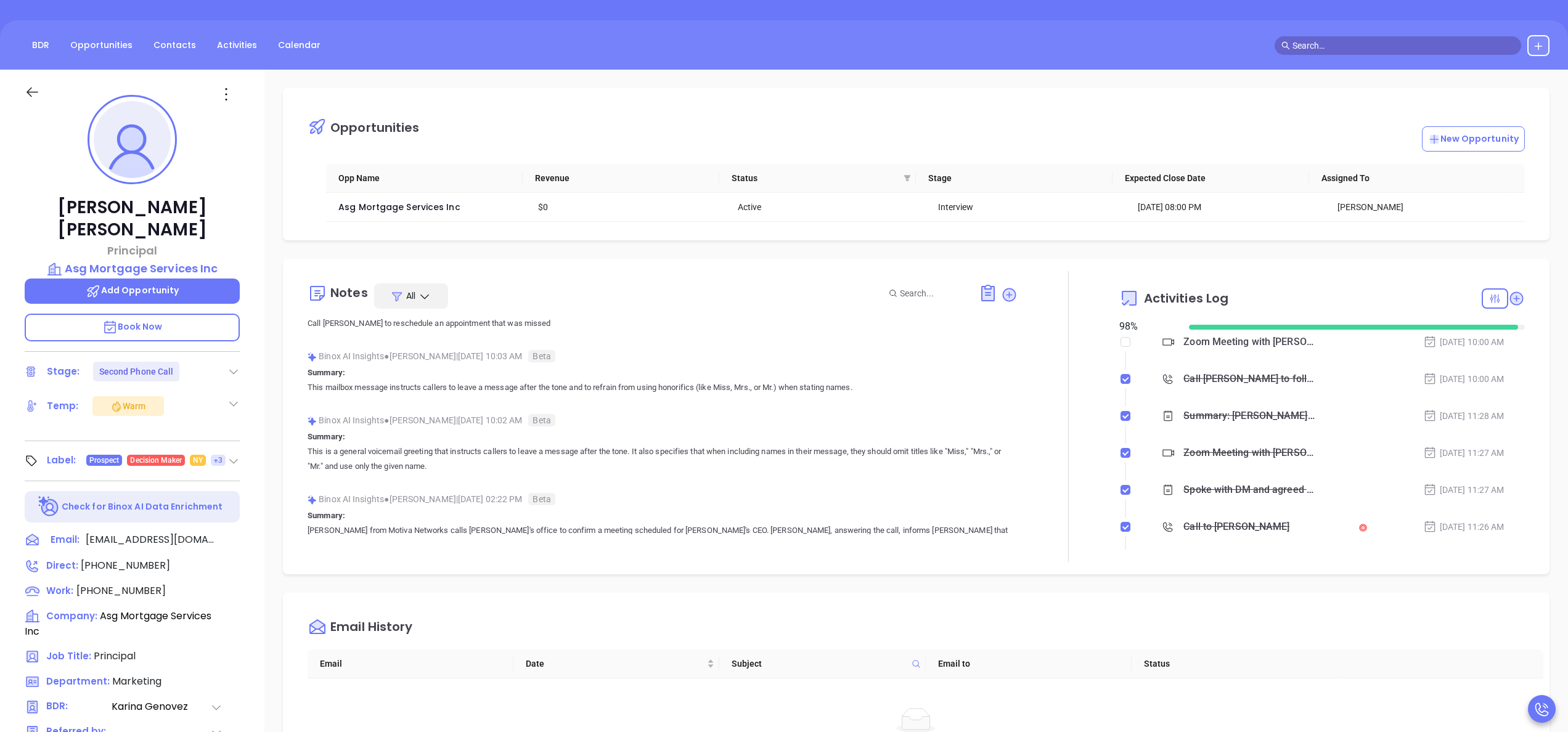
scroll to position [198, 0]
click at [1051, 565] on div "Notes All Binox AI Insights ● Karina Genovez | Sep 25, 2025 11:28 AM Beta Summa…" at bounding box center [917, 416] width 1267 height 315
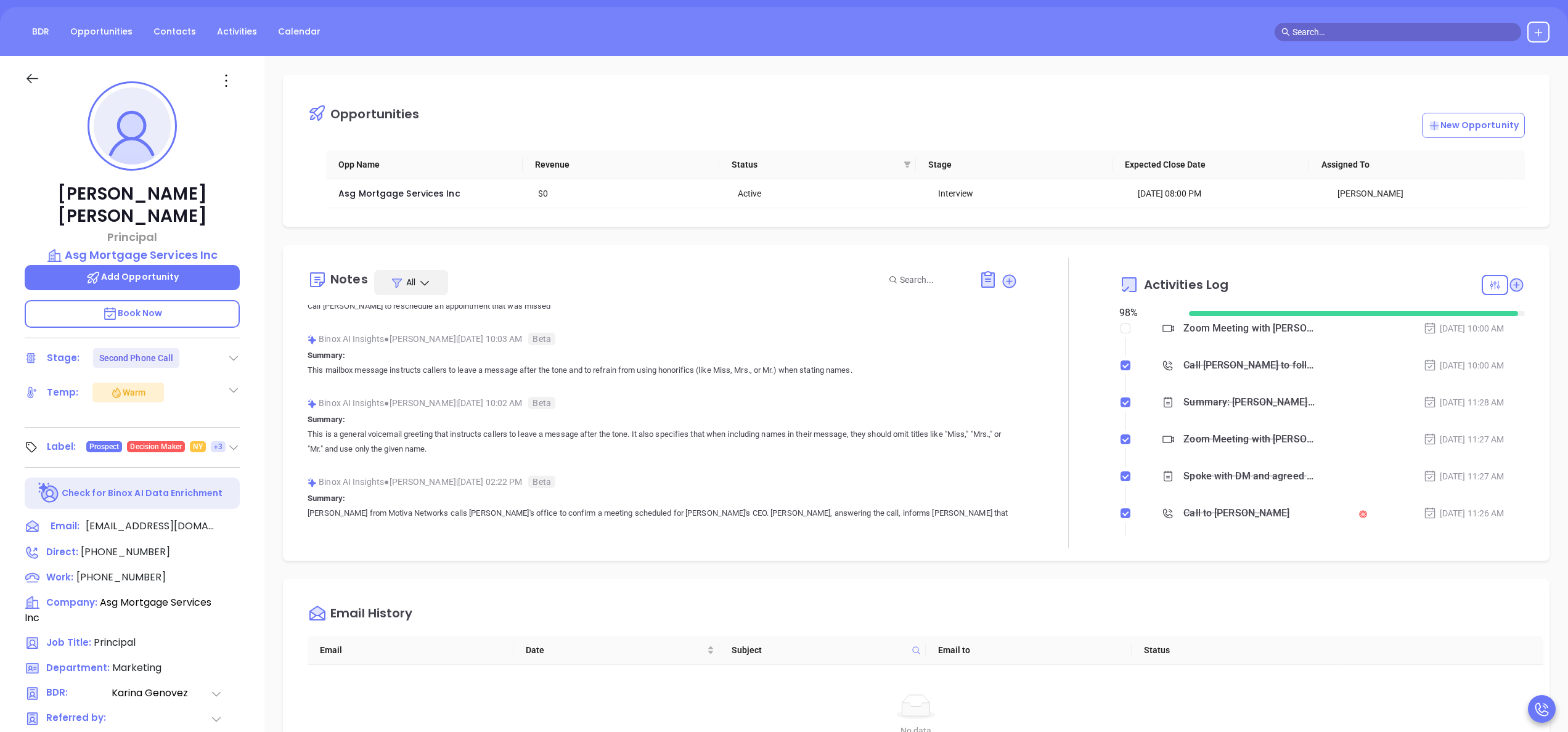
scroll to position [0, 0]
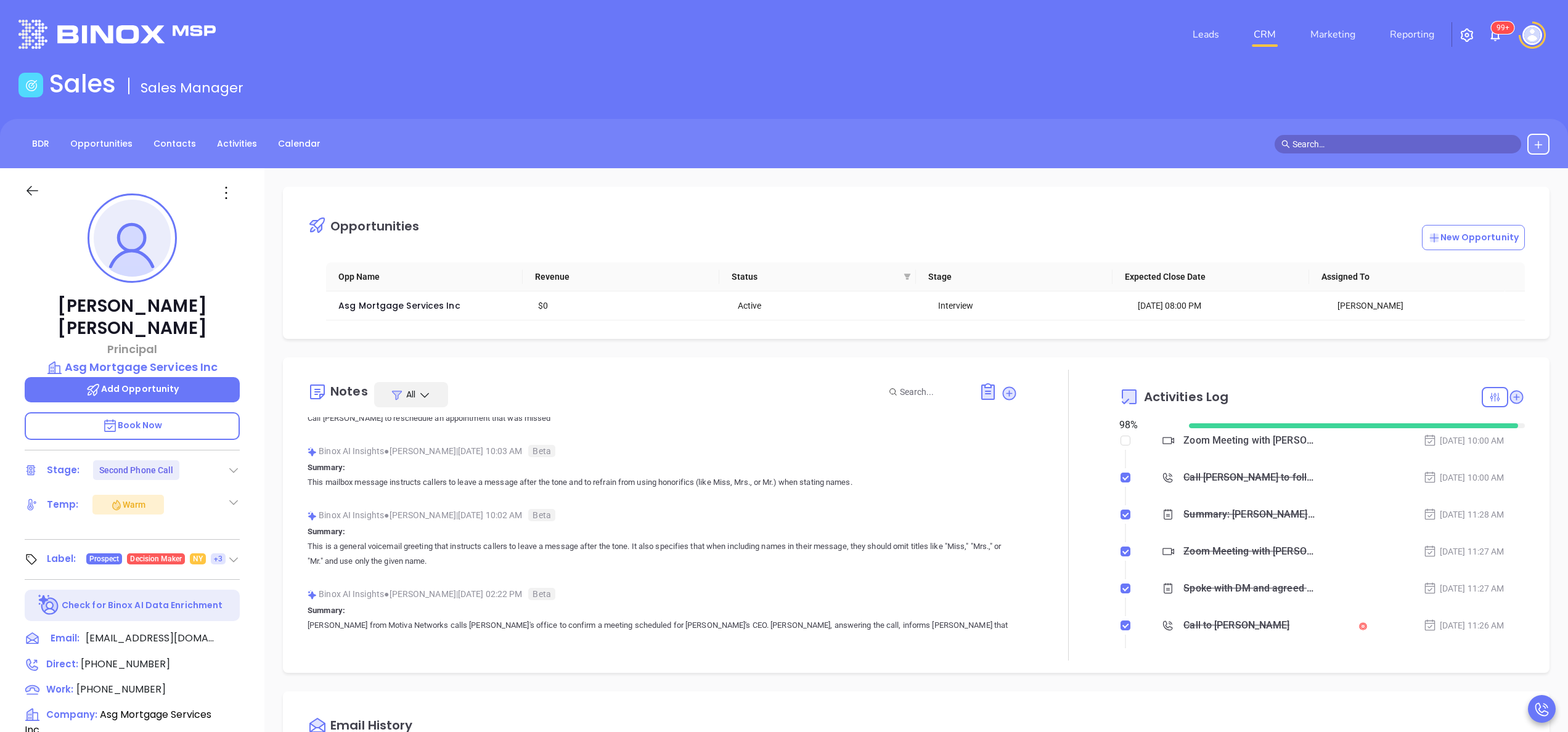
click at [769, 546] on p "This is a general voicemail greeting that instructs callers to leave a message …" at bounding box center [663, 554] width 710 height 30
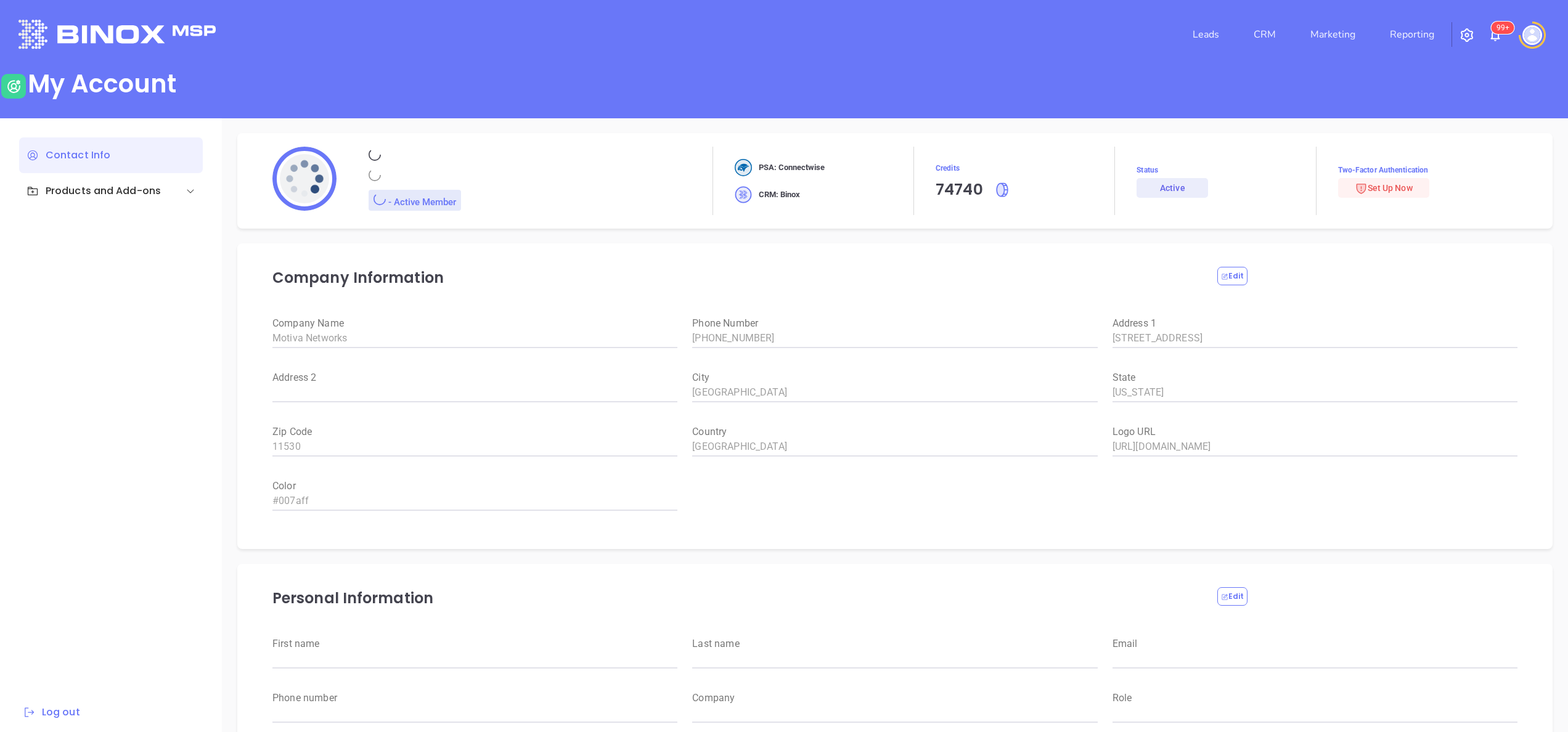
type input "[PERSON_NAME]"
type input "[PERSON_NAME][EMAIL_ADDRESS][DOMAIN_NAME]"
type input "6465510554"
type input "Motiva Networks"
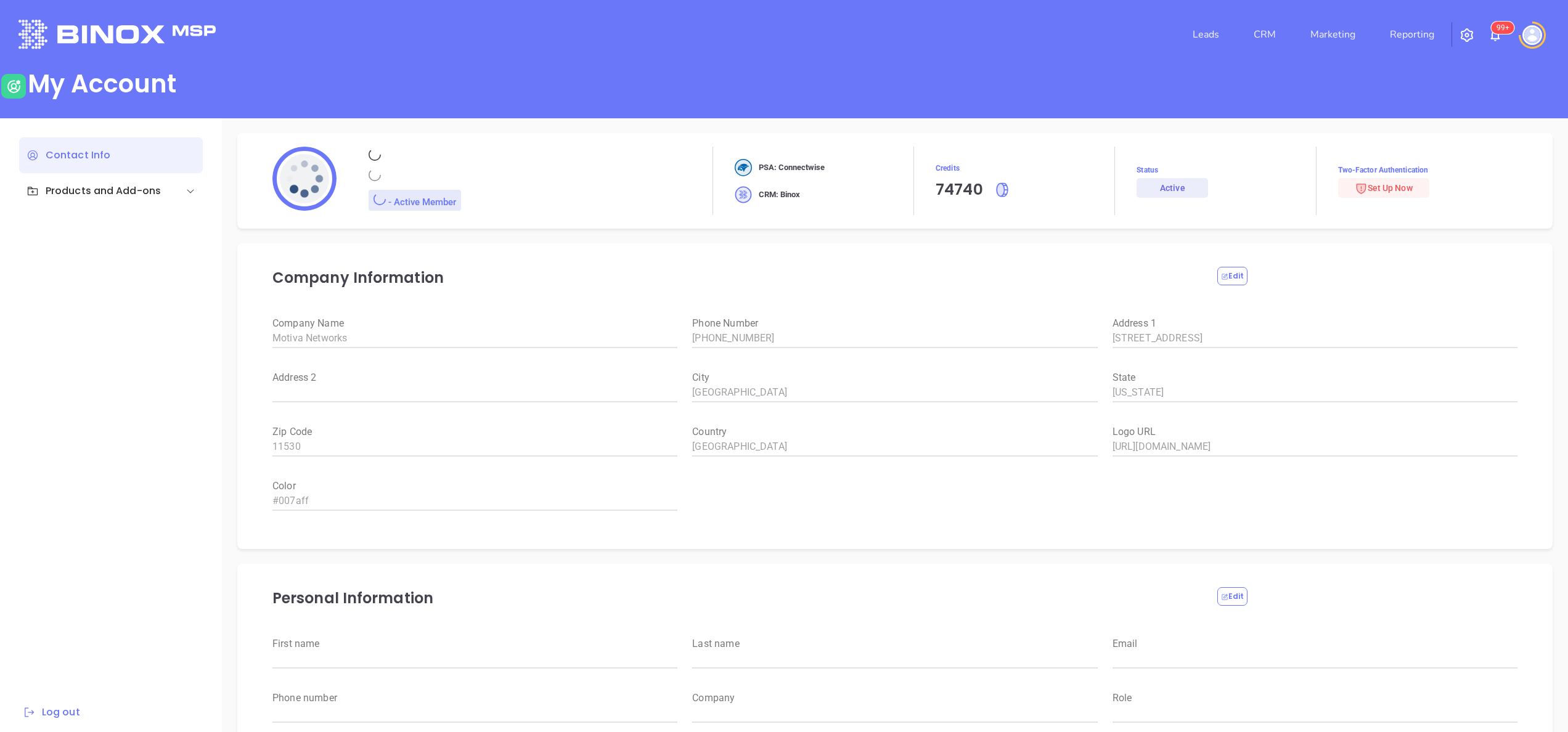
type input "Marketing"
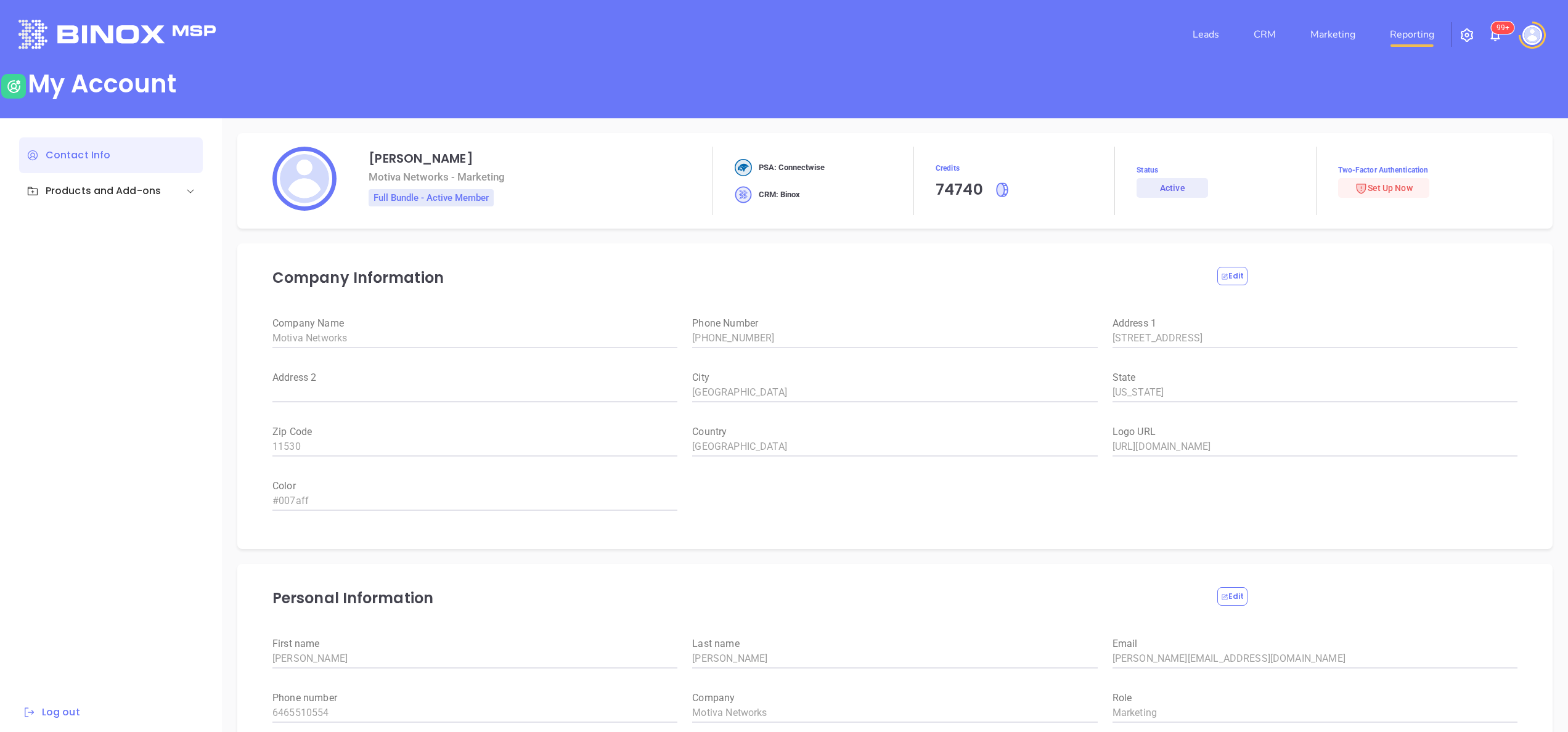
click at [1416, 33] on link "Reporting" at bounding box center [1412, 35] width 54 height 25
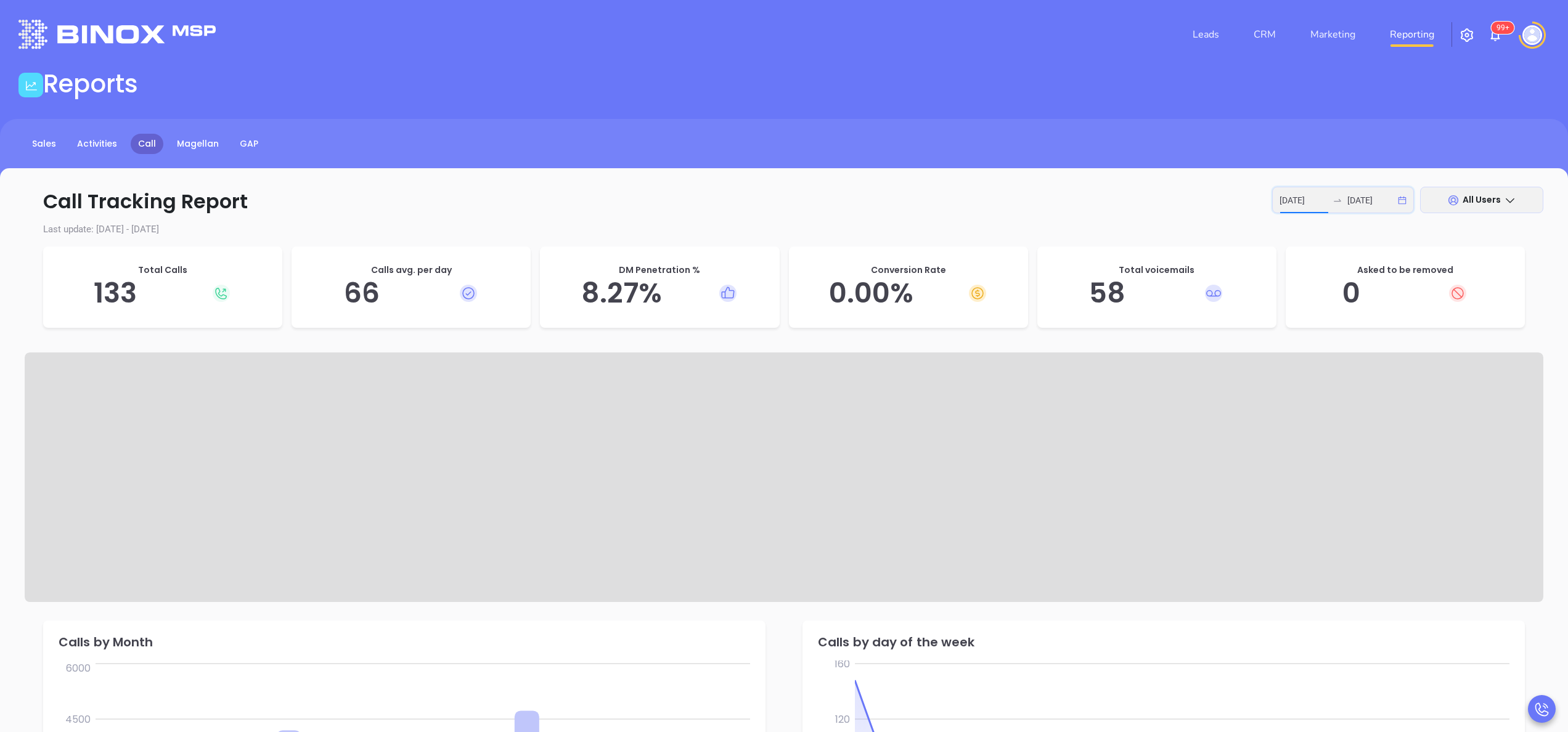
click at [1312, 196] on input "2025-10-06" at bounding box center [1304, 200] width 48 height 13
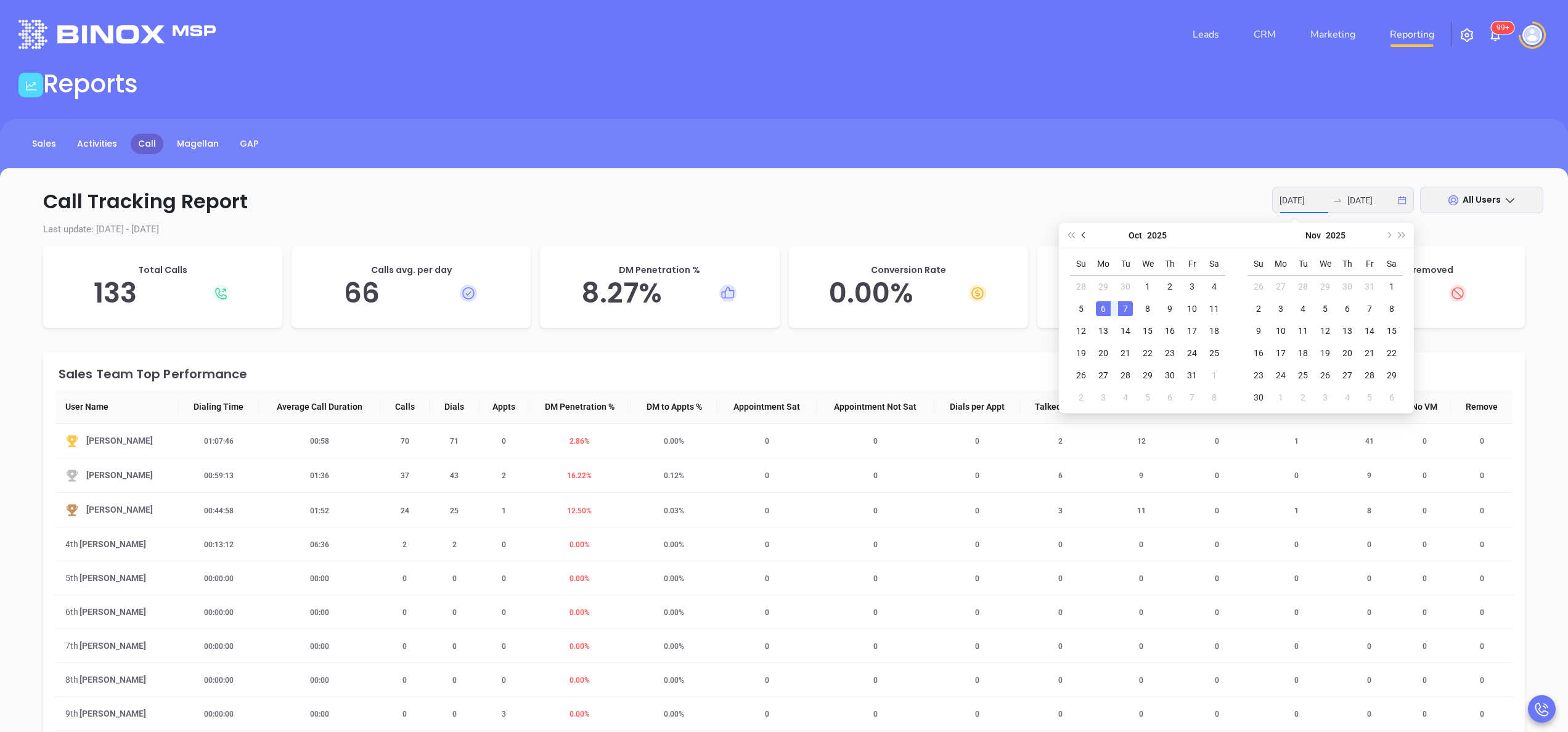
click at [1083, 235] on span "Previous month (PageUp)" at bounding box center [1085, 235] width 6 height 6
type input "2025-09-01"
click at [1098, 288] on div "1" at bounding box center [1104, 287] width 15 height 15
type input "2025-09-30"
click at [1127, 371] on div "30" at bounding box center [1126, 375] width 15 height 15
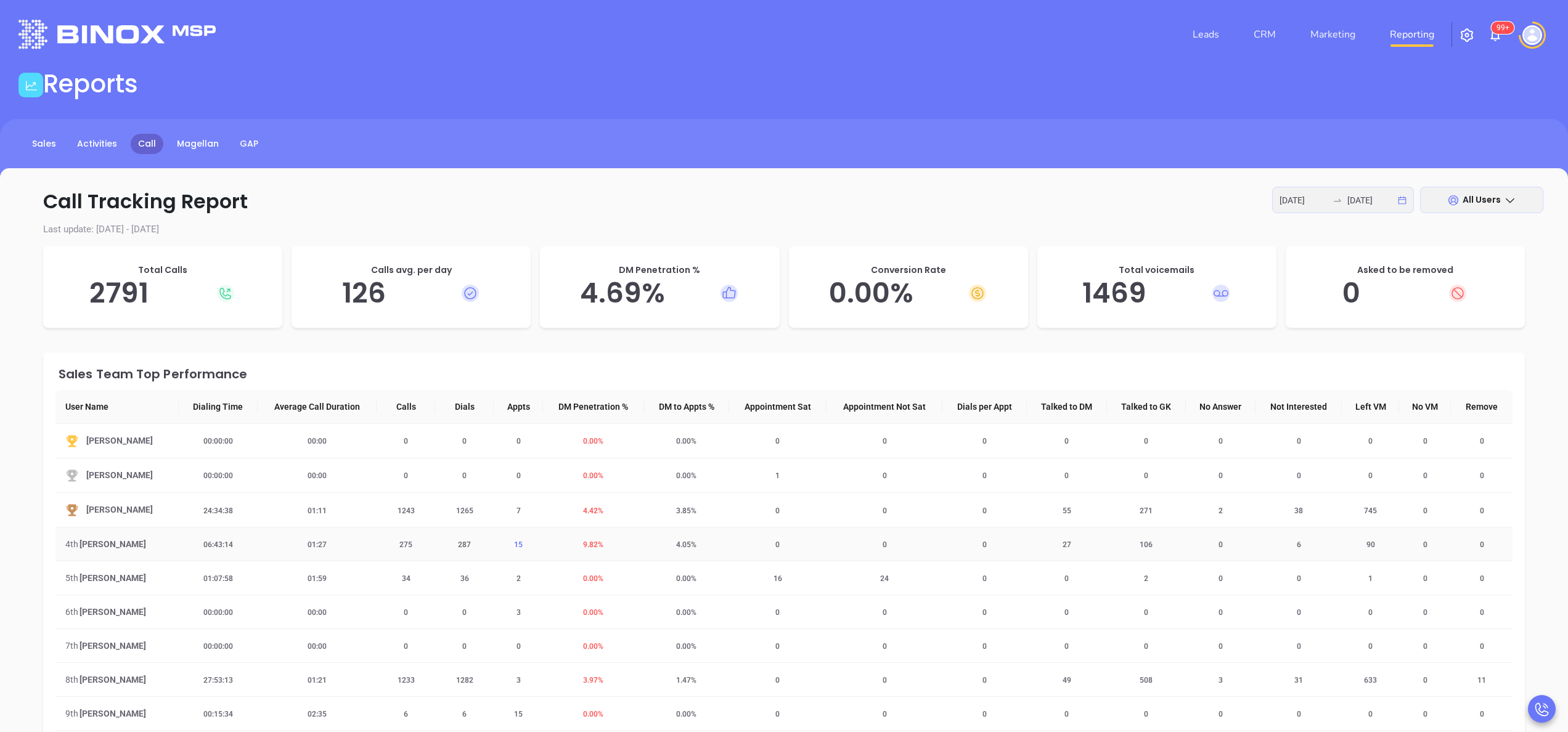
click at [516, 546] on span "15" at bounding box center [518, 545] width 23 height 8
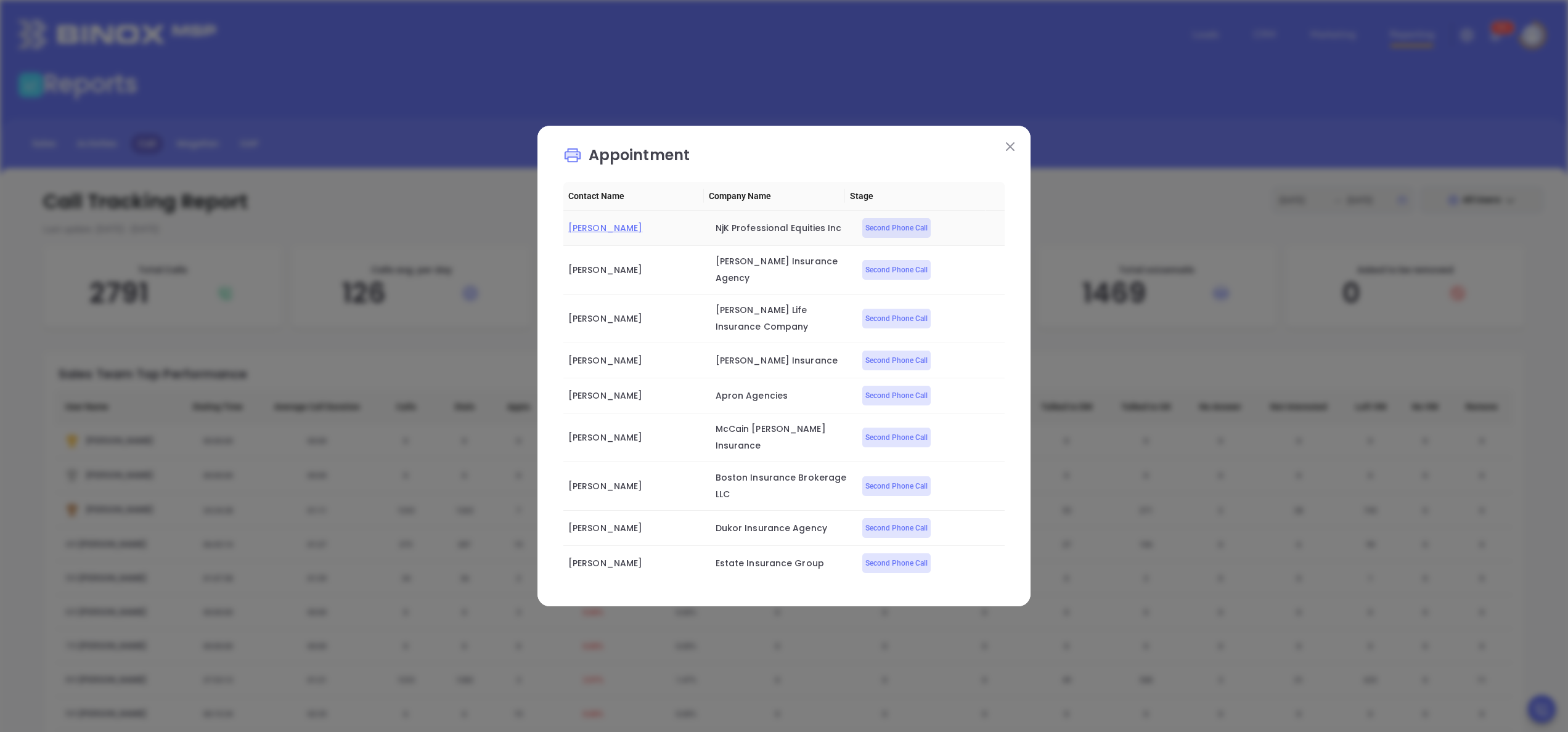
click at [619, 228] on span "Neal Khoorchand" at bounding box center [605, 227] width 74 height 12
click at [614, 354] on span "Pattie Jones" at bounding box center [605, 360] width 74 height 12
click at [585, 592] on span "Owen Chi" at bounding box center [605, 598] width 74 height 12
click at [999, 138] on div "Appointment Contact Name Company Name Stage Neal Khoorchand NjK Professional Eq…" at bounding box center [784, 366] width 493 height 481
click at [1007, 146] on img at bounding box center [1010, 147] width 8 height 8
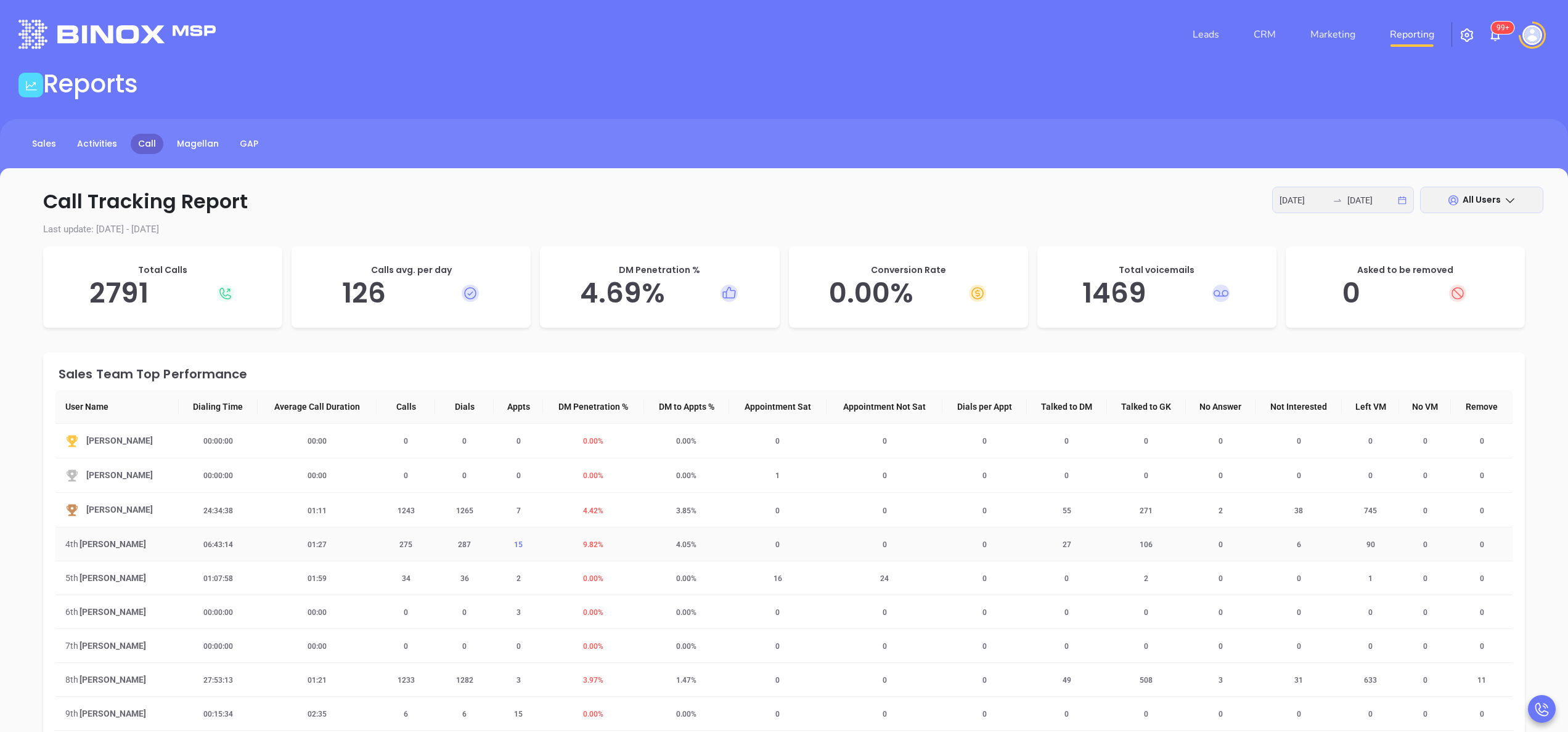
click at [516, 548] on span "15" at bounding box center [518, 545] width 23 height 8
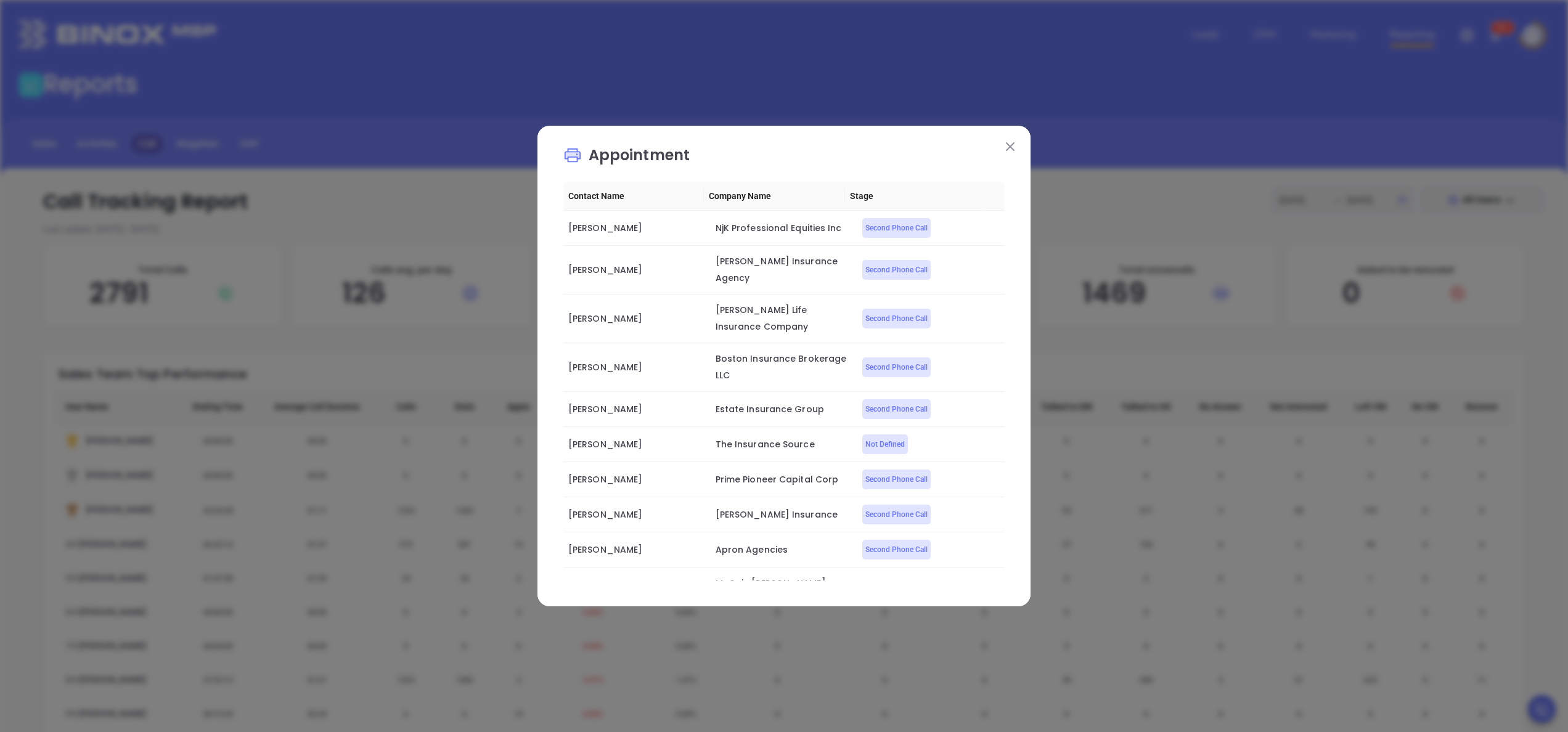
click at [1012, 143] on img at bounding box center [1010, 147] width 8 height 8
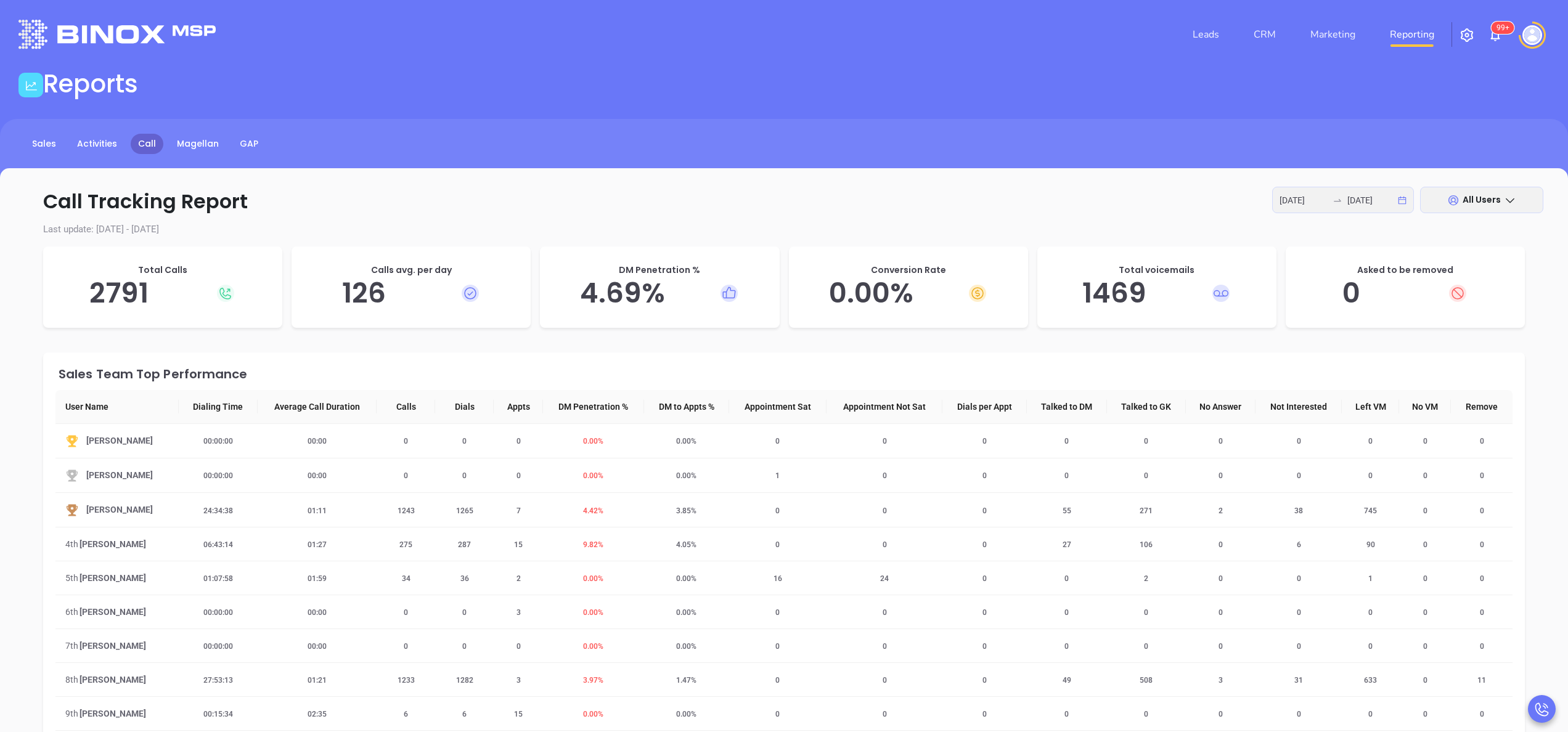
click at [726, 163] on div "Sales Activities Call Magellan GAP" at bounding box center [784, 149] width 1568 height 62
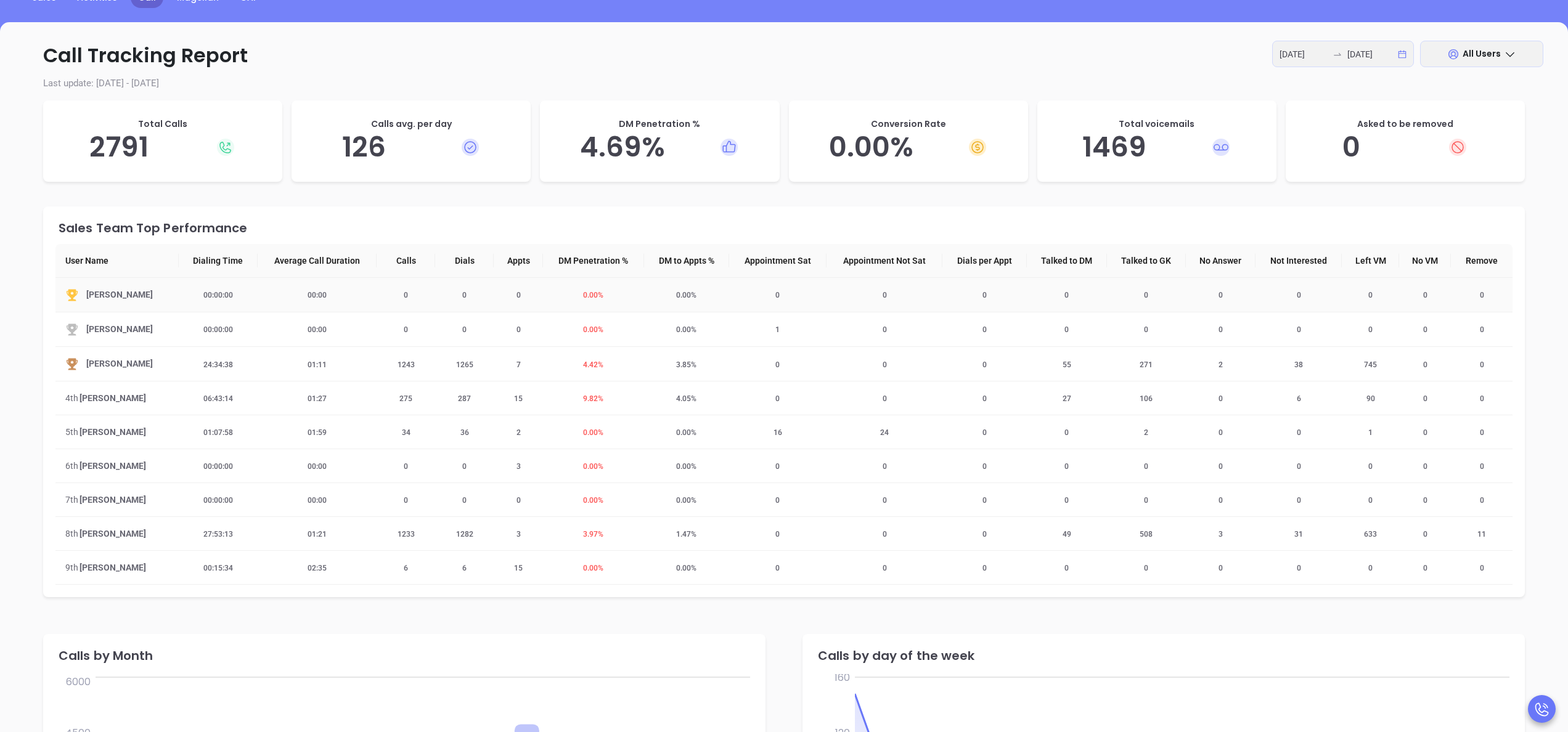
scroll to position [148, 0]
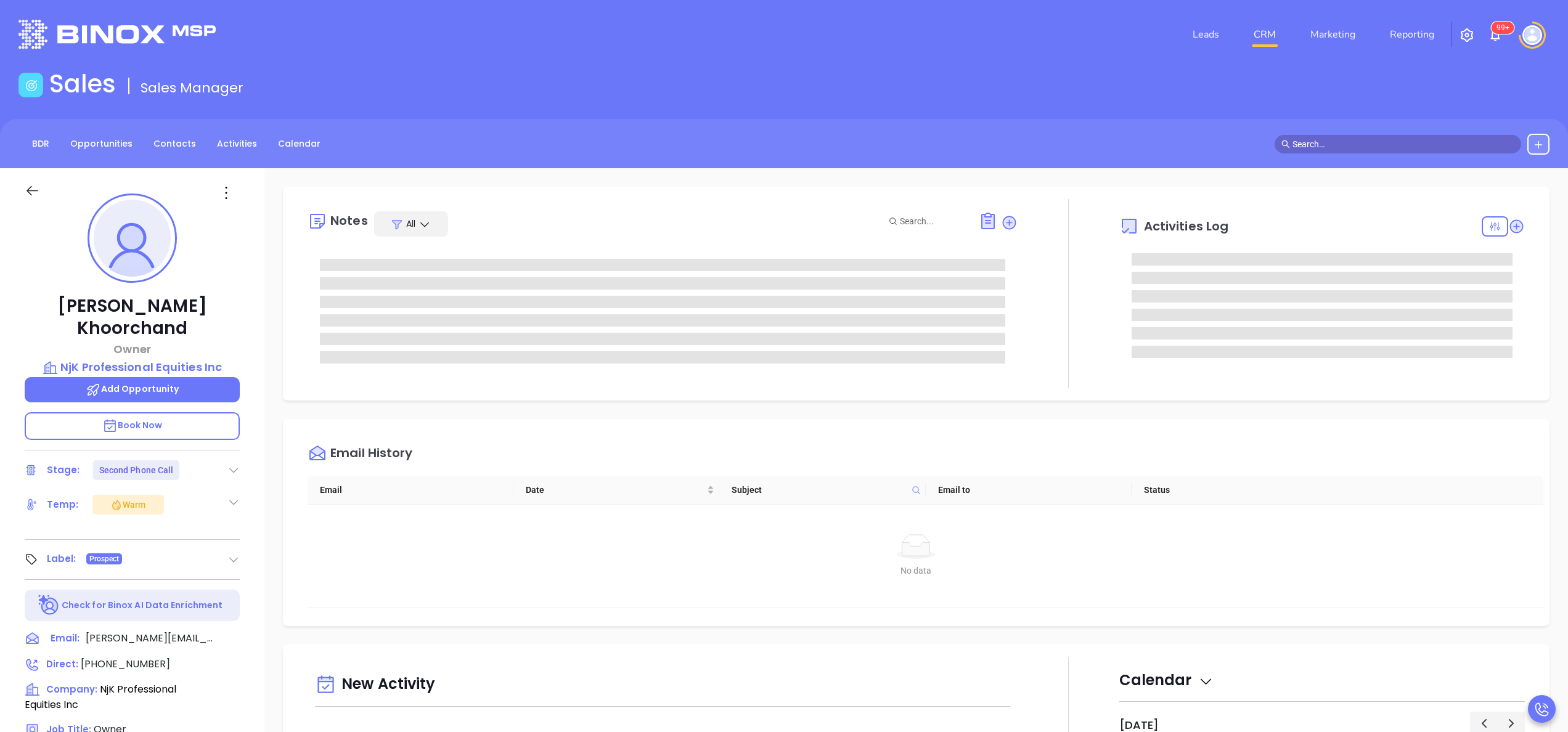
type input "[PERSON_NAME]"
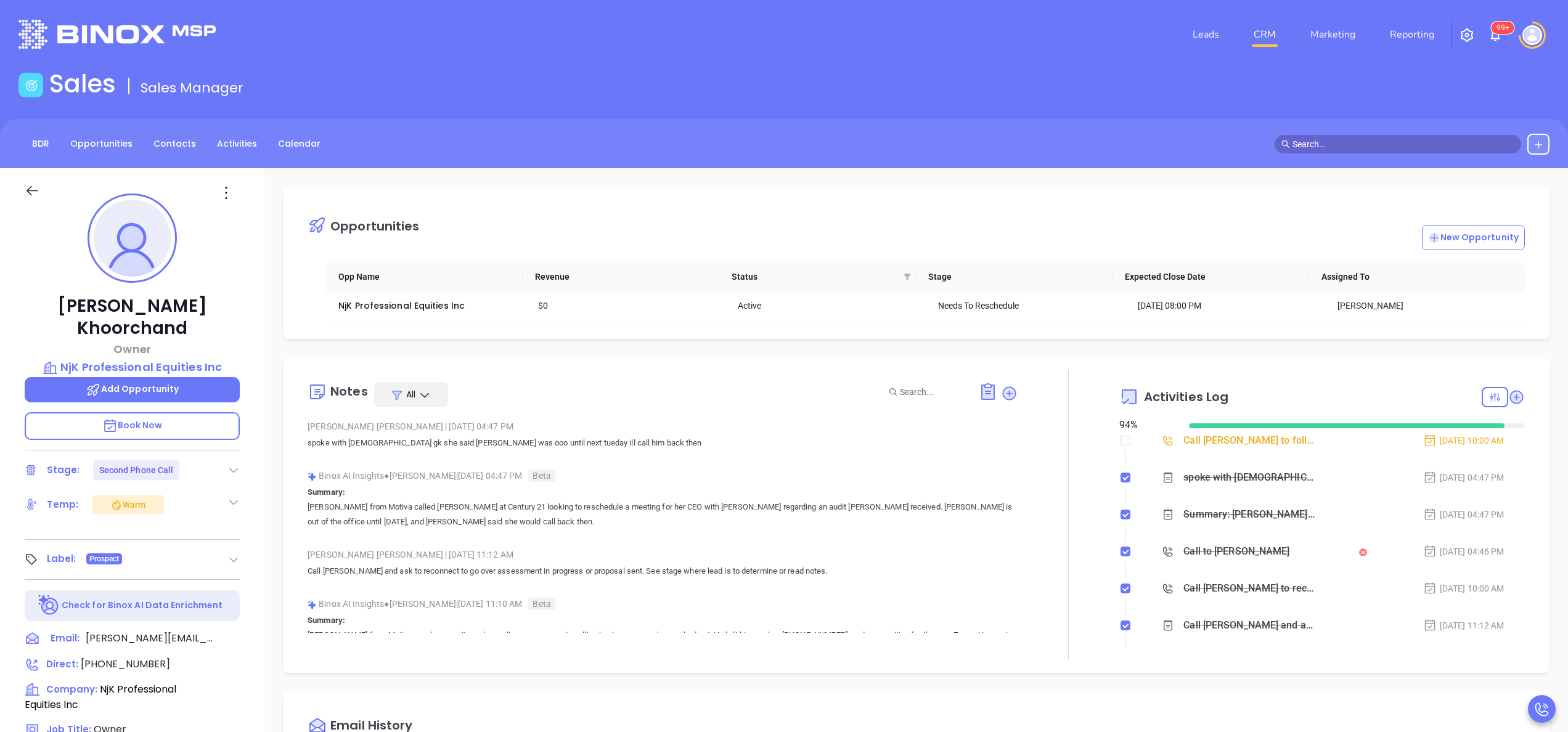
click at [632, 575] on p "Call [PERSON_NAME] and ask to reconnect to go over assessment in progress or pr…" at bounding box center [663, 571] width 710 height 15
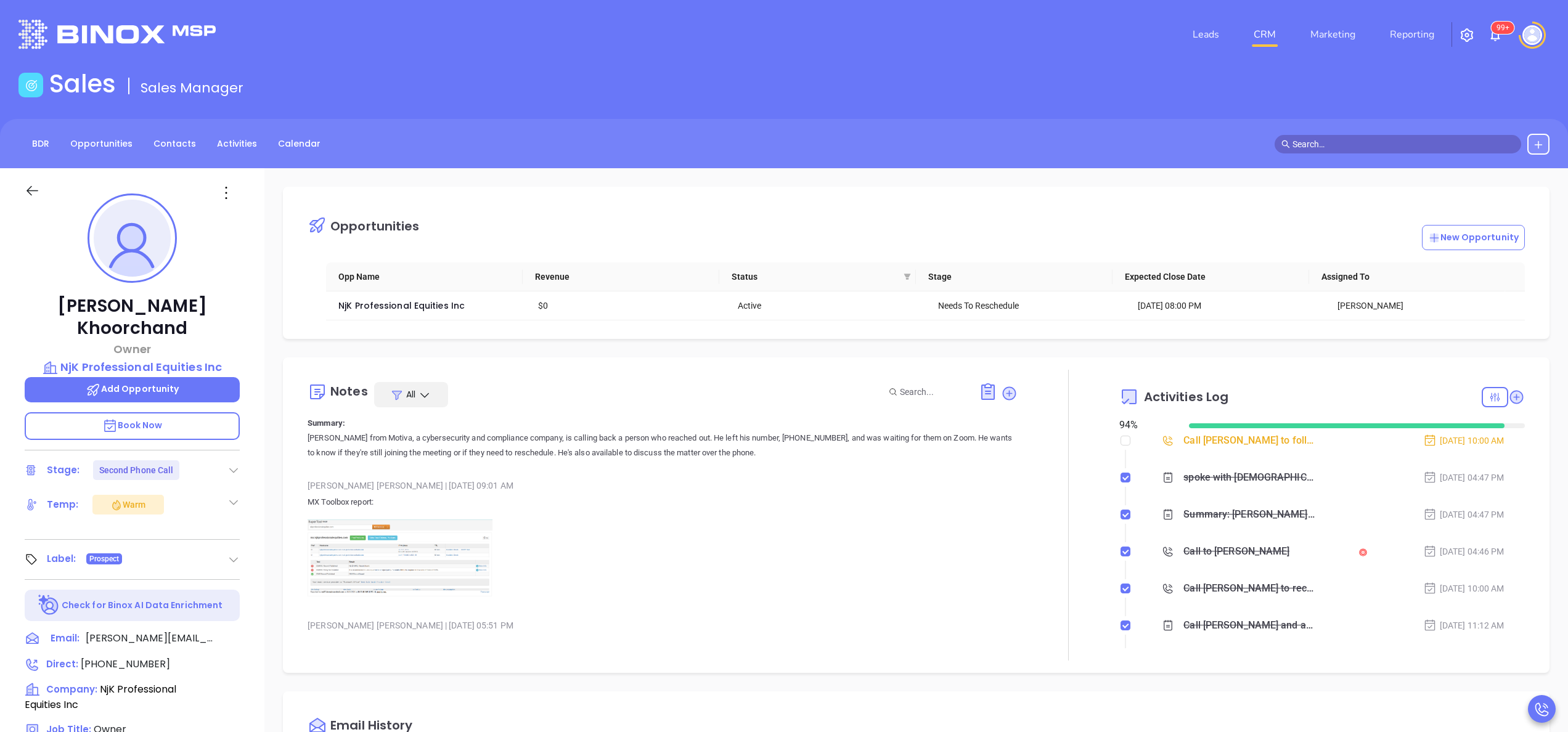
scroll to position [345, 0]
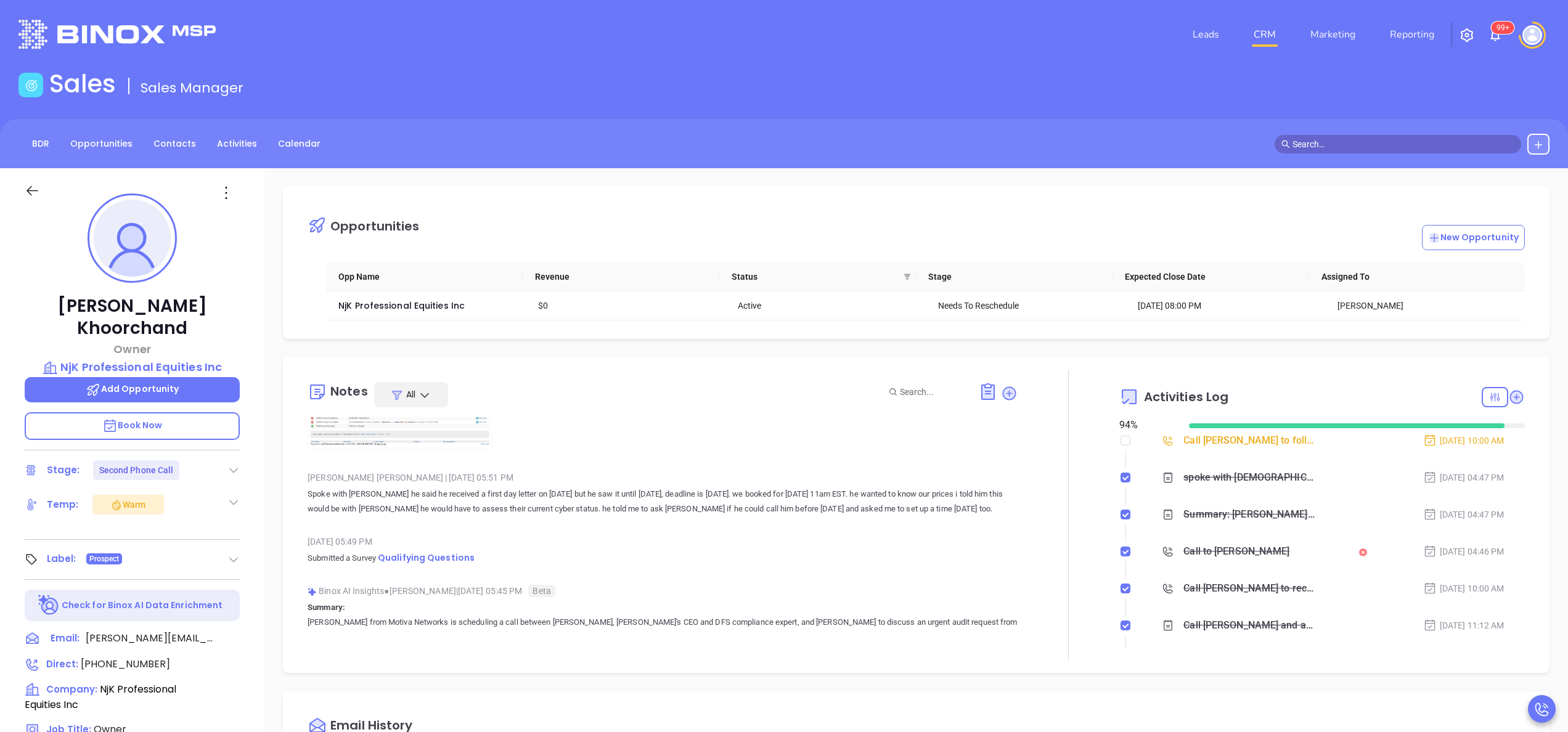
click at [712, 538] on div "[DATE] 05:49 PM" at bounding box center [663, 542] width 710 height 18
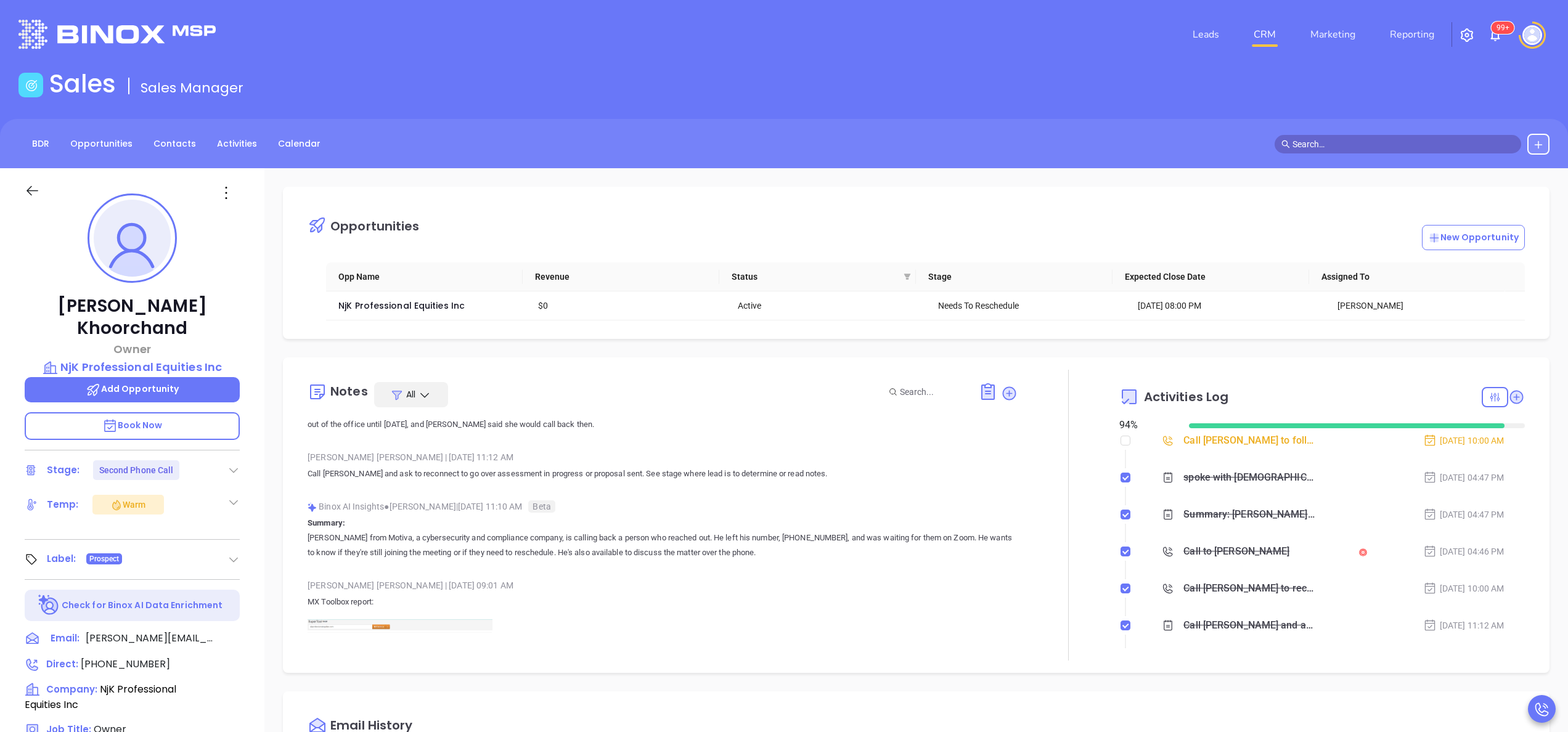
scroll to position [100, 0]
click at [849, 534] on p "[PERSON_NAME] from Motiva, a cybersecurity and compliance company, is calling b…" at bounding box center [663, 543] width 710 height 30
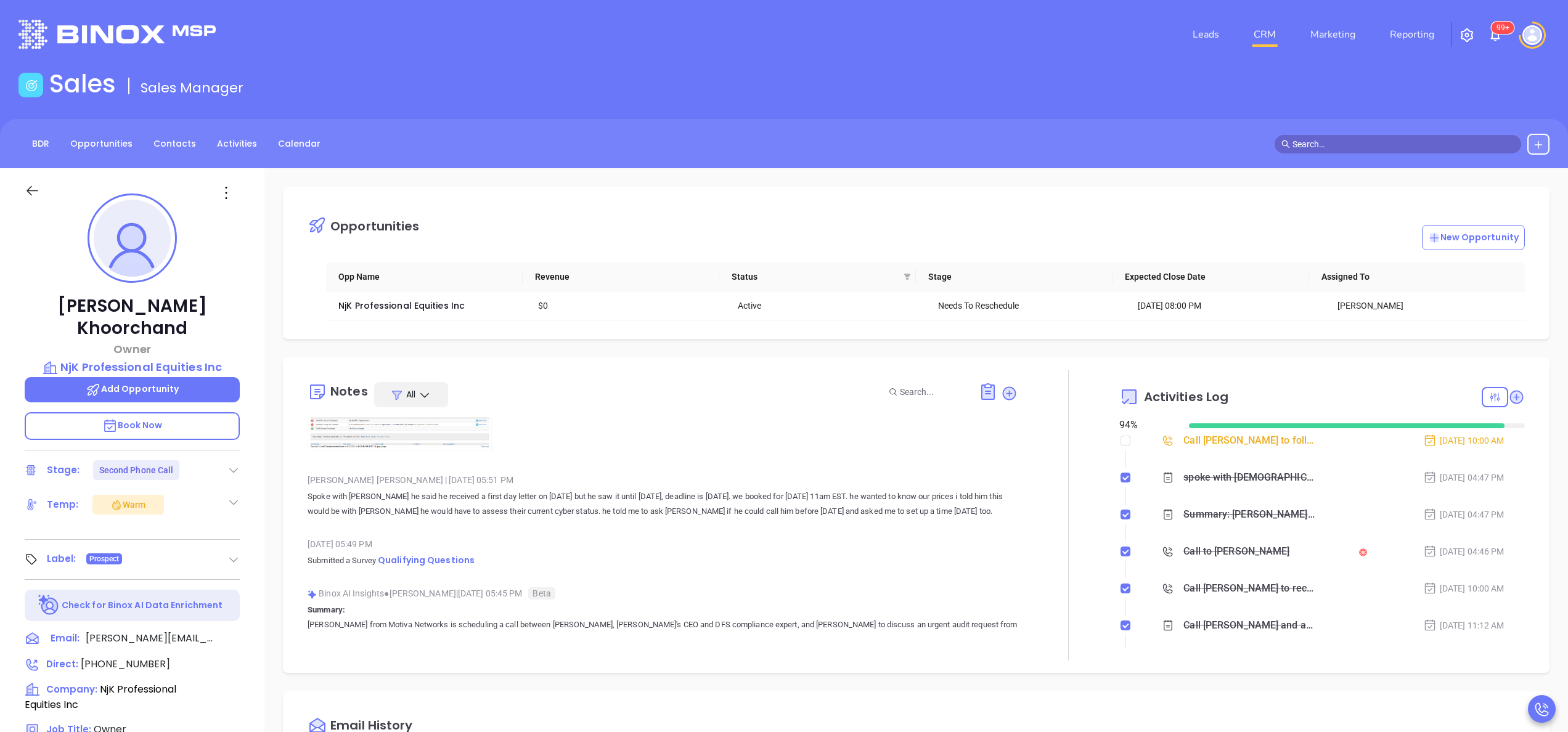
scroll to position [345, 0]
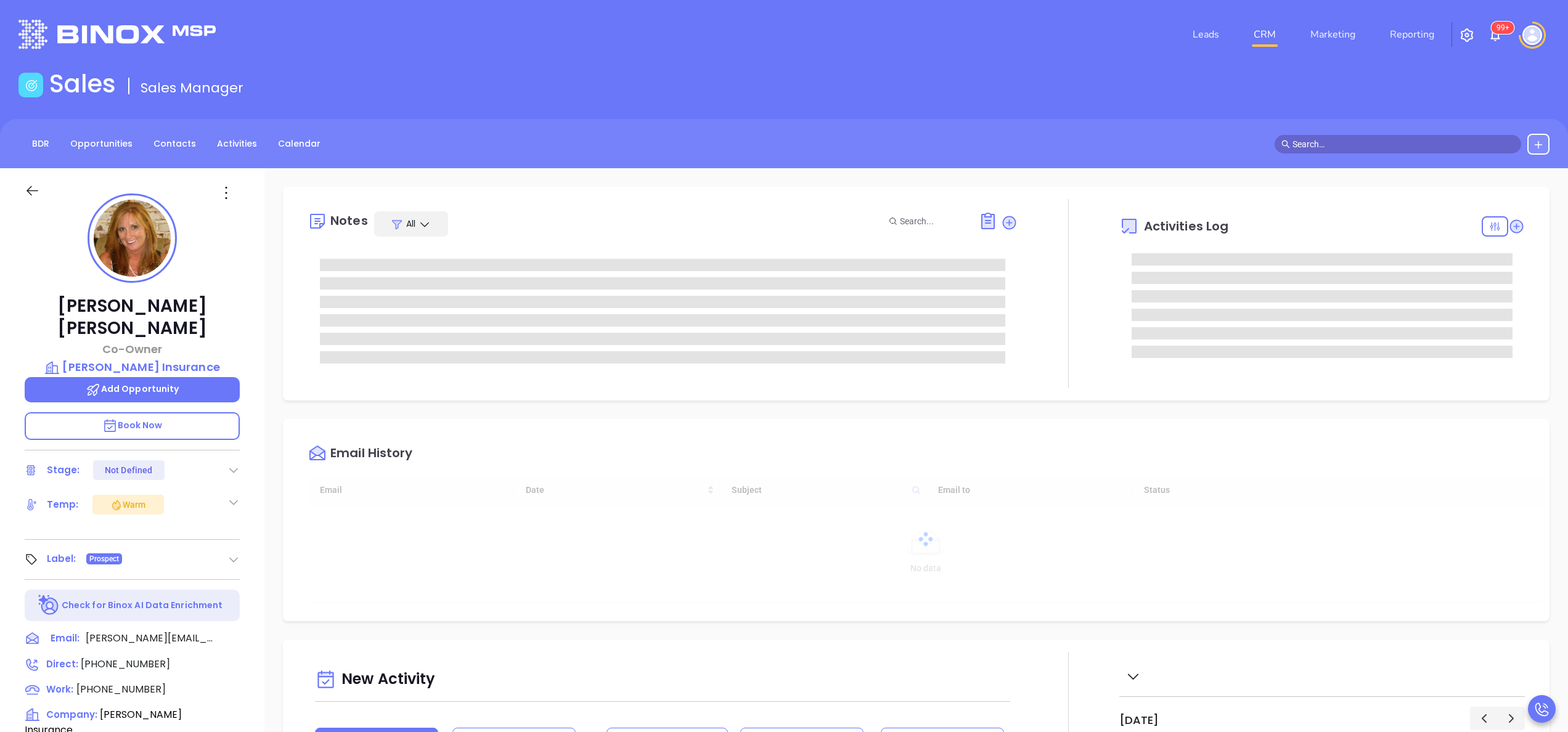
type input "[DATE]"
type input "[PERSON_NAME]"
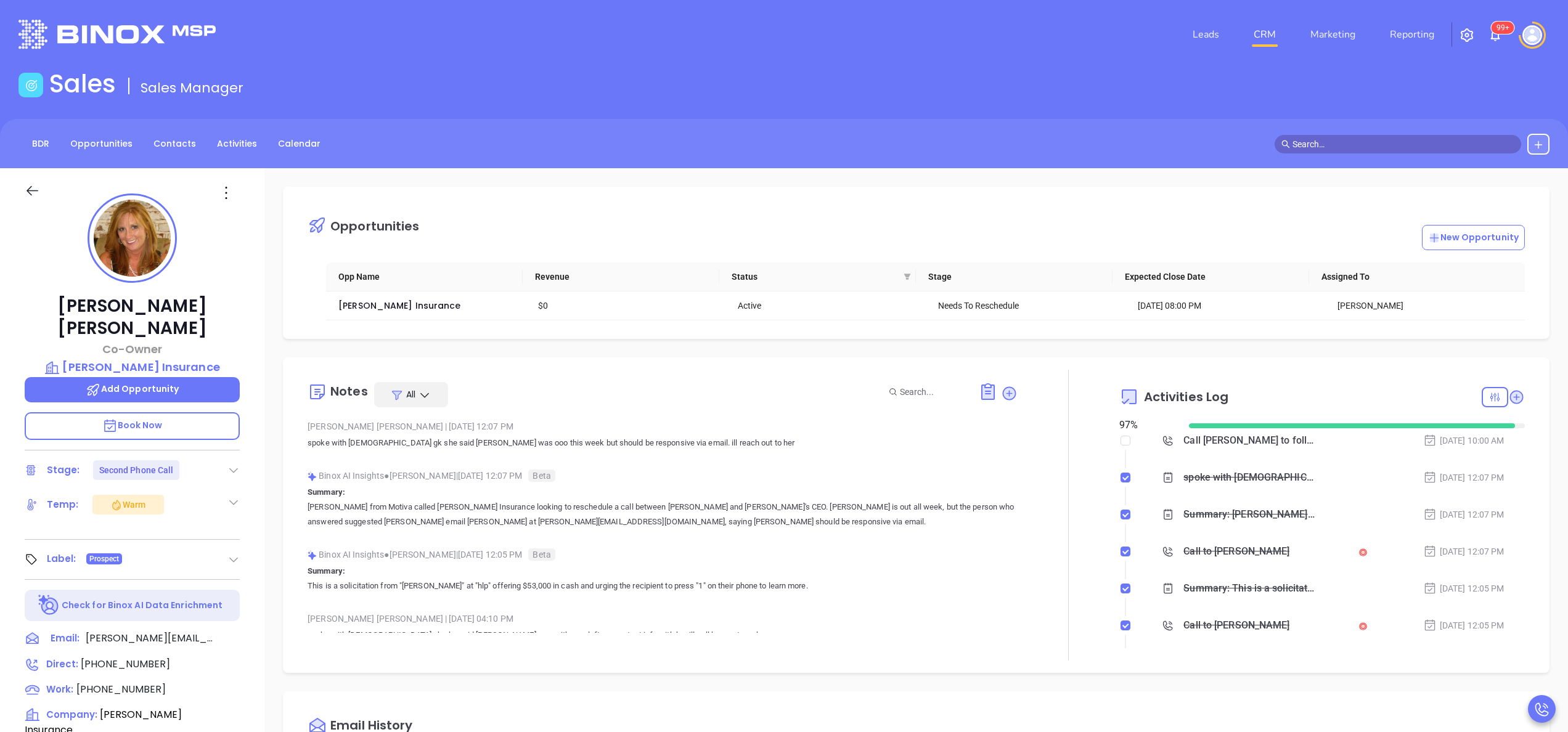
click at [680, 472] on div "Binox AI Insights ● [PERSON_NAME] | [DATE] 12:07 PM Beta" at bounding box center [663, 476] width 710 height 18
click at [752, 511] on p "[PERSON_NAME] from Motiva called [PERSON_NAME] Insurance looking to reschedule …" at bounding box center [663, 515] width 710 height 30
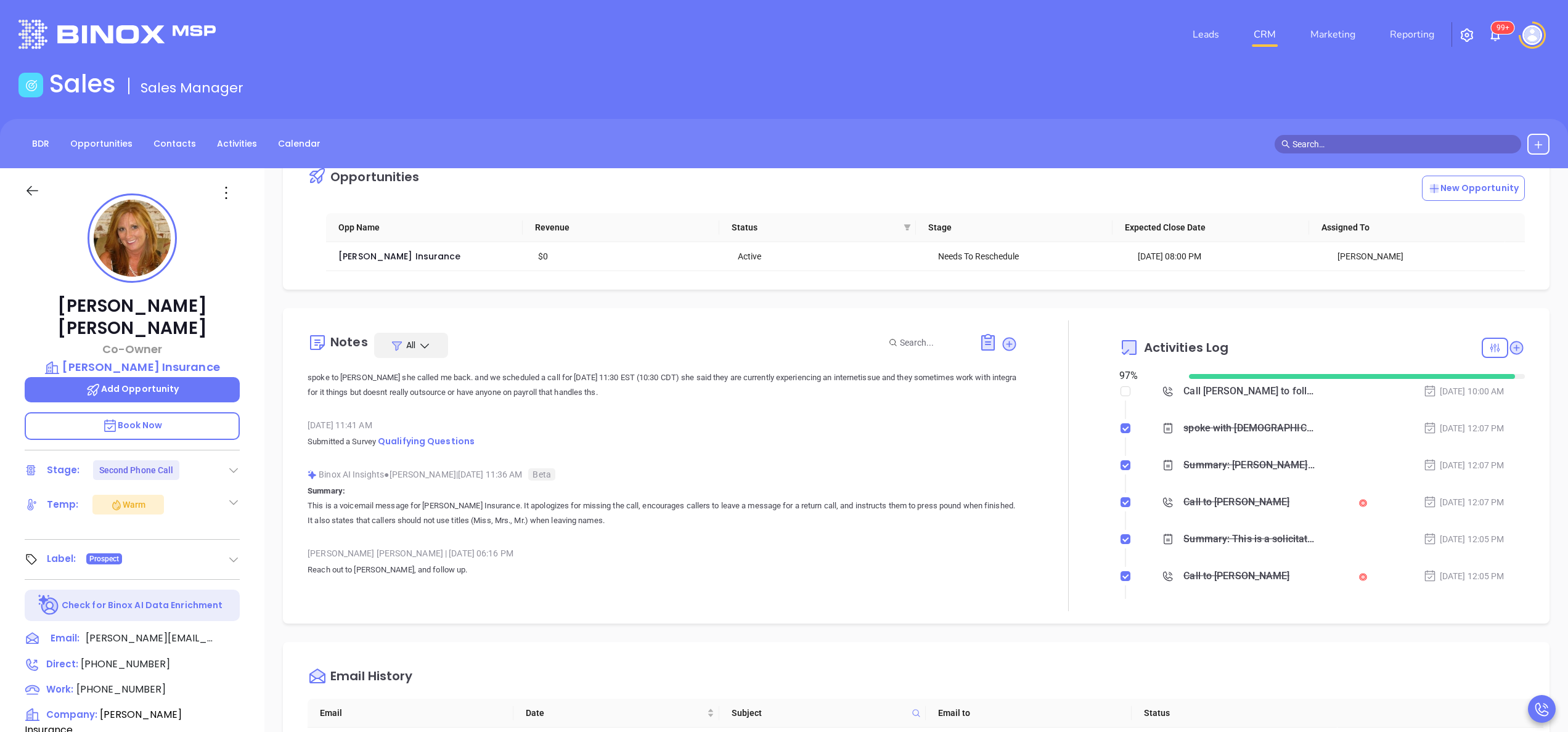
scroll to position [808, 0]
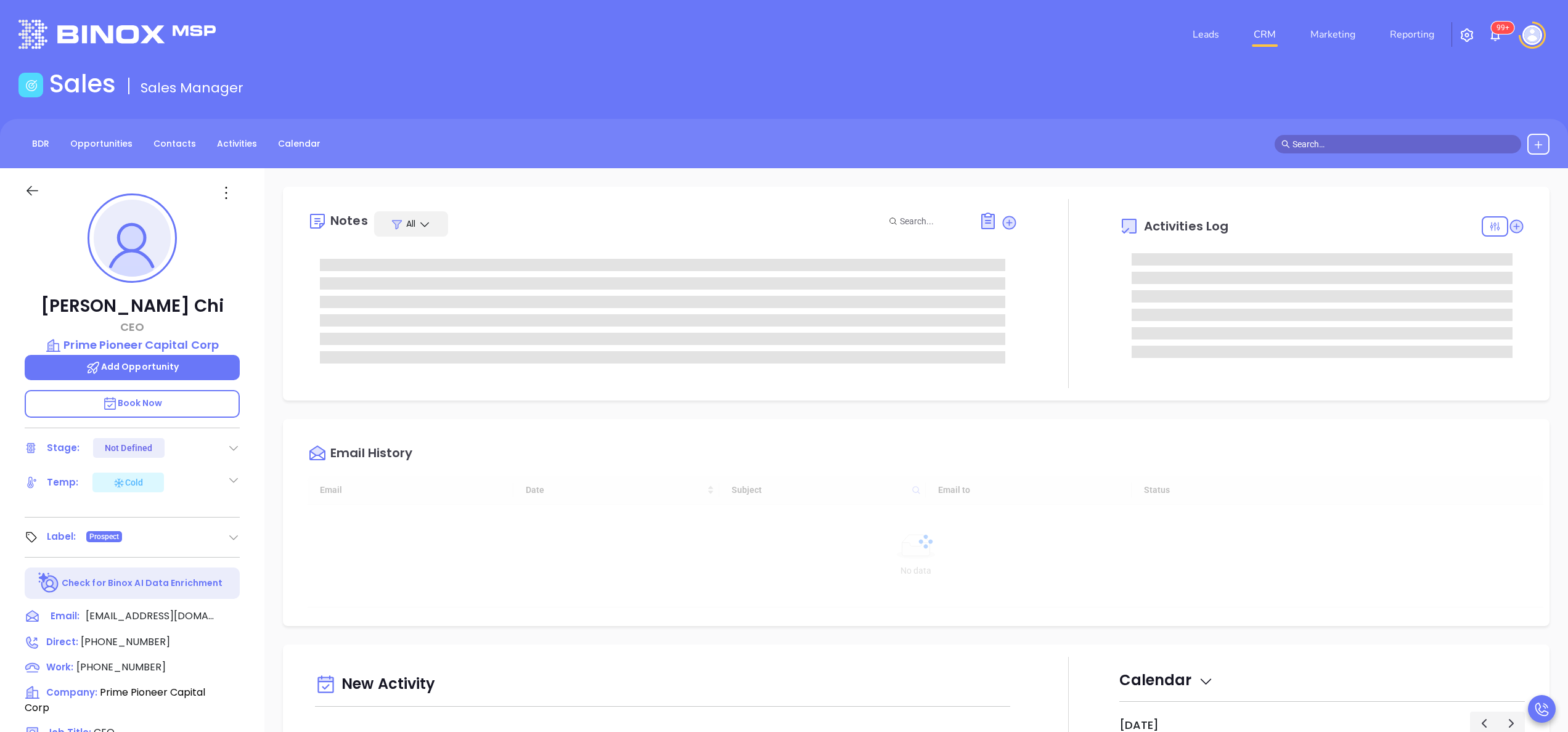
type input "[DATE]"
type input "[PERSON_NAME]"
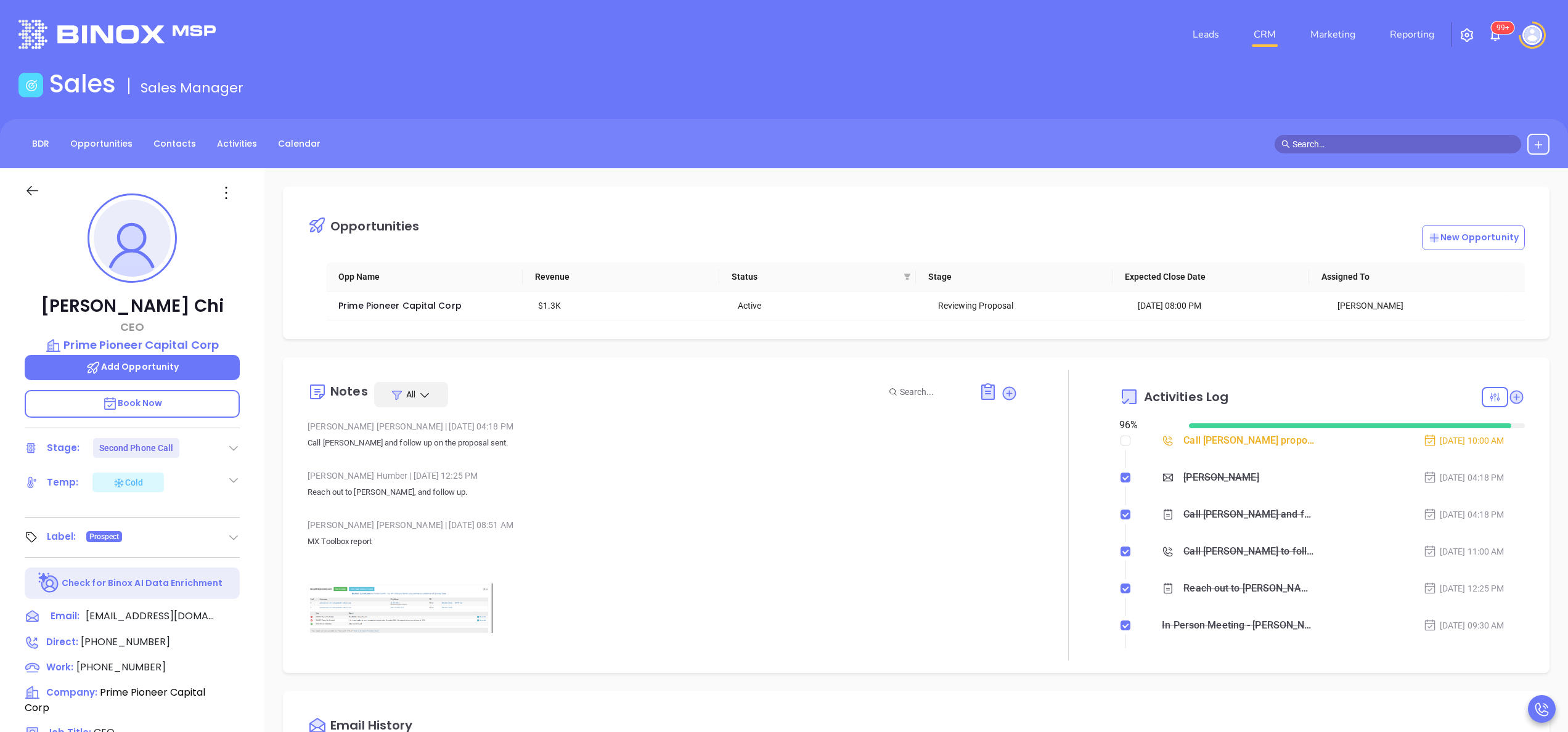
click at [642, 516] on div "Wendy Hernandez | Oct 1, 2025 08:51 AM" at bounding box center [663, 525] width 710 height 18
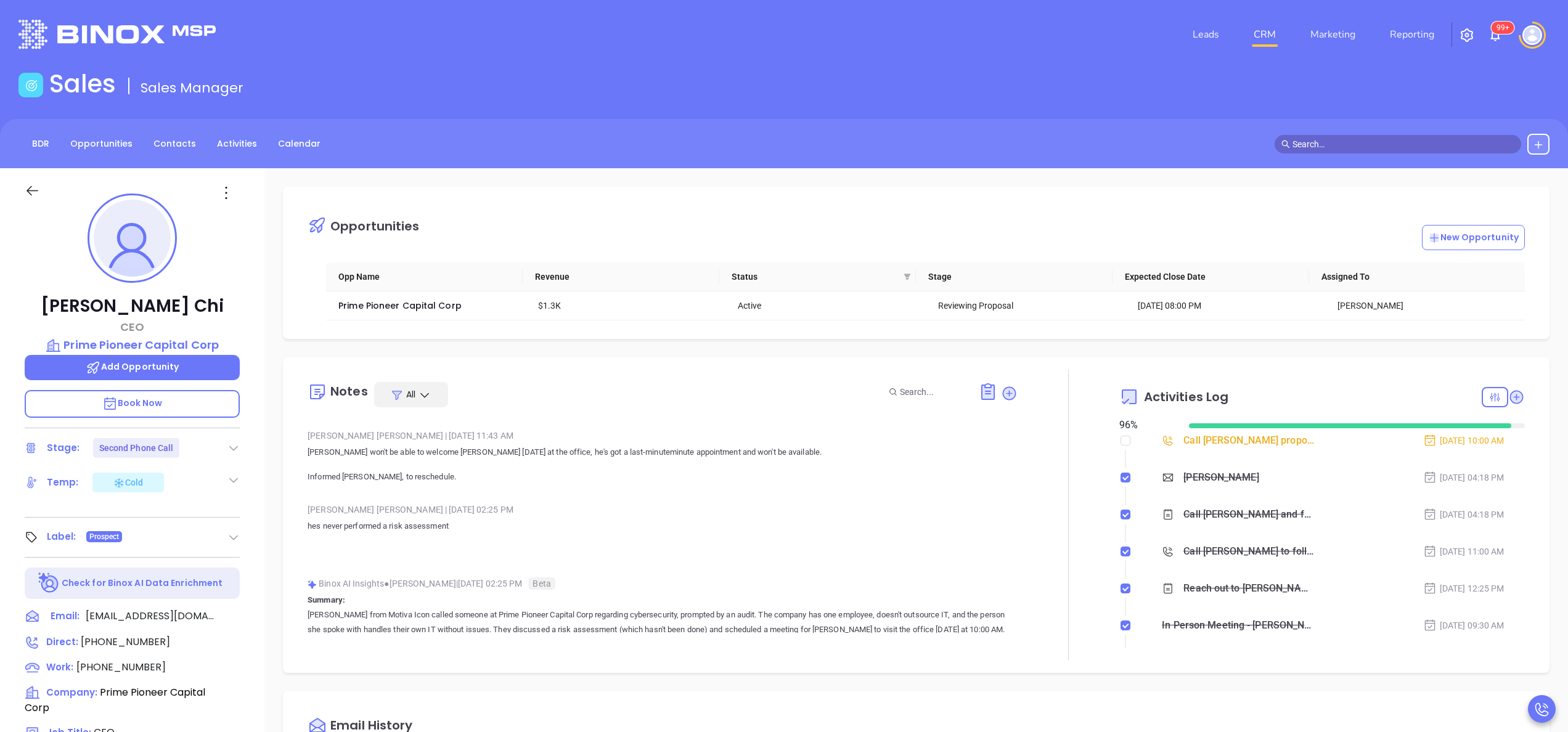
scroll to position [394, 0]
click at [766, 468] on p "Informed Anabell, to reschedule." at bounding box center [663, 475] width 710 height 15
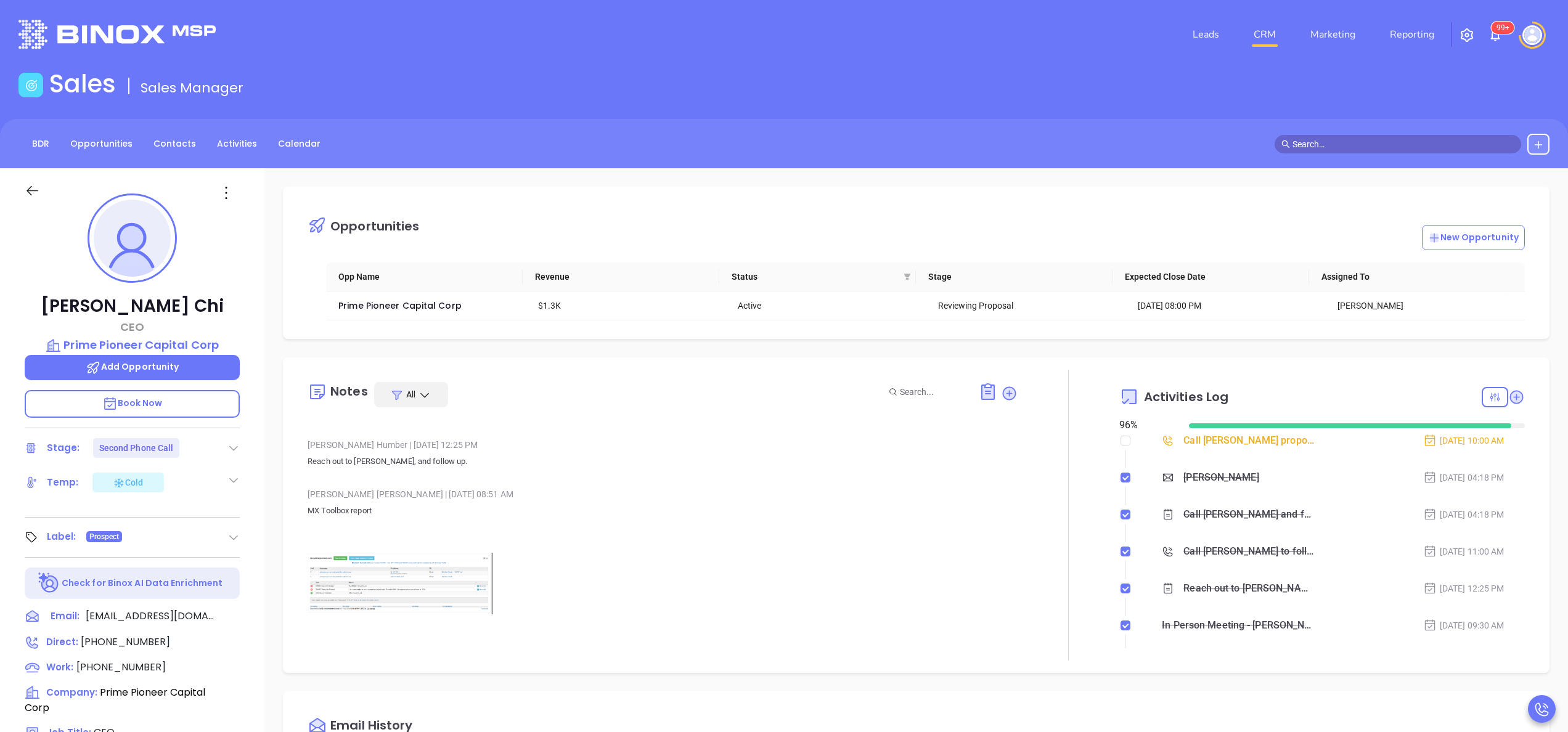
scroll to position [0, 0]
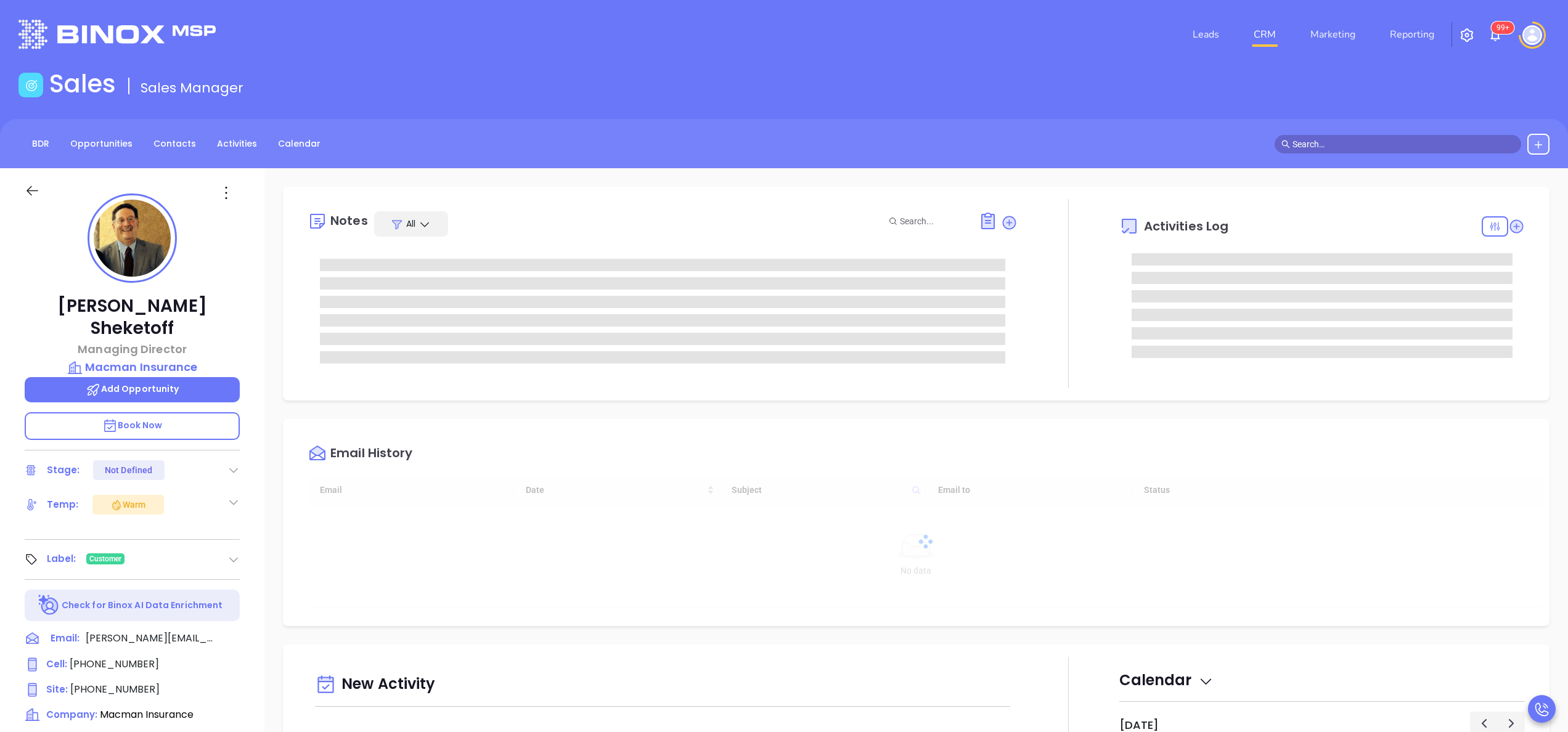
type input "[DATE]"
type input "[PERSON_NAME]"
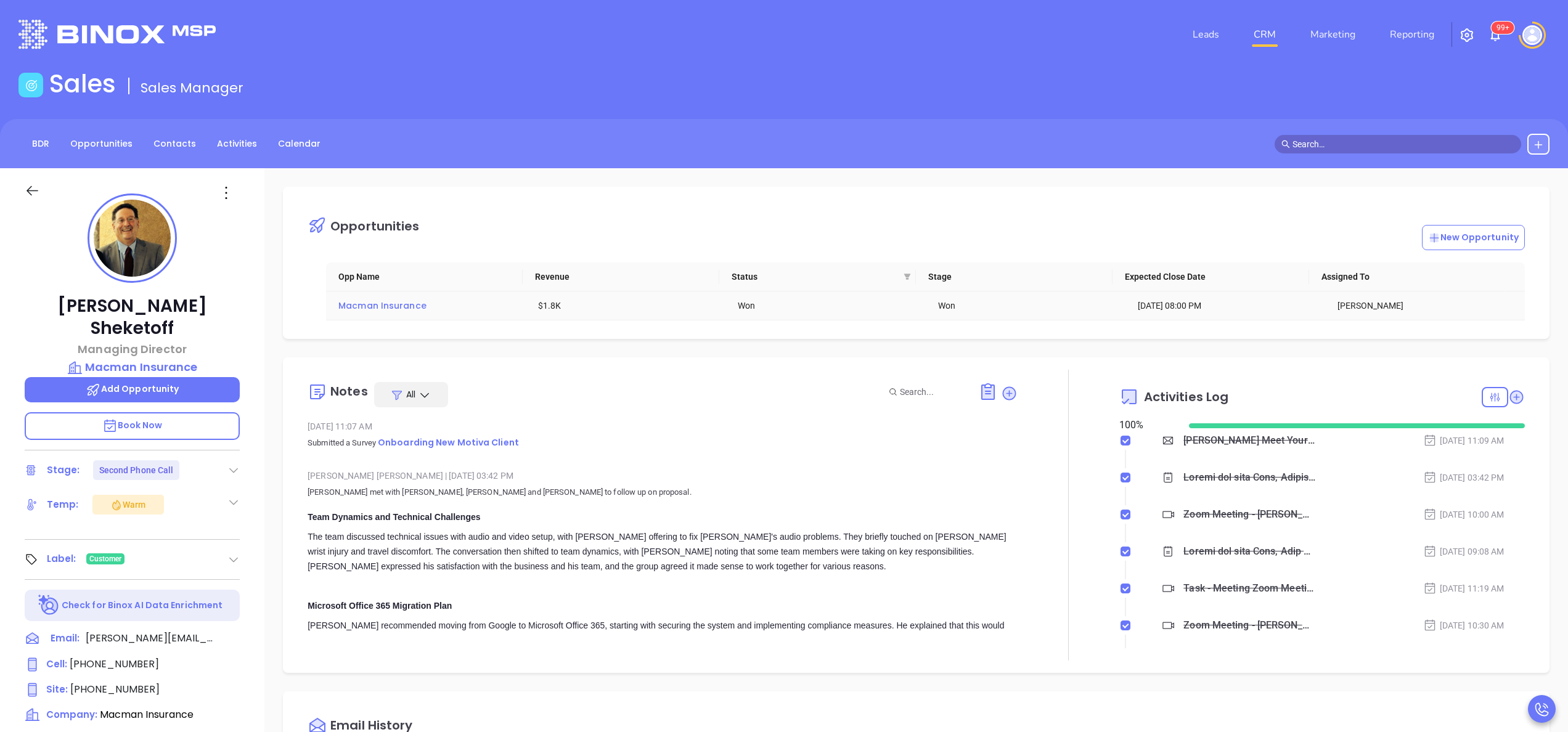
click at [380, 303] on span "Macman Insurance" at bounding box center [382, 305] width 88 height 12
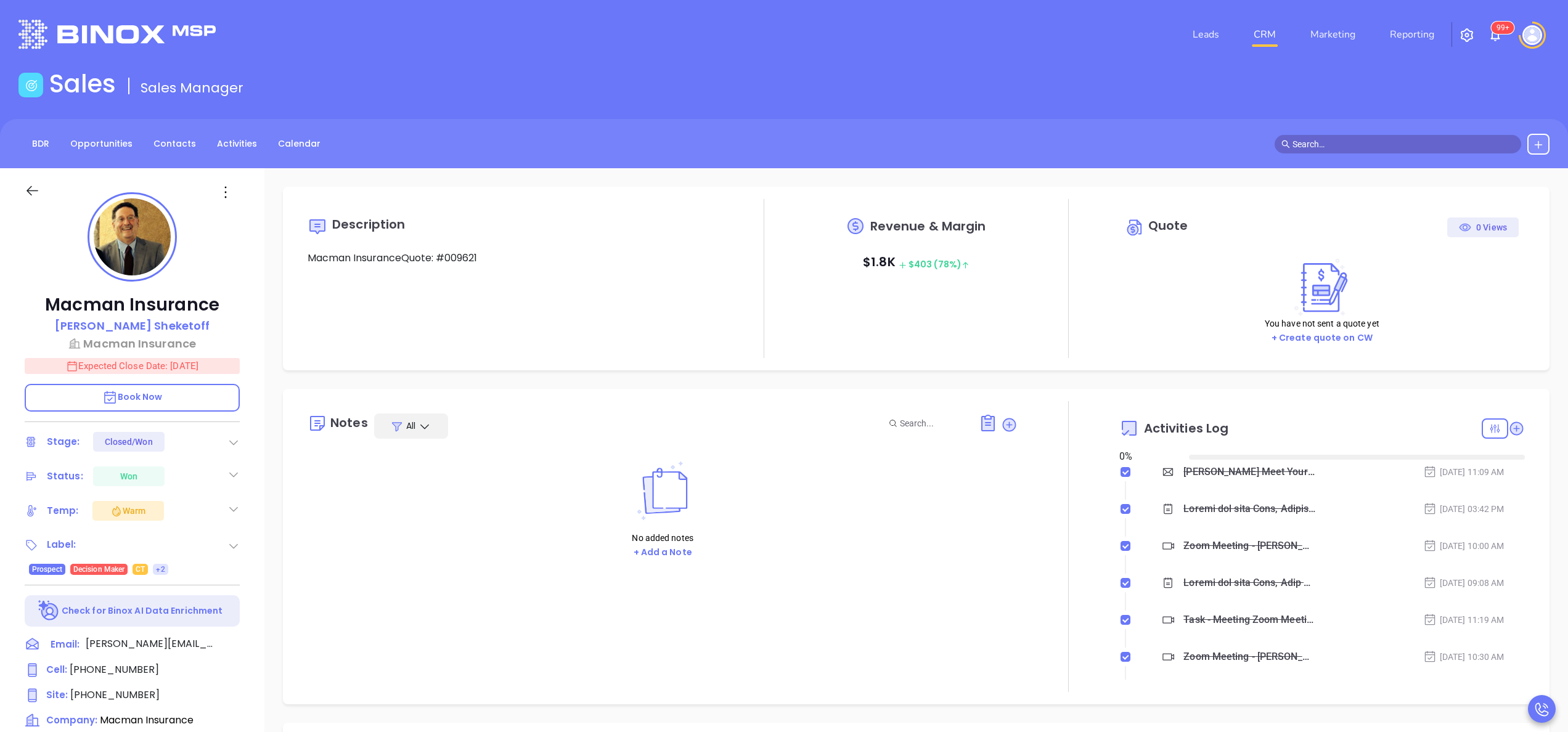
type input "10/08/2025"
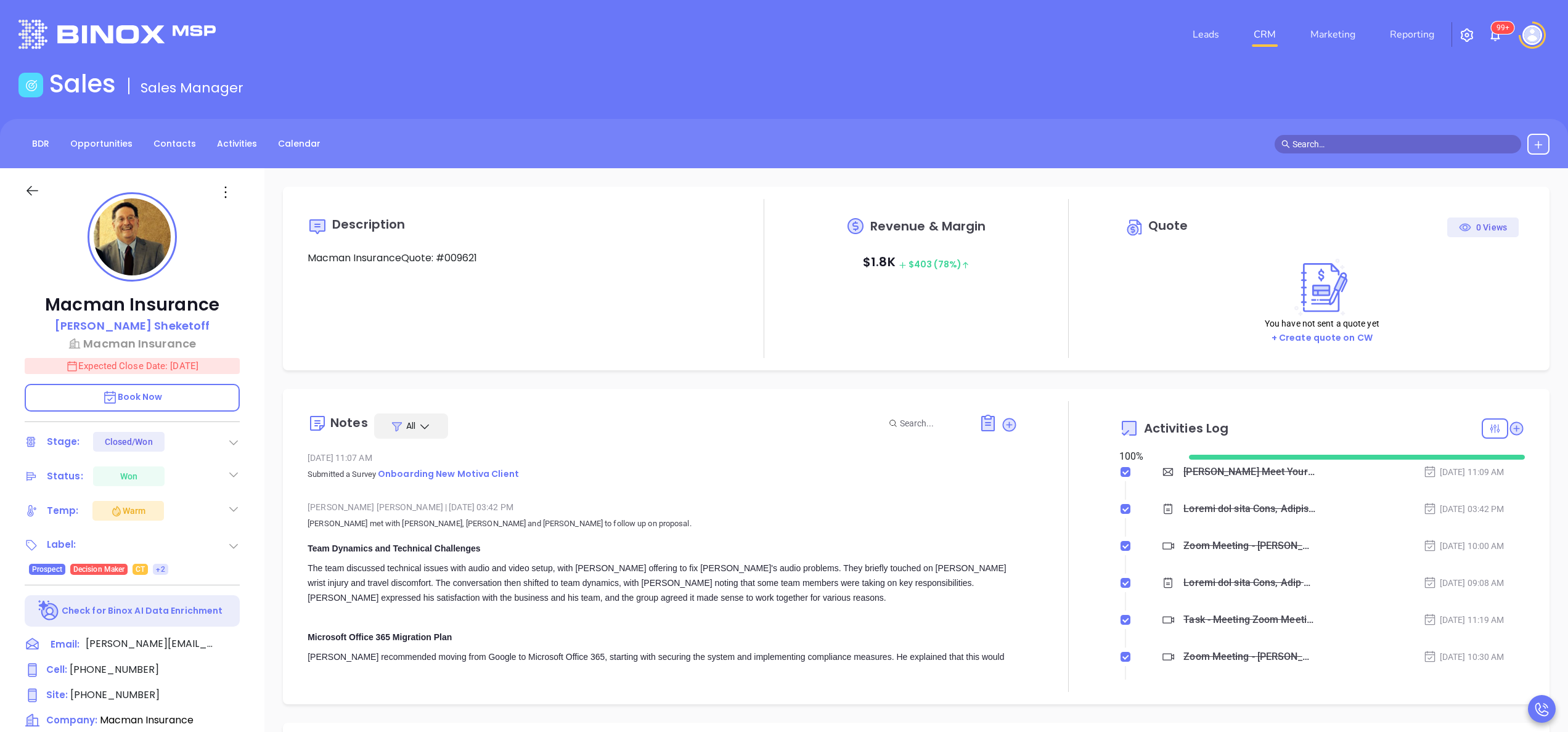
type input "[PERSON_NAME]"
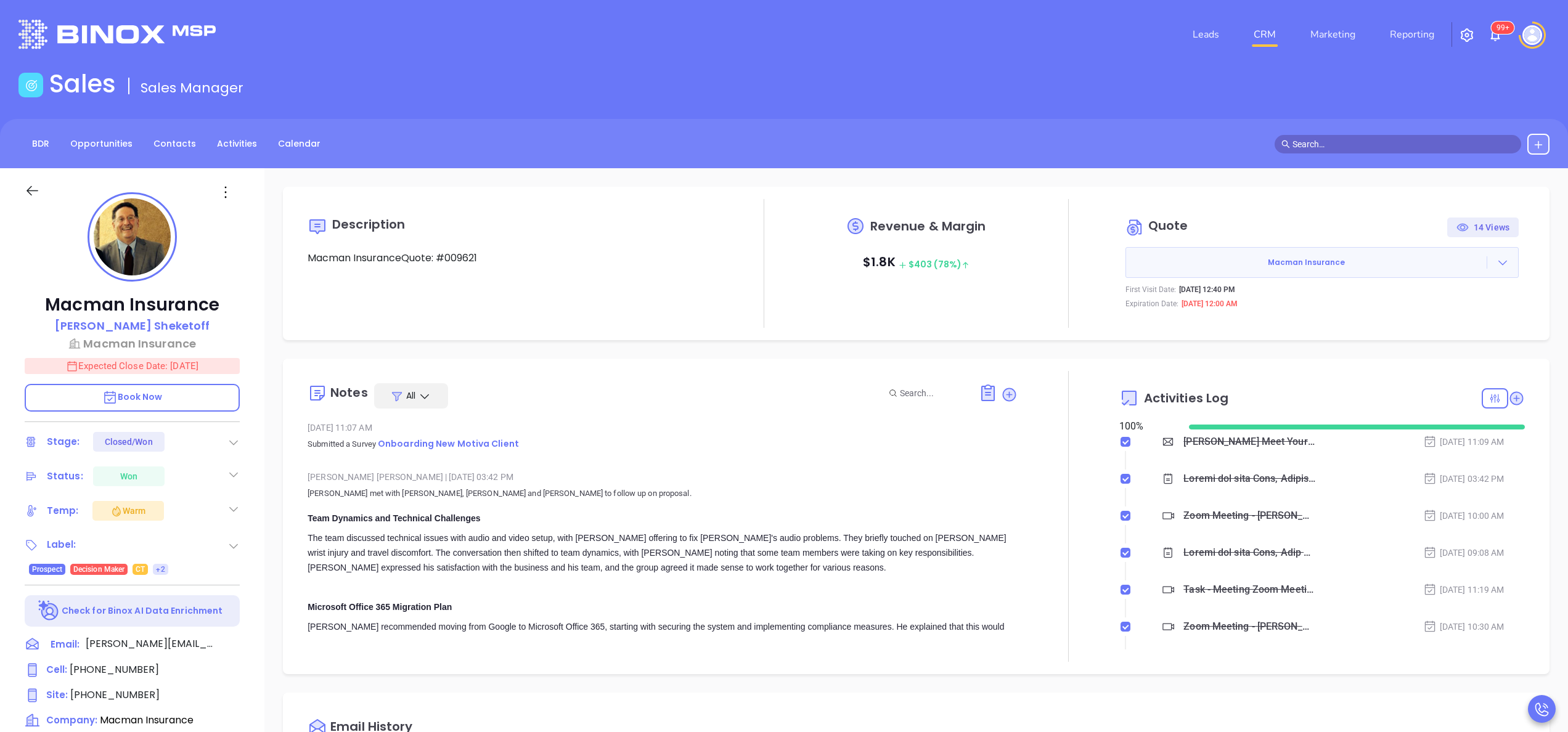
click at [1071, 508] on div at bounding box center [1069, 516] width 102 height 291
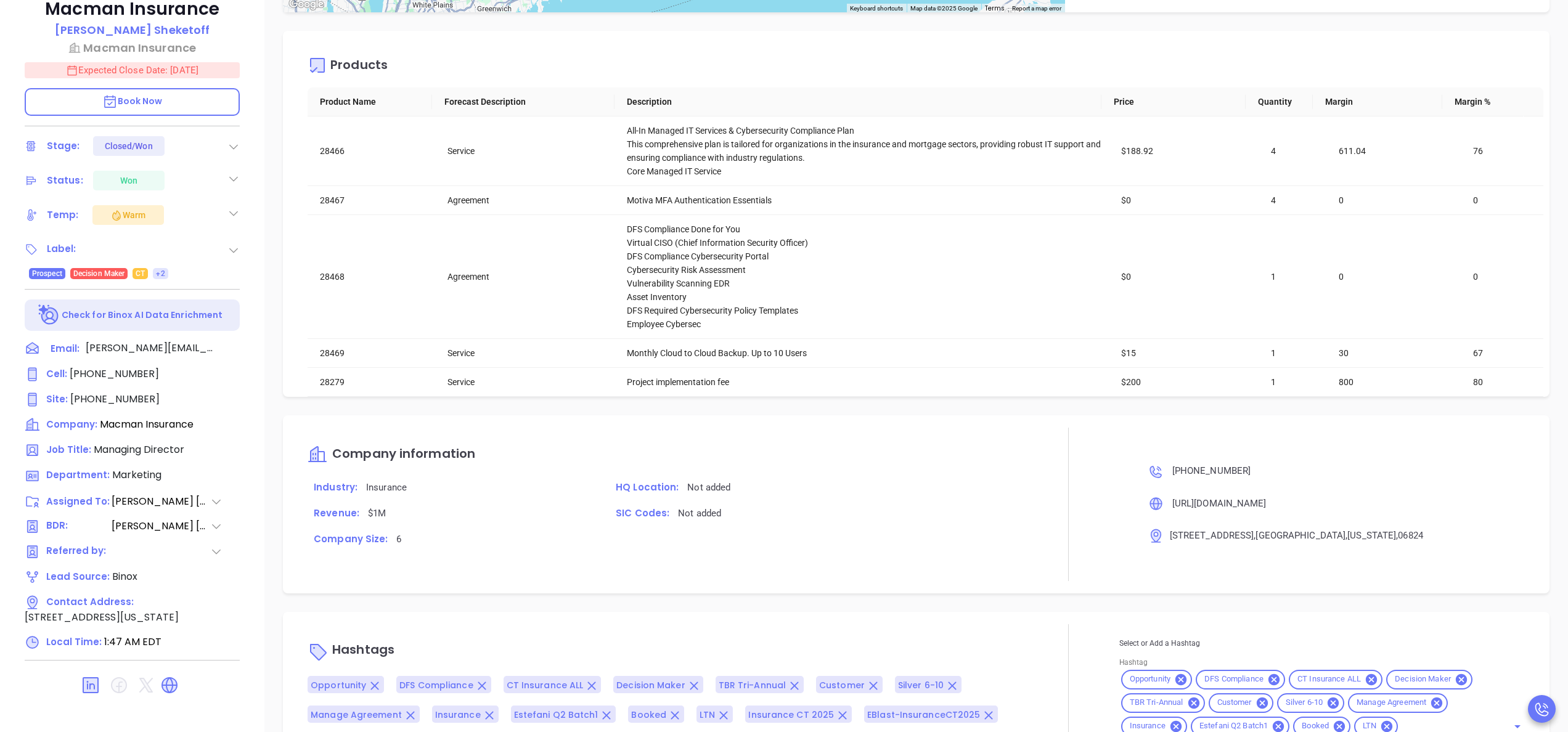
scroll to position [1522, 0]
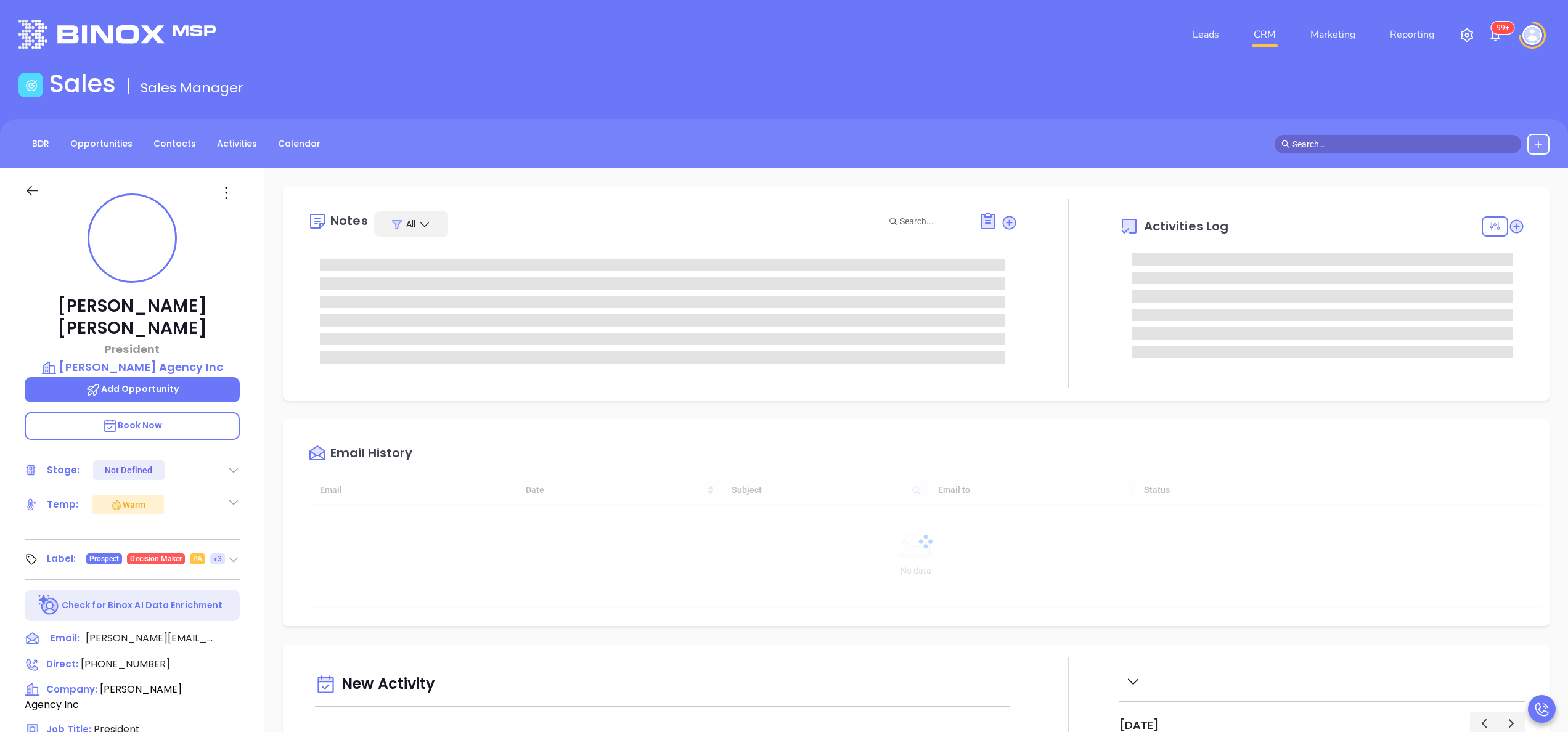
type input "[DATE]"
type input "[PERSON_NAME]"
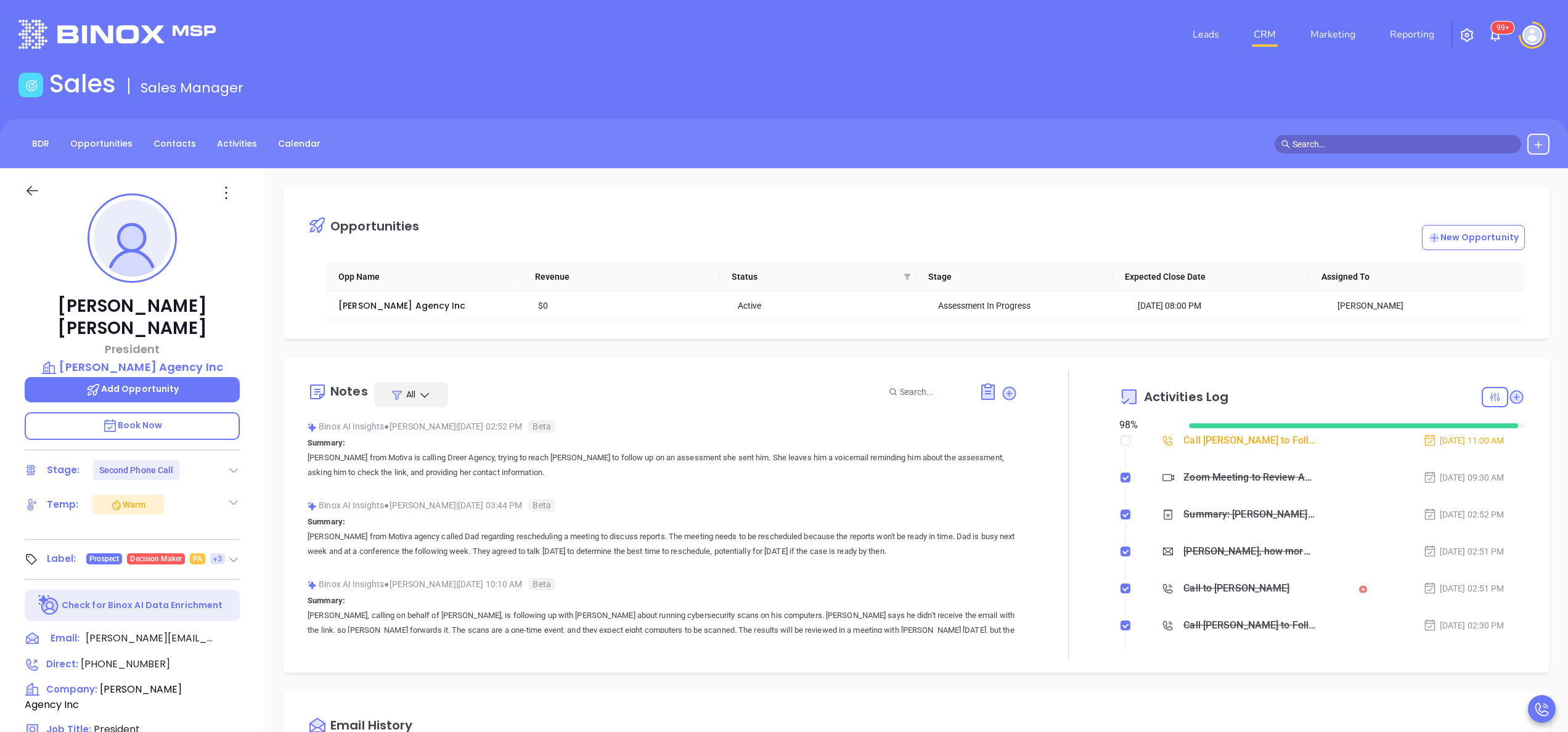
click at [967, 524] on p "Summary: [PERSON_NAME] from Motiva agency called Dad regarding rescheduling a m…" at bounding box center [663, 537] width 710 height 44
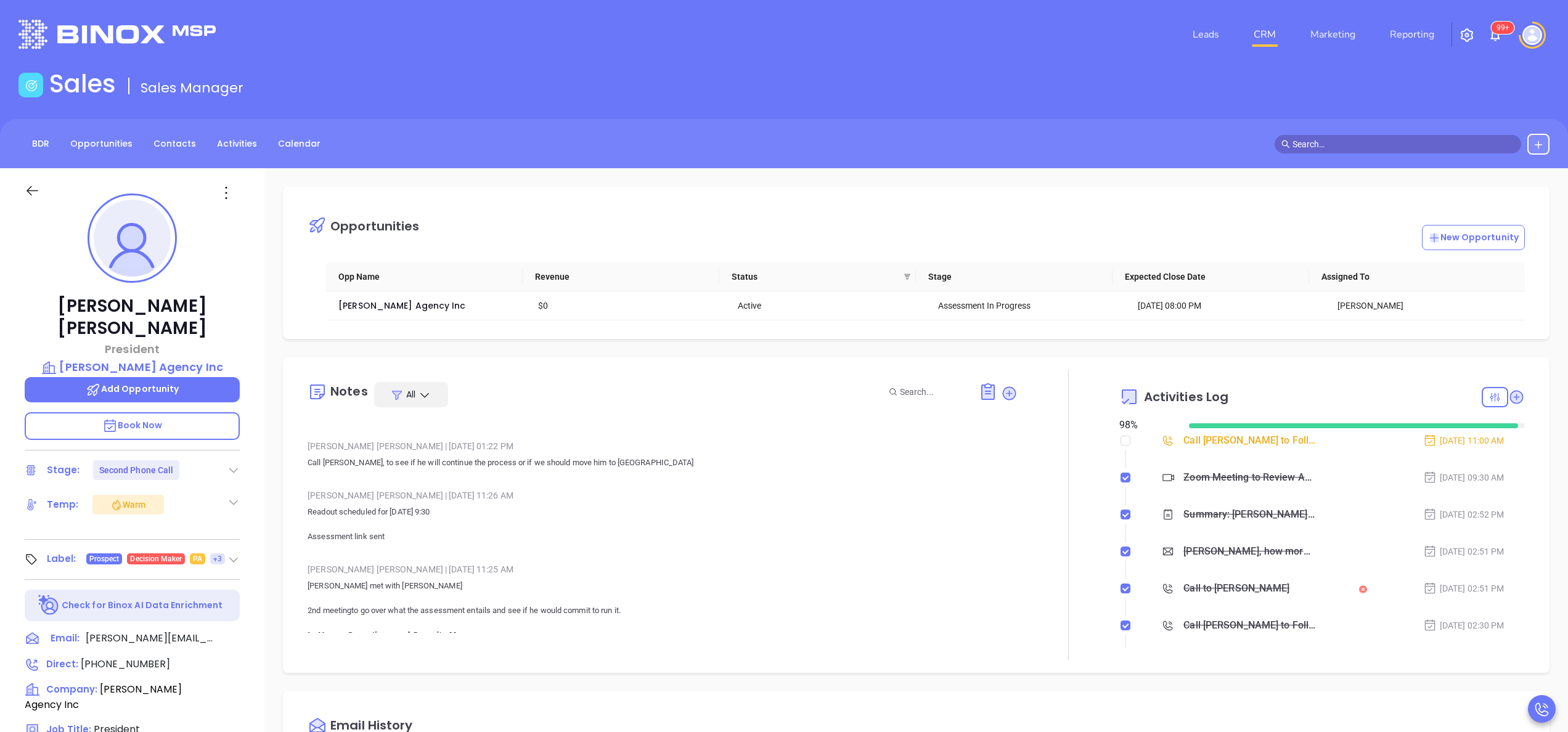
scroll to position [296, 0]
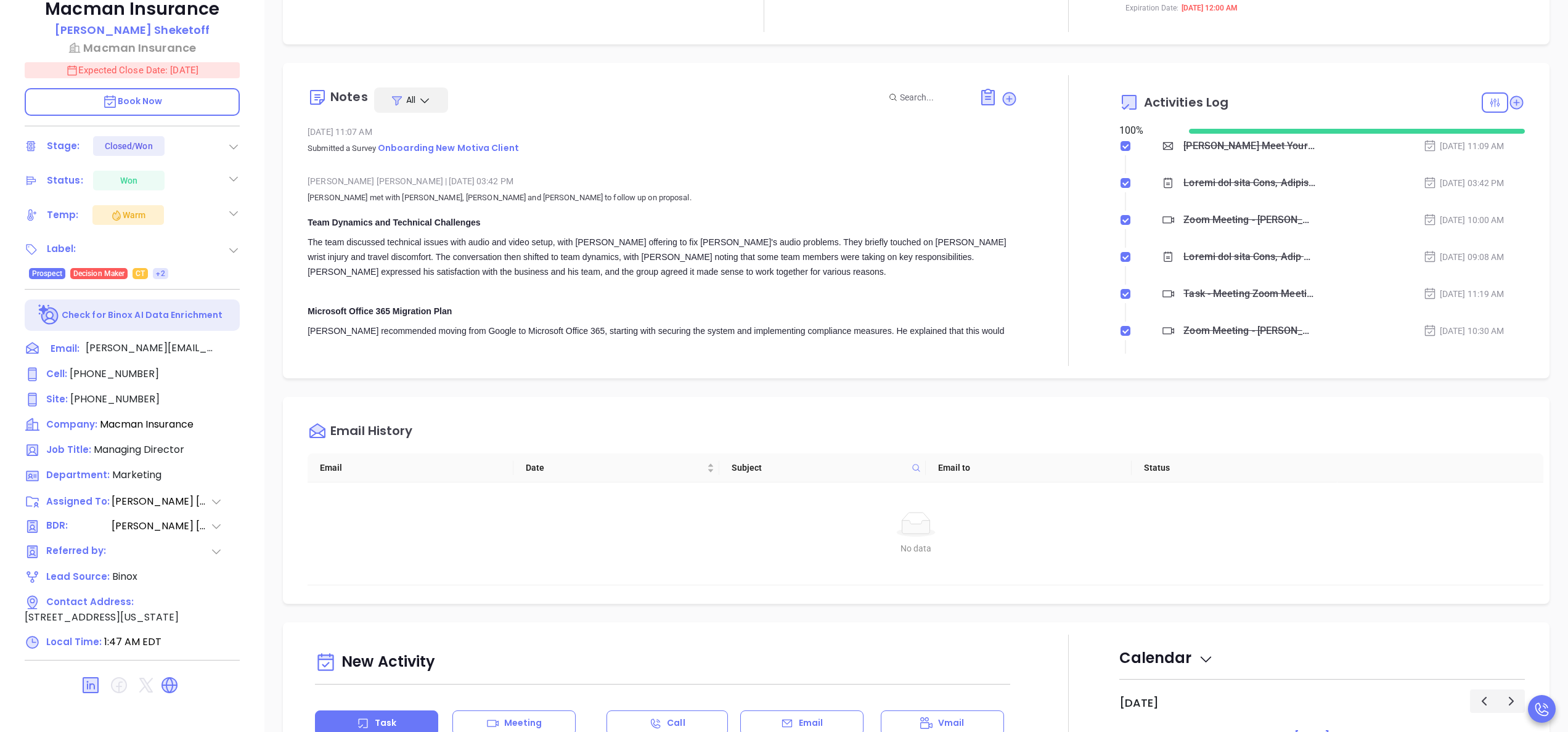
scroll to position [1522, 0]
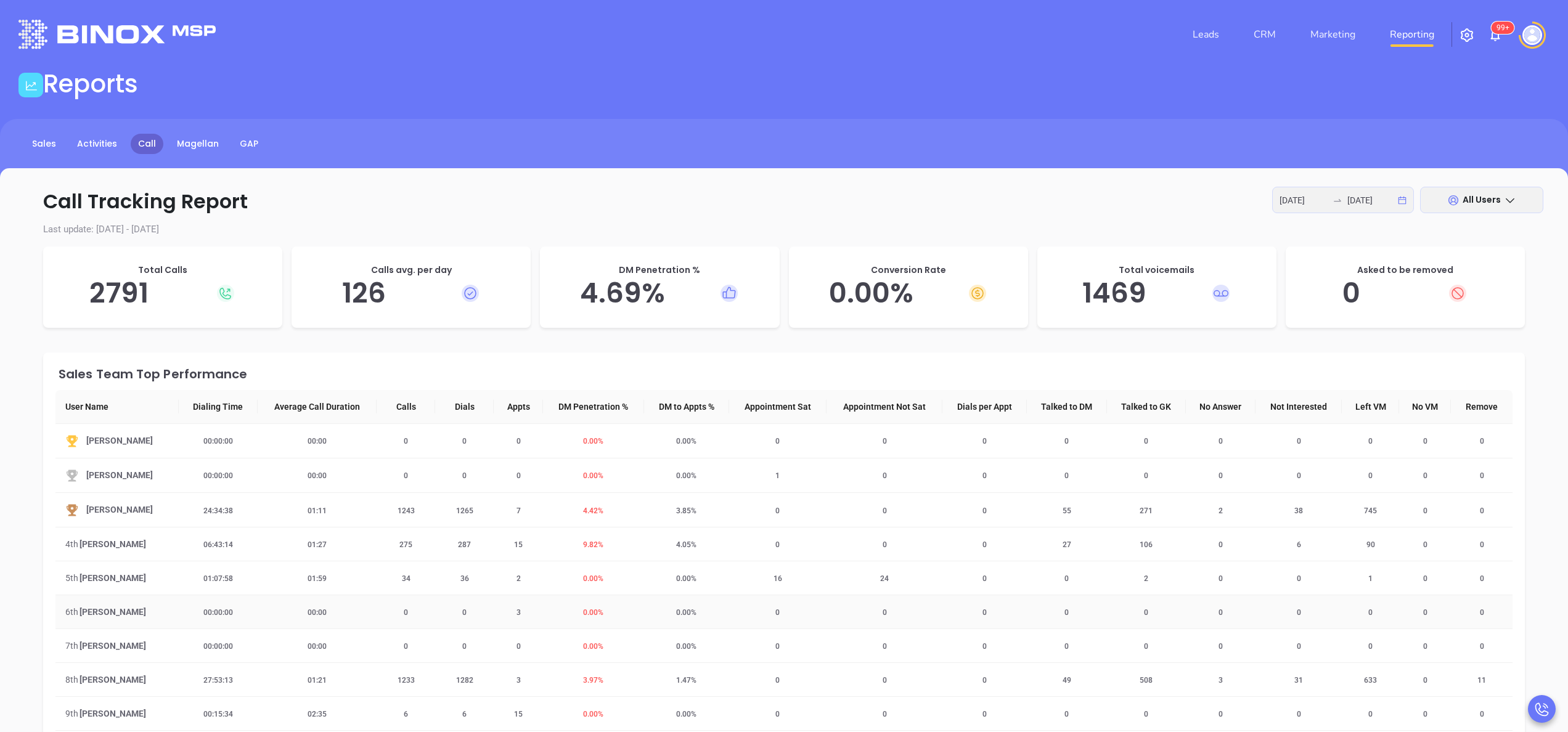
scroll to position [148, 0]
